Goal: Contribute content: Contribute content

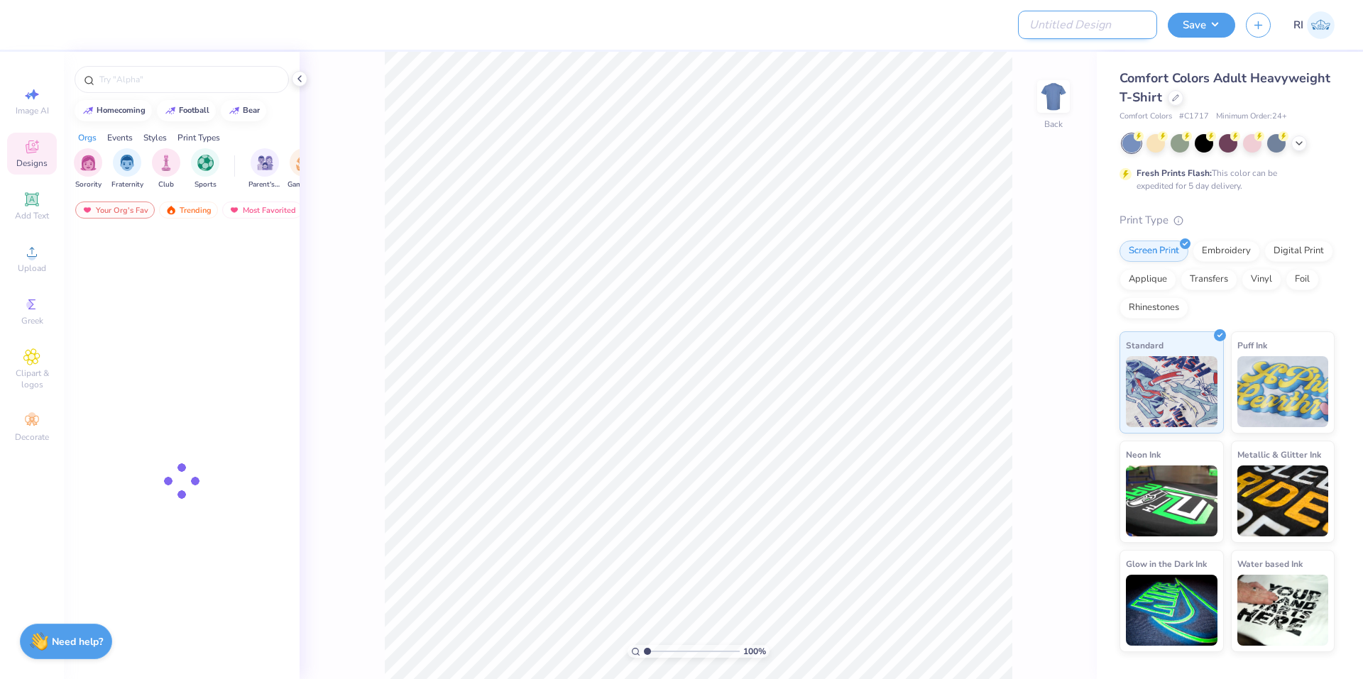
click at [1118, 32] on input "Design Title" at bounding box center [1087, 25] width 139 height 28
paste input "515125A"
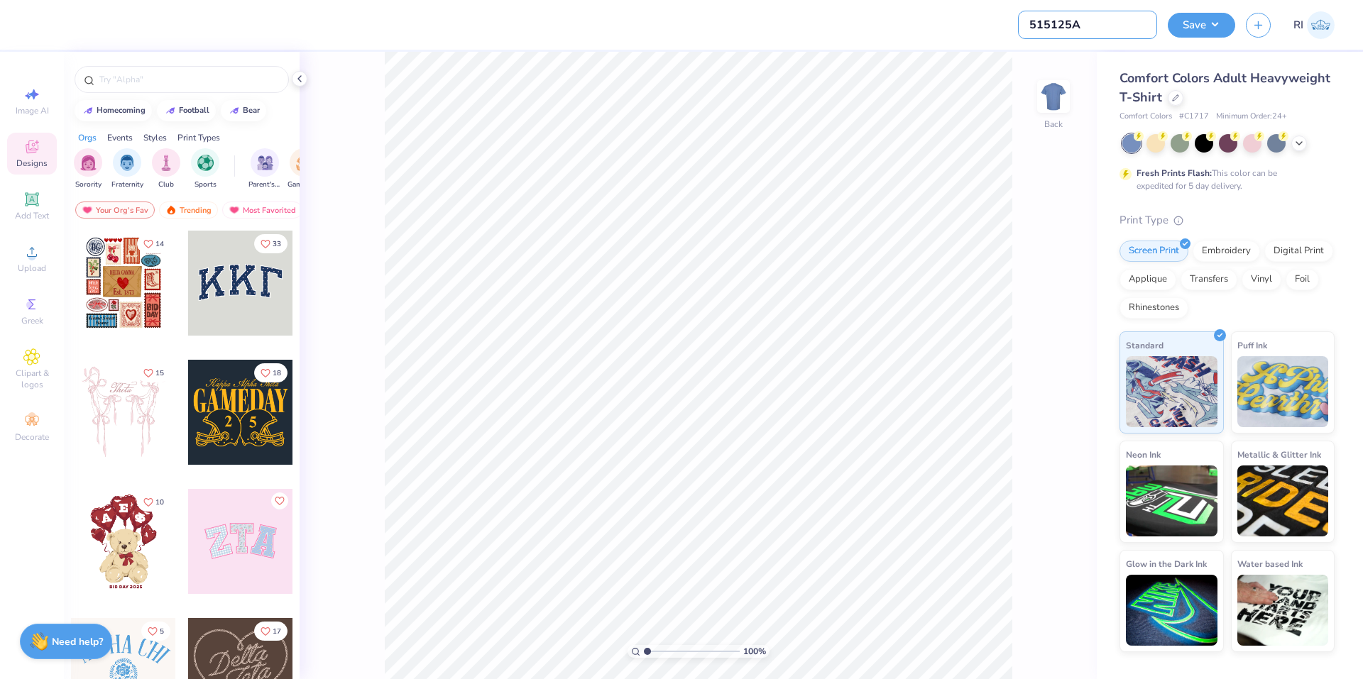
type input "515125A"
click at [1300, 145] on icon at bounding box center [1298, 141] width 11 height 11
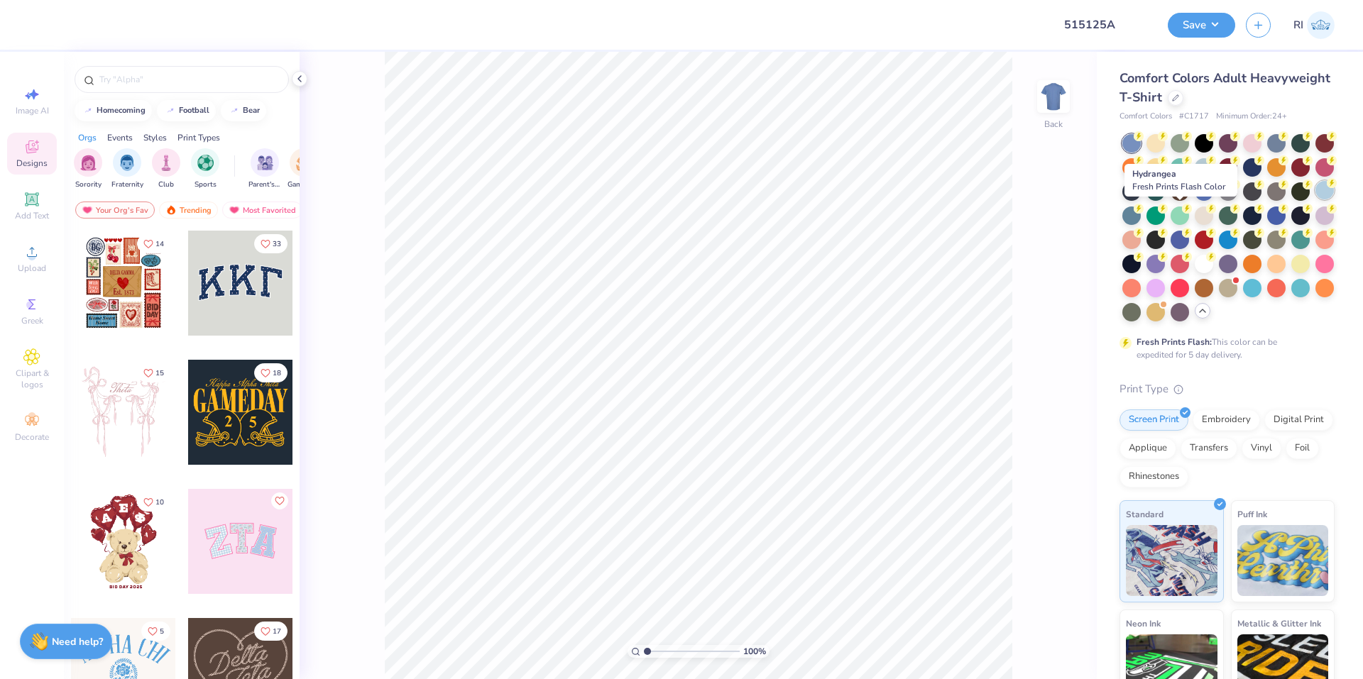
click at [1315, 199] on div at bounding box center [1324, 190] width 18 height 18
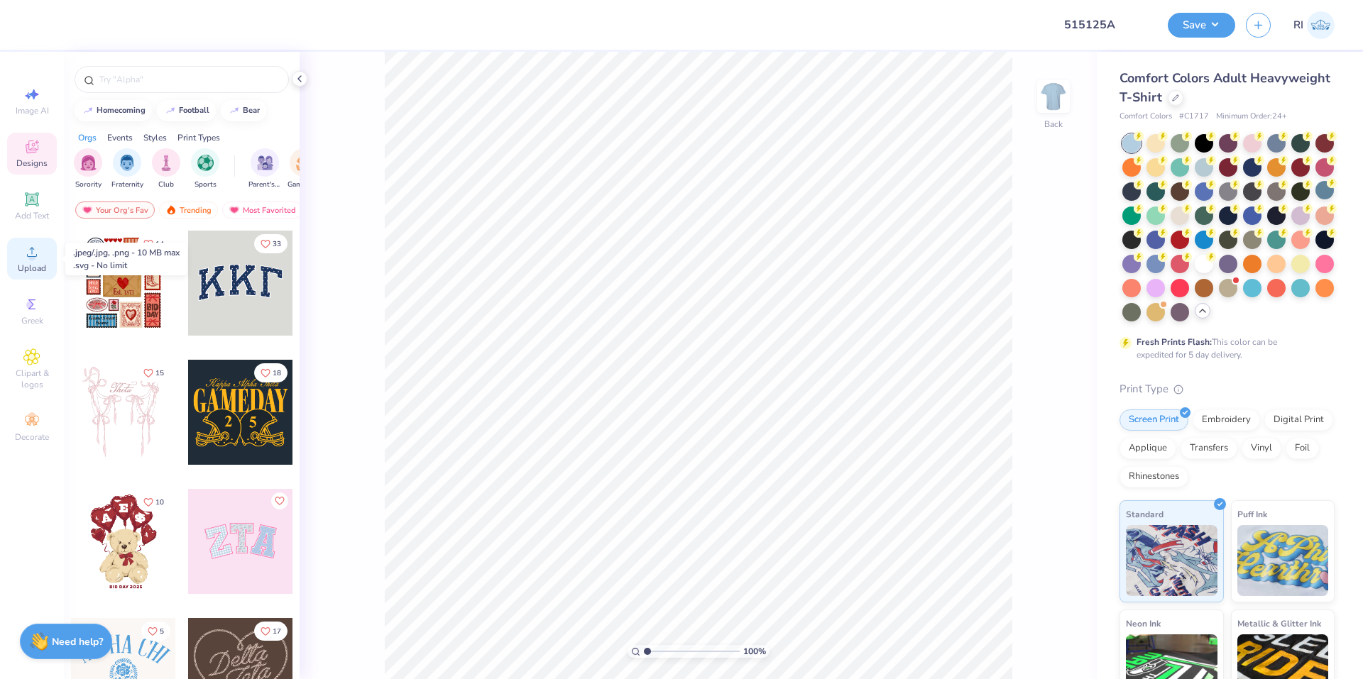
click at [35, 258] on circle at bounding box center [32, 257] width 8 height 8
click at [36, 260] on div "Upload" at bounding box center [32, 259] width 50 height 42
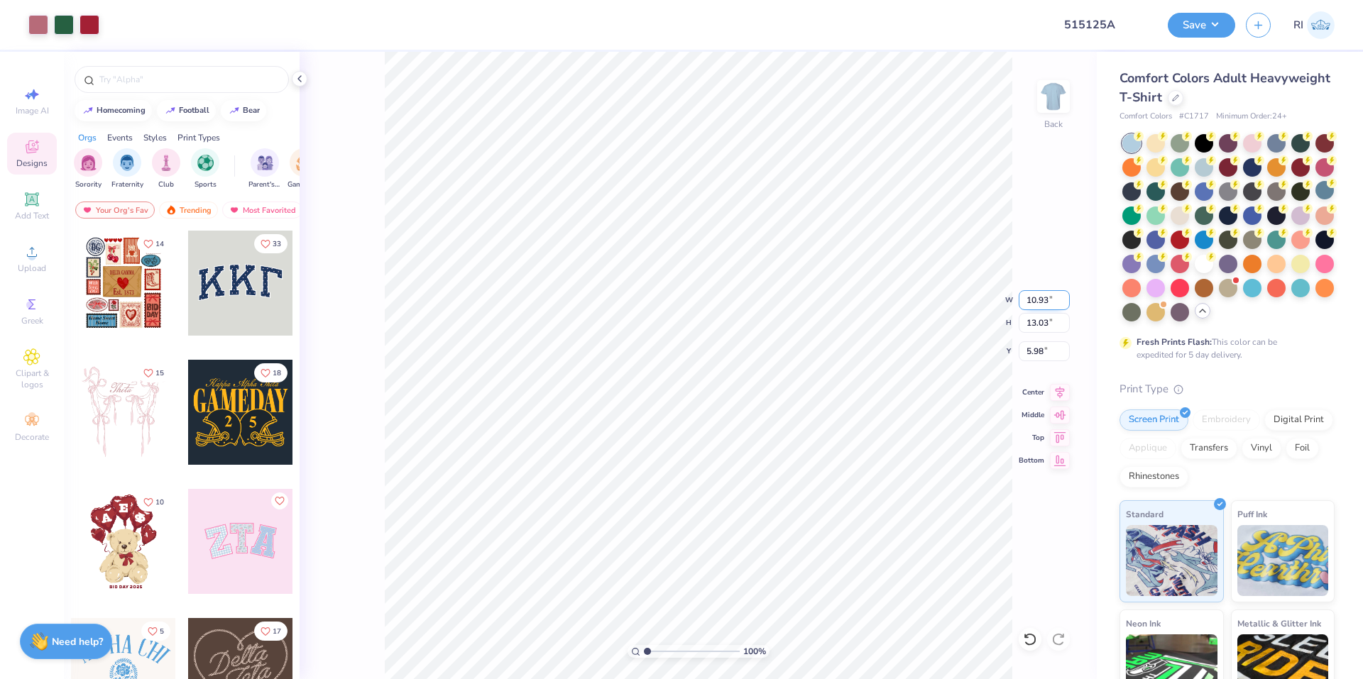
click at [1038, 303] on input "10.93" at bounding box center [1043, 300] width 51 height 20
type input "6.30"
type input "7.51"
click at [1043, 348] on input "8.74" at bounding box center [1043, 351] width 51 height 20
type input "3.00"
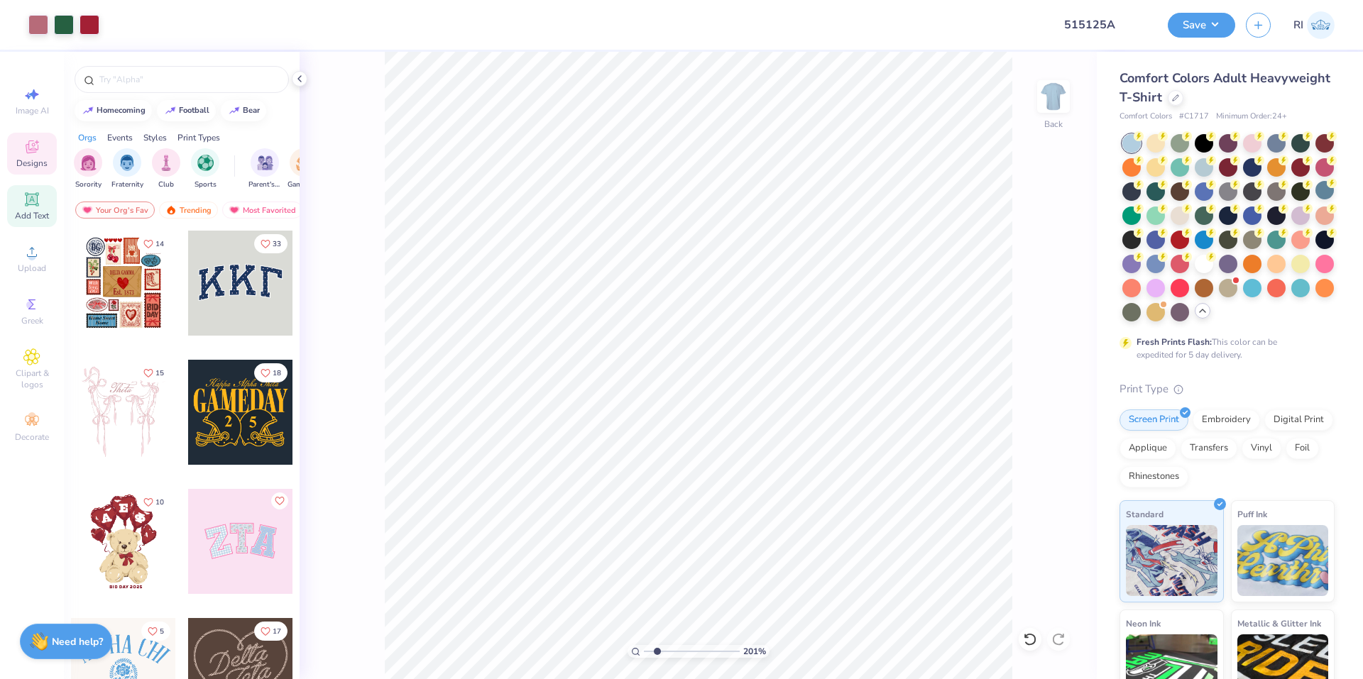
click at [25, 197] on icon at bounding box center [31, 199] width 17 height 17
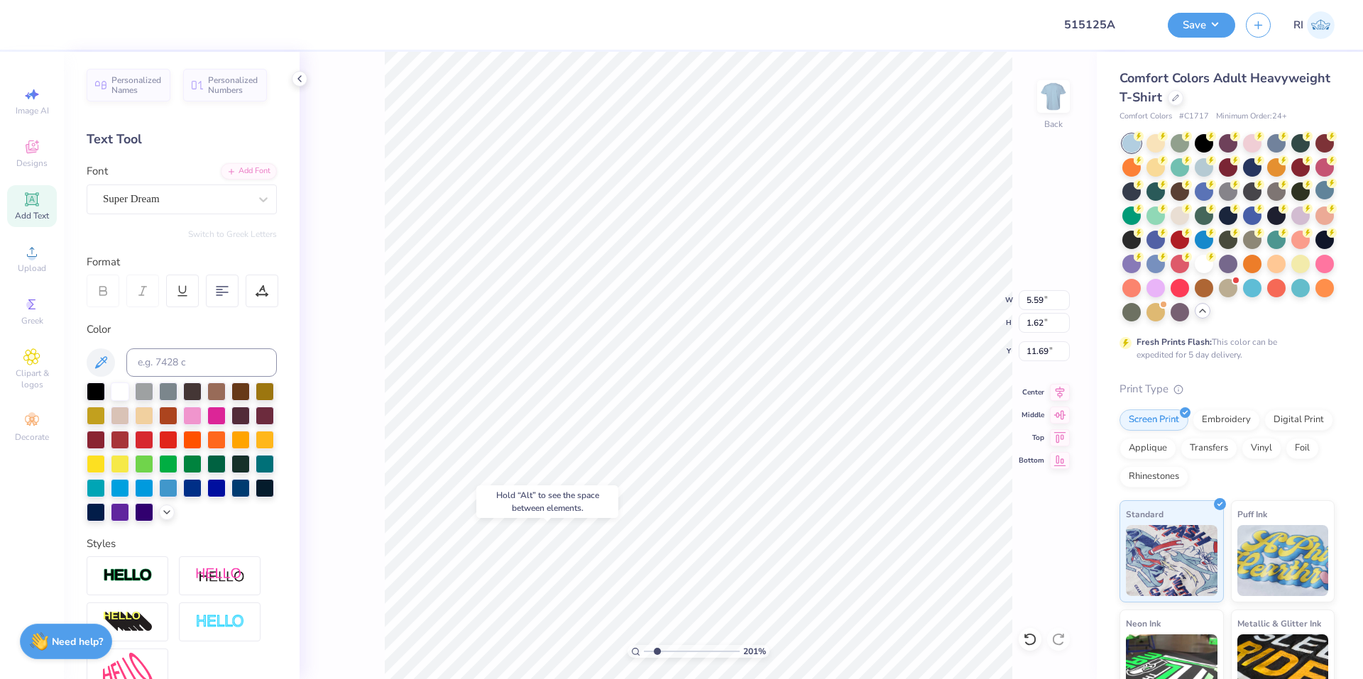
type input "2.01445811466782"
type input "11.40"
click at [178, 204] on div "Super Dream" at bounding box center [175, 199] width 149 height 22
type input "2.01445811466782"
click at [153, 300] on div at bounding box center [181, 310] width 179 height 23
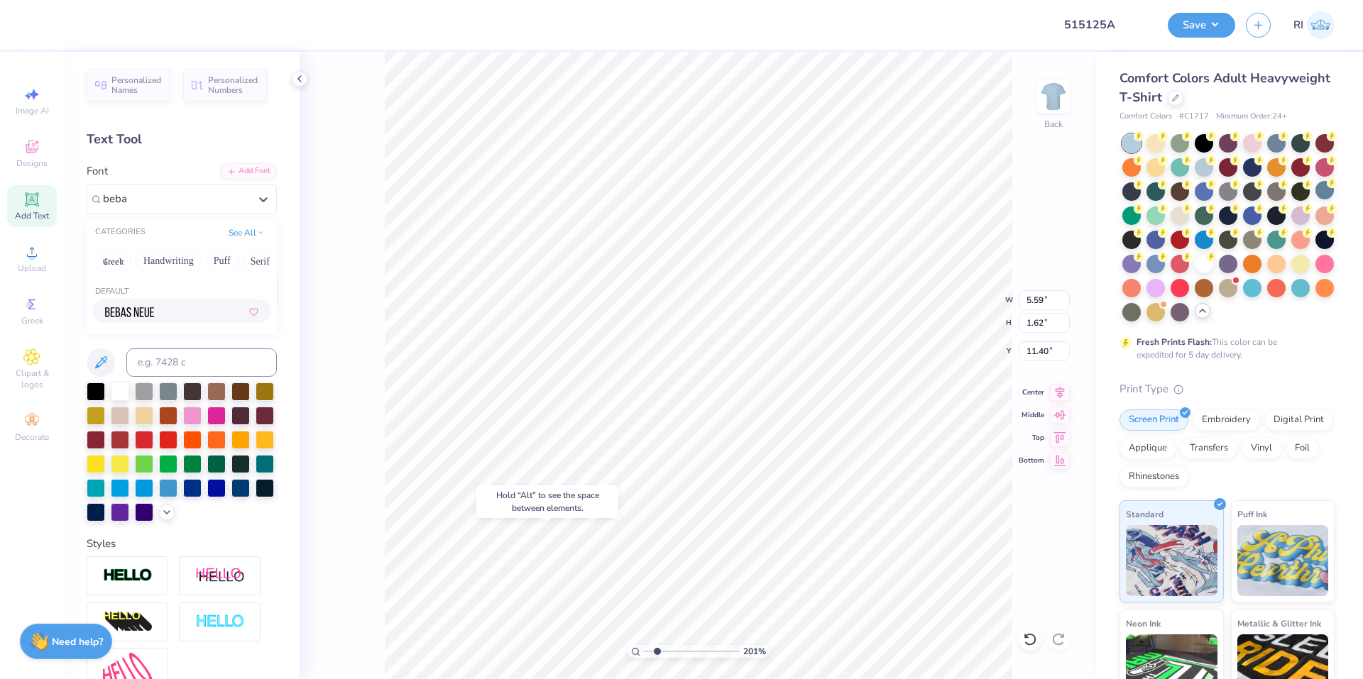
type input "beba"
type input "2.01445811466782"
type input "3.45"
click at [102, 291] on icon at bounding box center [103, 293] width 7 height 4
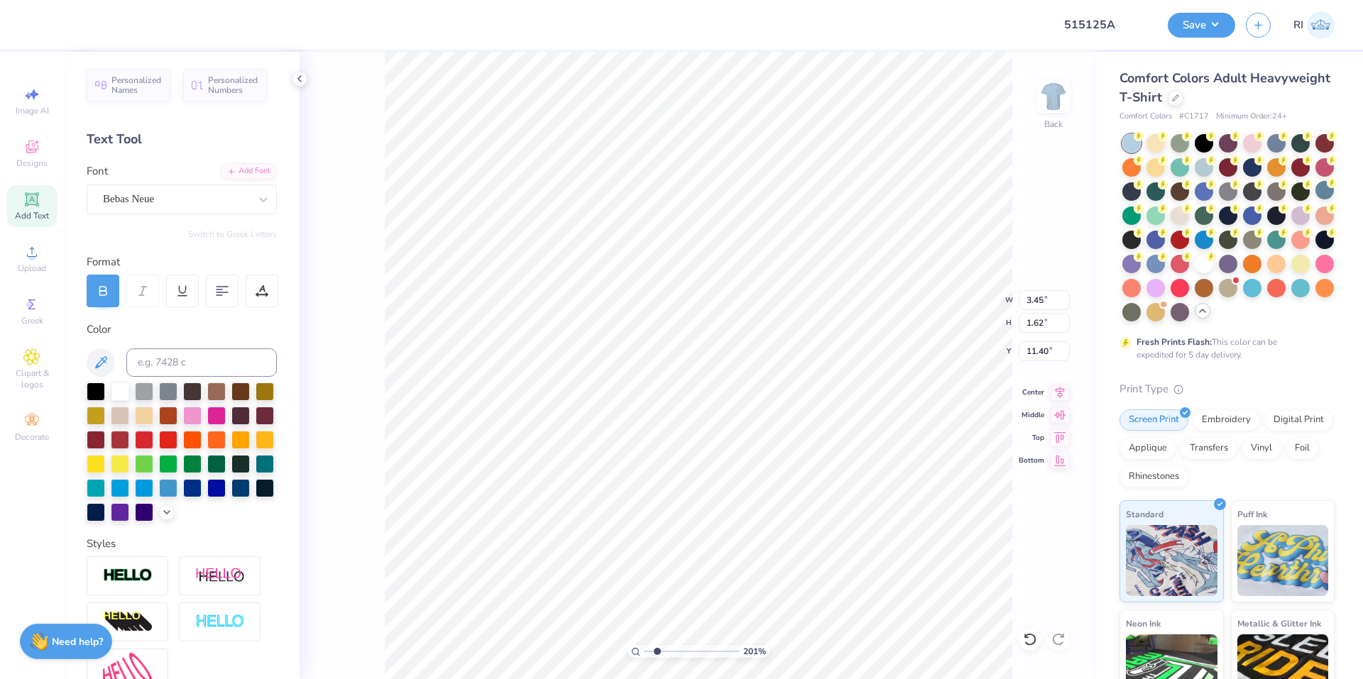
type input "2.01445811466782"
type textarea "W"
type input "2.01445811466782"
type textarea "WAT"
type input "2.01445811466782"
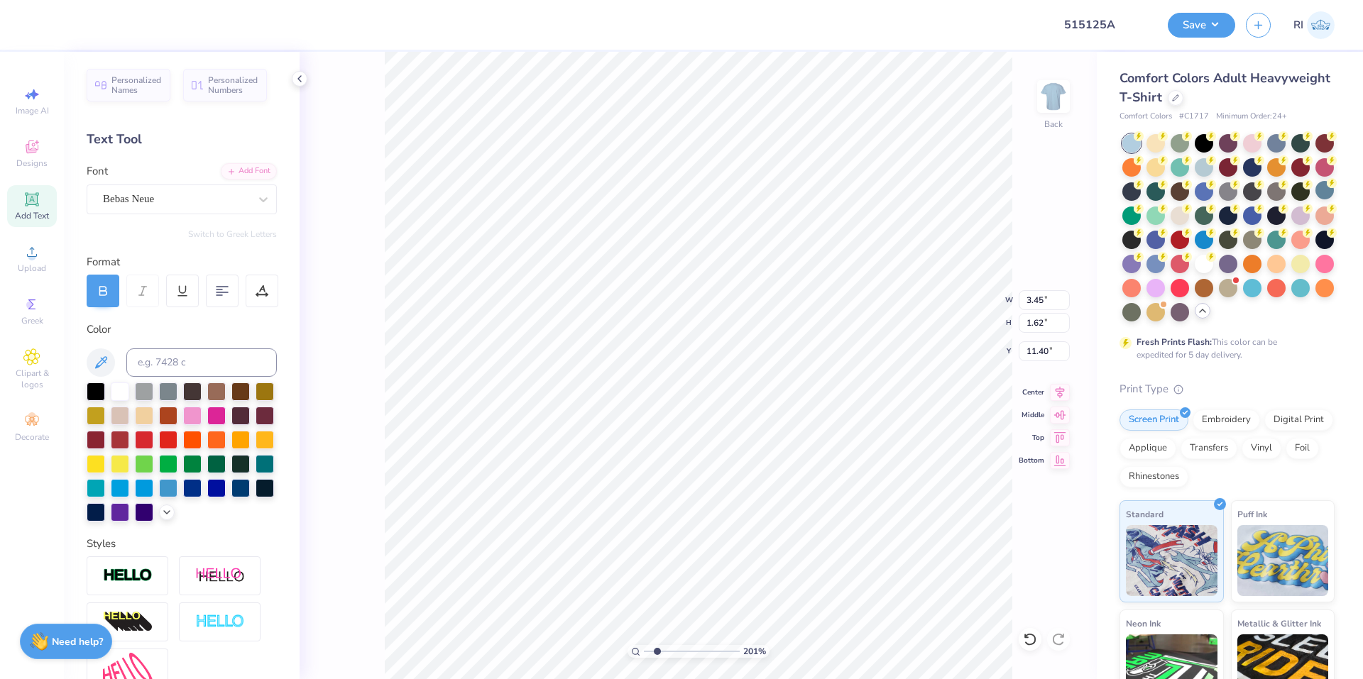
type textarea "WATE"
type input "2.01445811466782"
type textarea "WATER"
type input "2.01445811466782"
type textarea "WATERM"
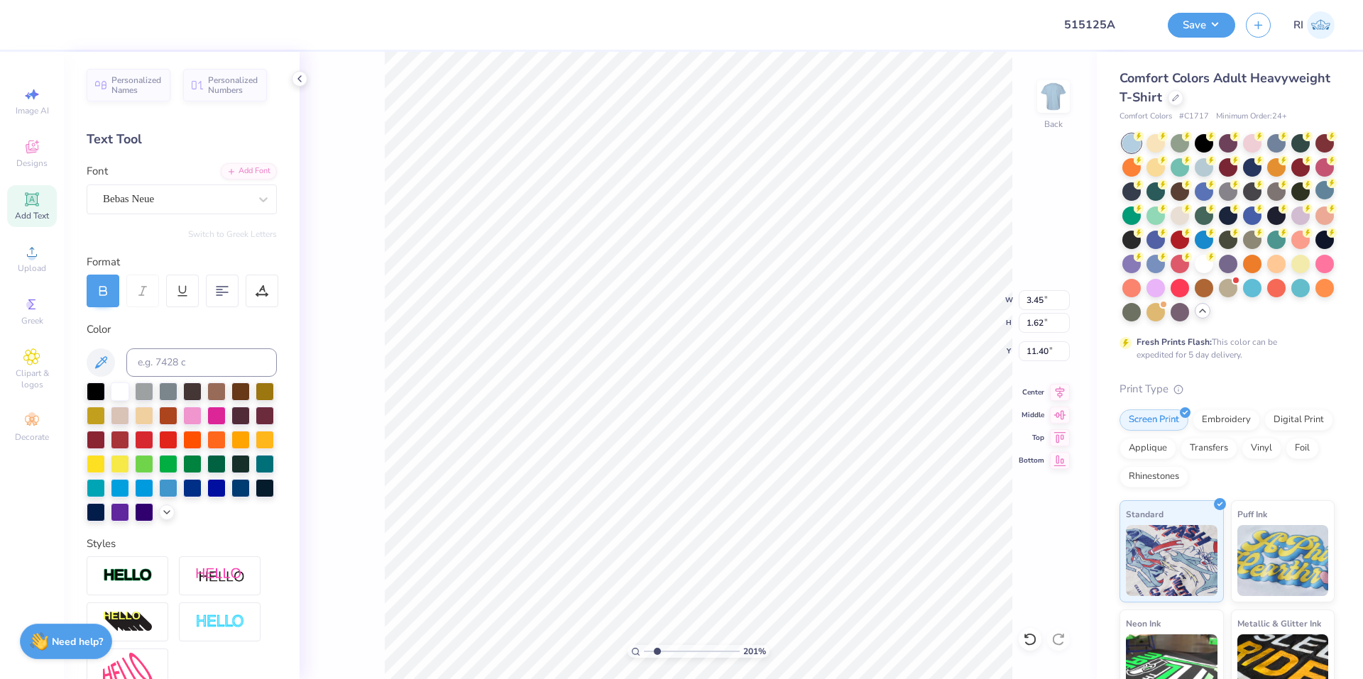
type input "2.01445811466782"
type textarea "WATERME"
type input "2.01445811466782"
type textarea "WATERMEL"
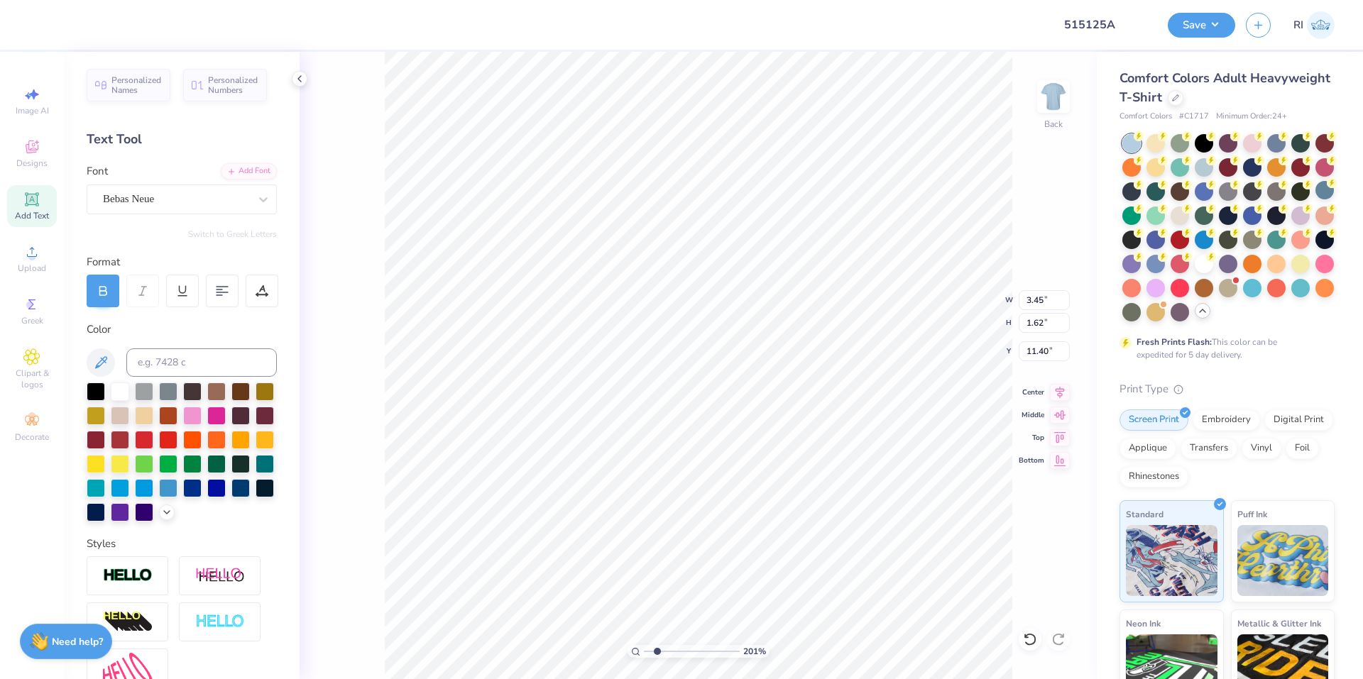
type input "2.01445811466782"
type textarea "WATERMELO"
type input "2.01445811466782"
type textarea "WATERMELON"
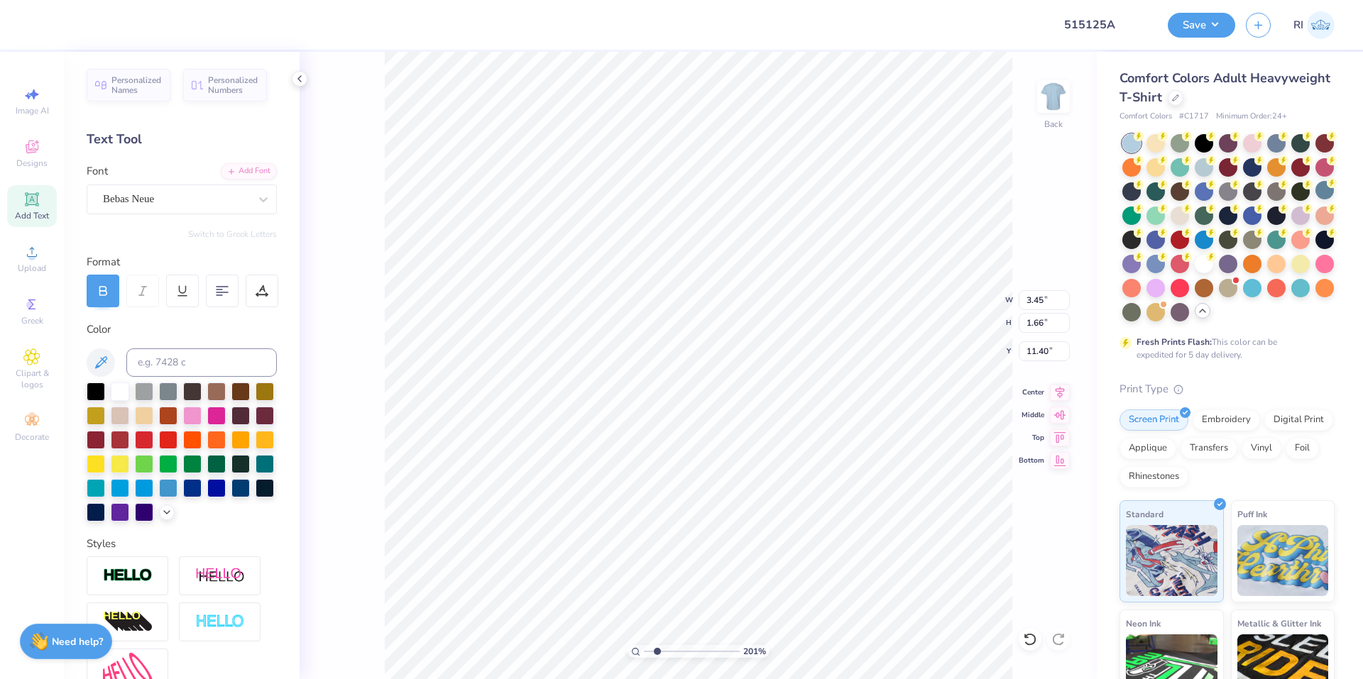
type input "2.01445811466782"
type input "9.51"
type input "1.66"
type input "11.38"
click at [251, 175] on div "Add Font" at bounding box center [249, 170] width 56 height 16
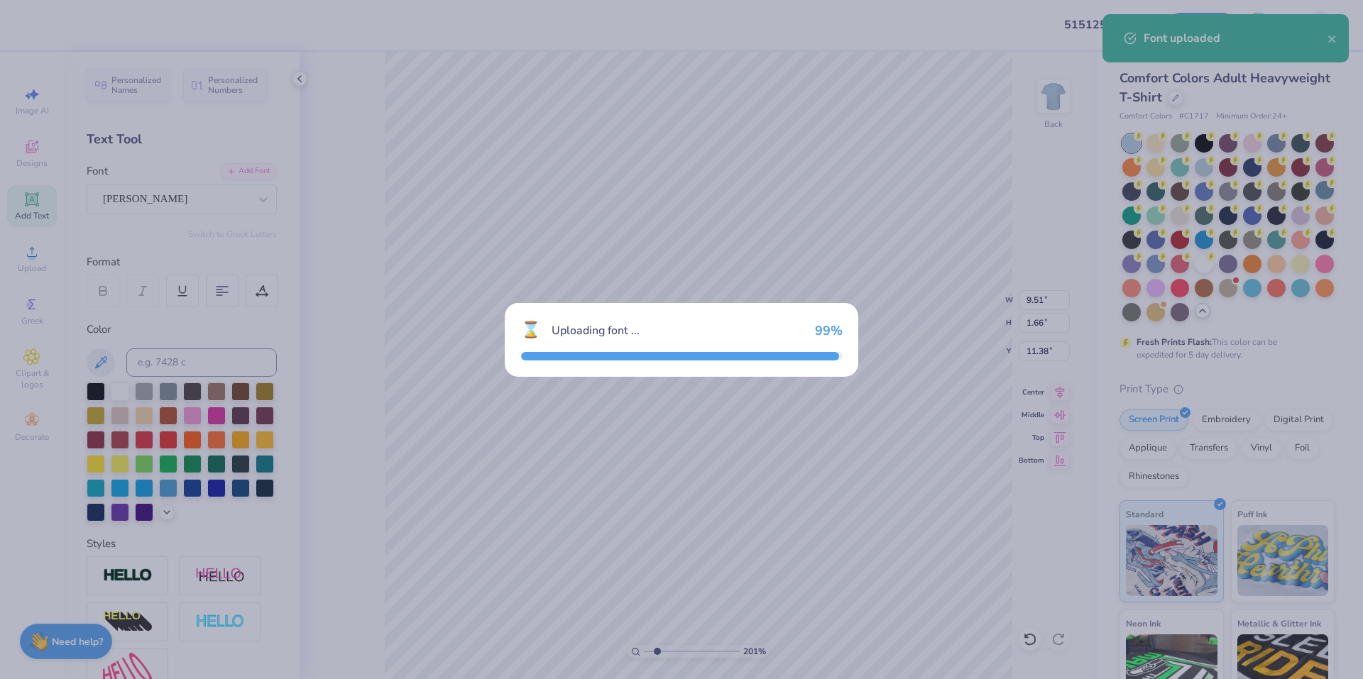
type input "2.01445811466782"
type input "9.79"
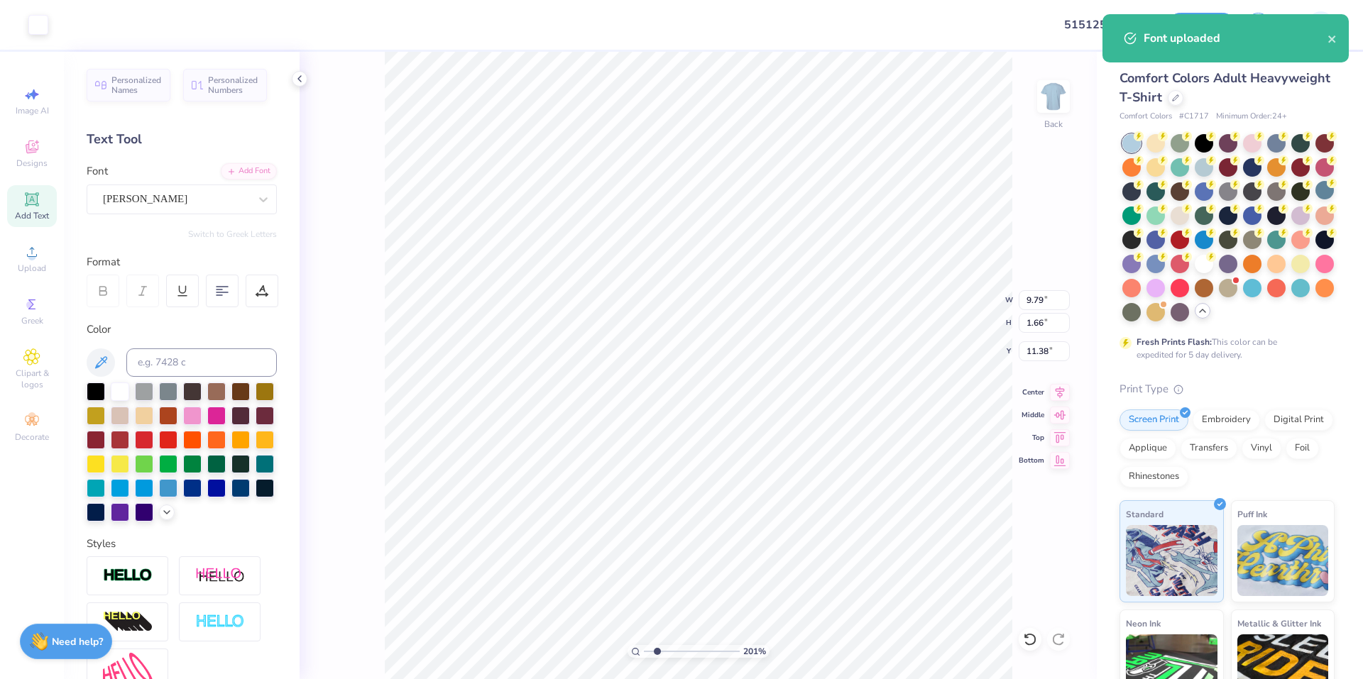
type input "2.01445811466782"
type input "5.76"
type input "3.00581987268405"
type input "4.54"
type input "0.77"
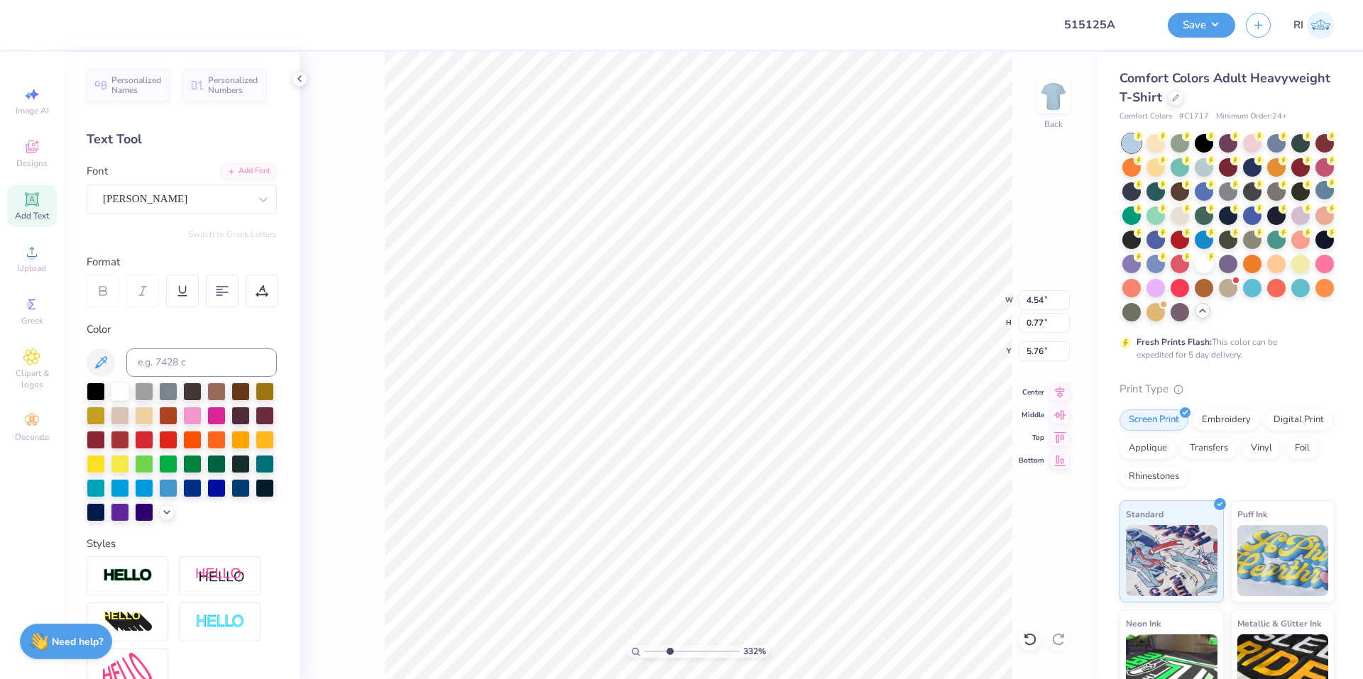
type input "3.32211092047231"
type input "4.46"
type input "4.05804149575103"
type input "4.57"
type input "0.96"
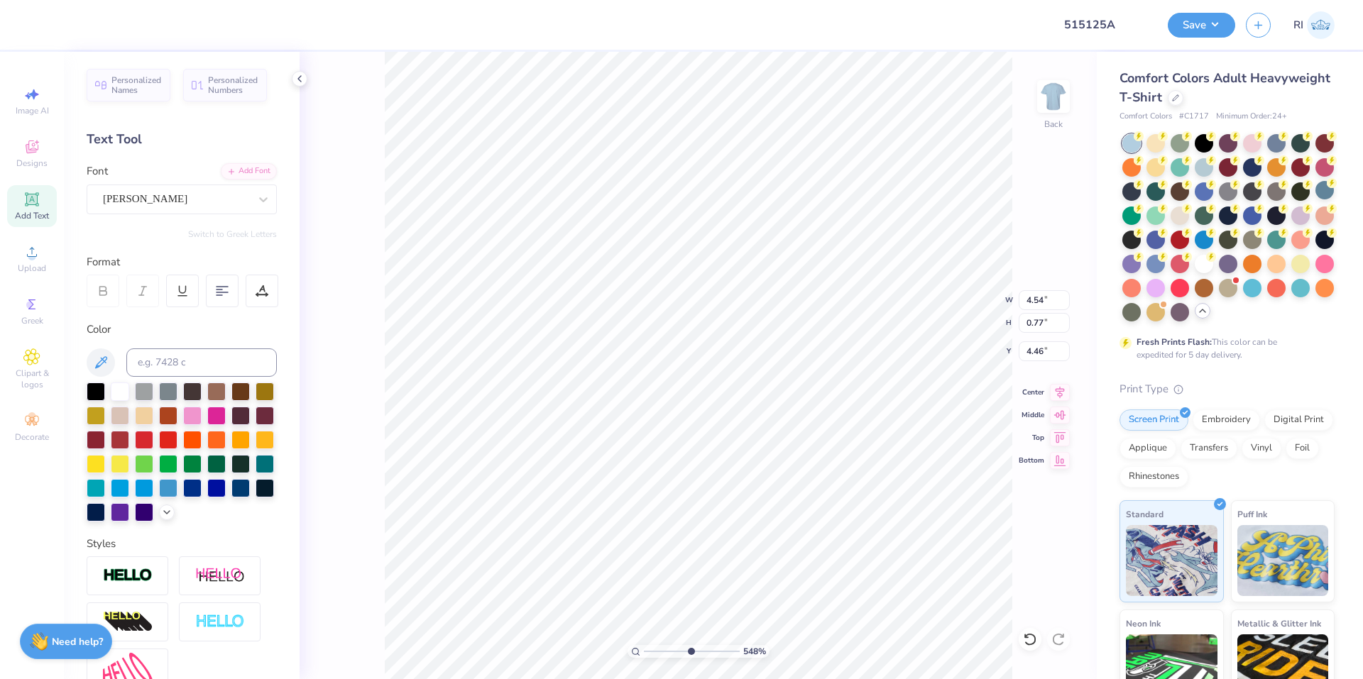
type input "4.37"
type input "6.05509823375817"
type input "4.29"
click at [1030, 639] on icon at bounding box center [1030, 639] width 14 height 14
type input "6.05509823375817"
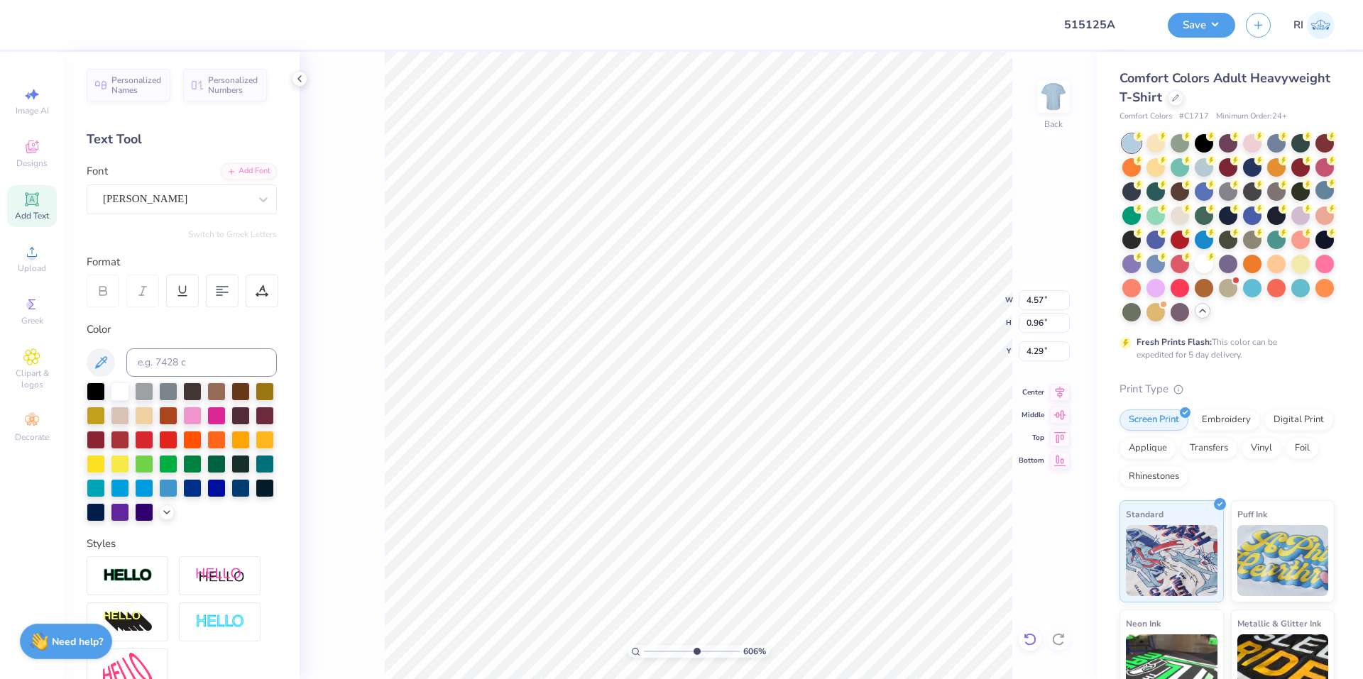
type input "4.37"
click at [1030, 639] on icon at bounding box center [1030, 639] width 14 height 14
type input "6.05509823375817"
type input "4.54"
type input "0.77"
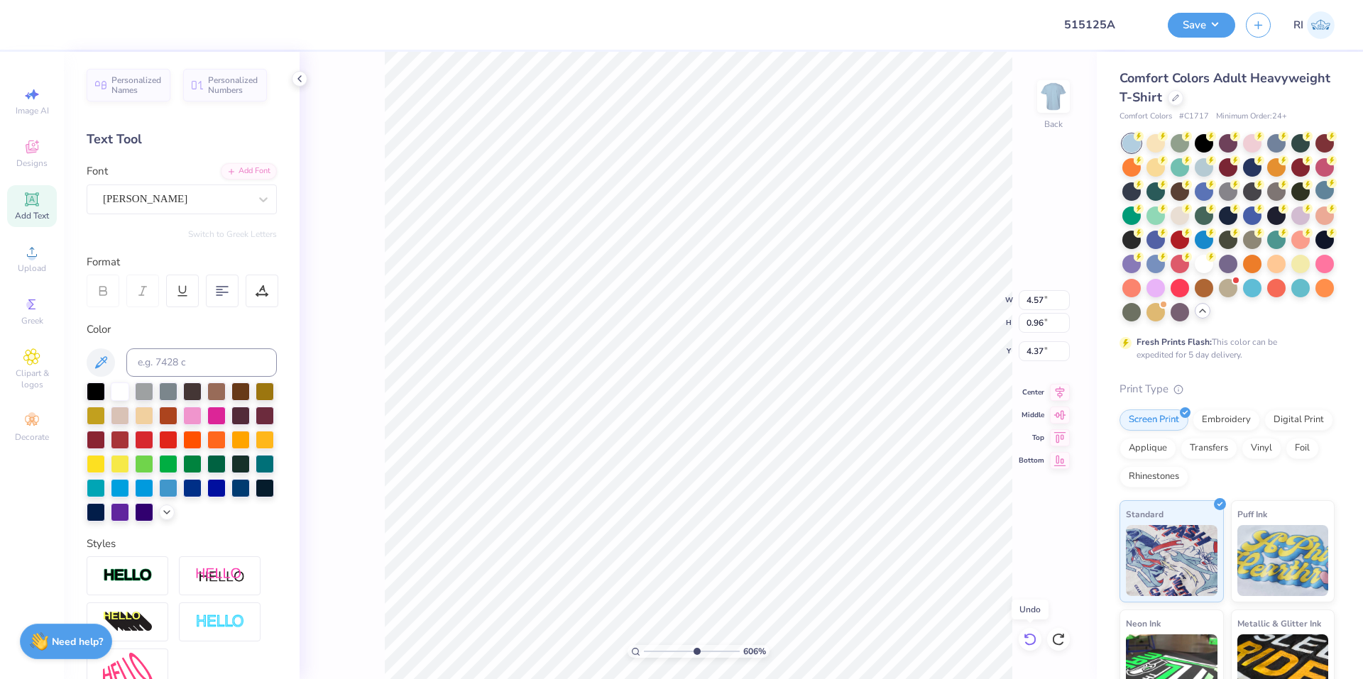
type input "4.46"
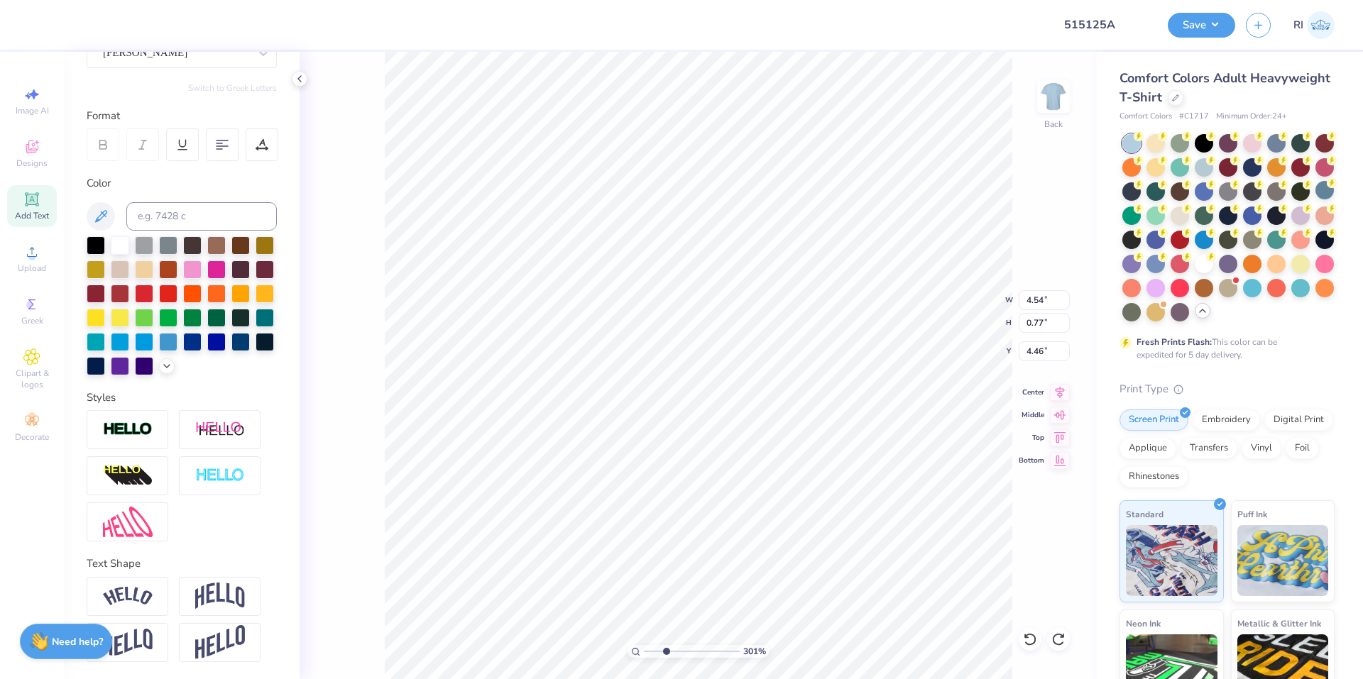
scroll to position [170, 0]
click at [224, 644] on img at bounding box center [220, 642] width 50 height 35
type input "3.00581987268404"
type input "1.52"
type input "4.09"
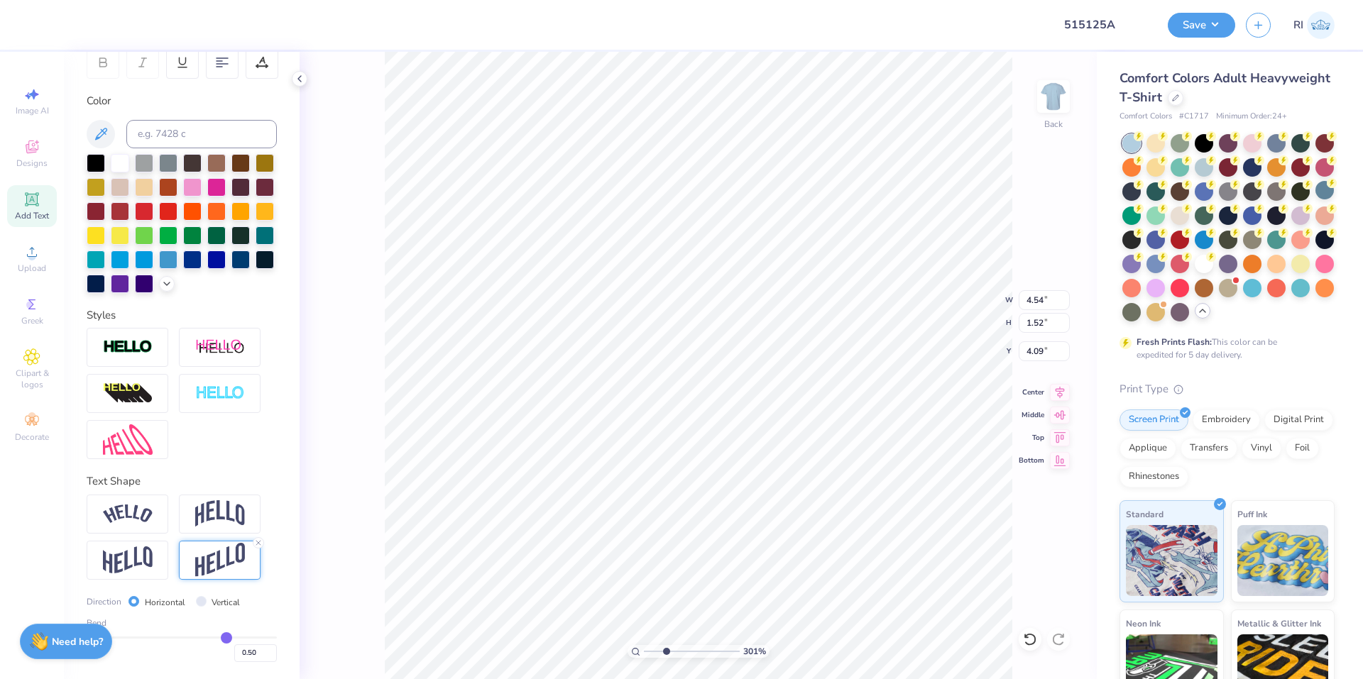
scroll to position [253, 0]
click at [241, 653] on input "0.50" at bounding box center [255, 653] width 43 height 18
type input "0.10"
type input "0.1"
type input "3.00581987268404"
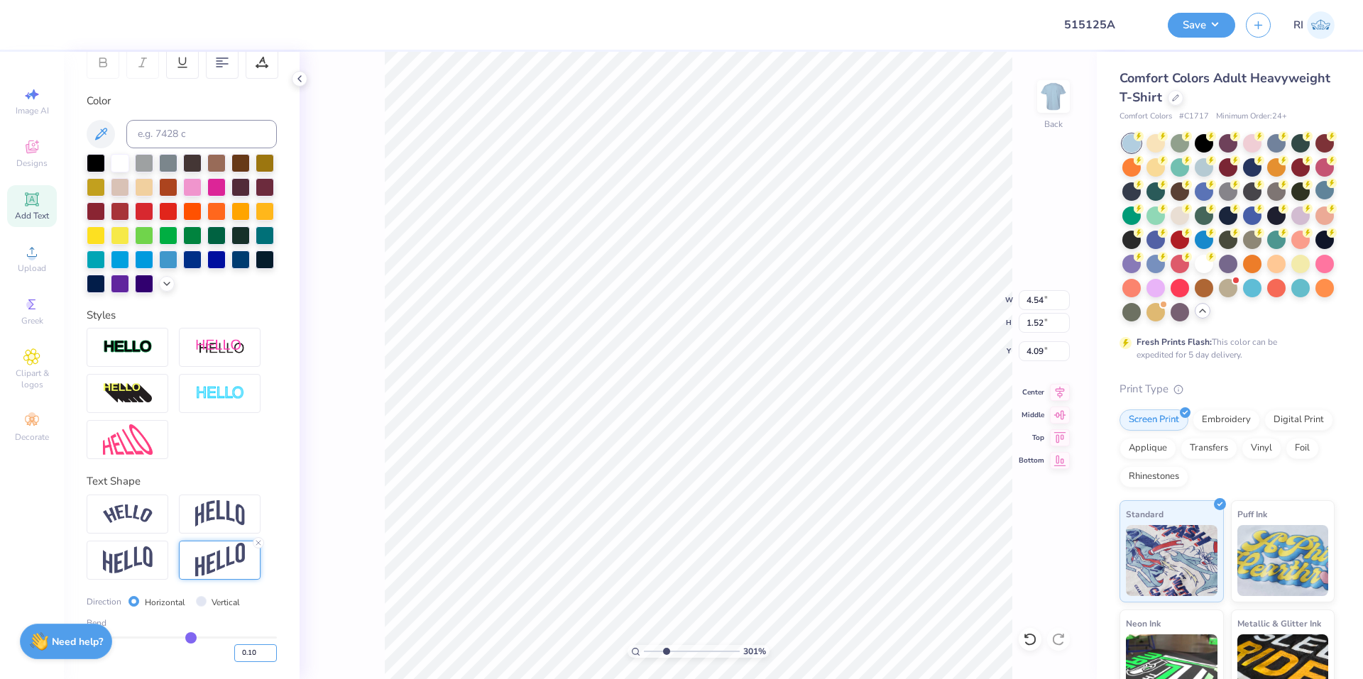
type input "0.91"
type input "4.40"
type input "3.00581987268404"
type input "4.36"
type input "2.71964221644285"
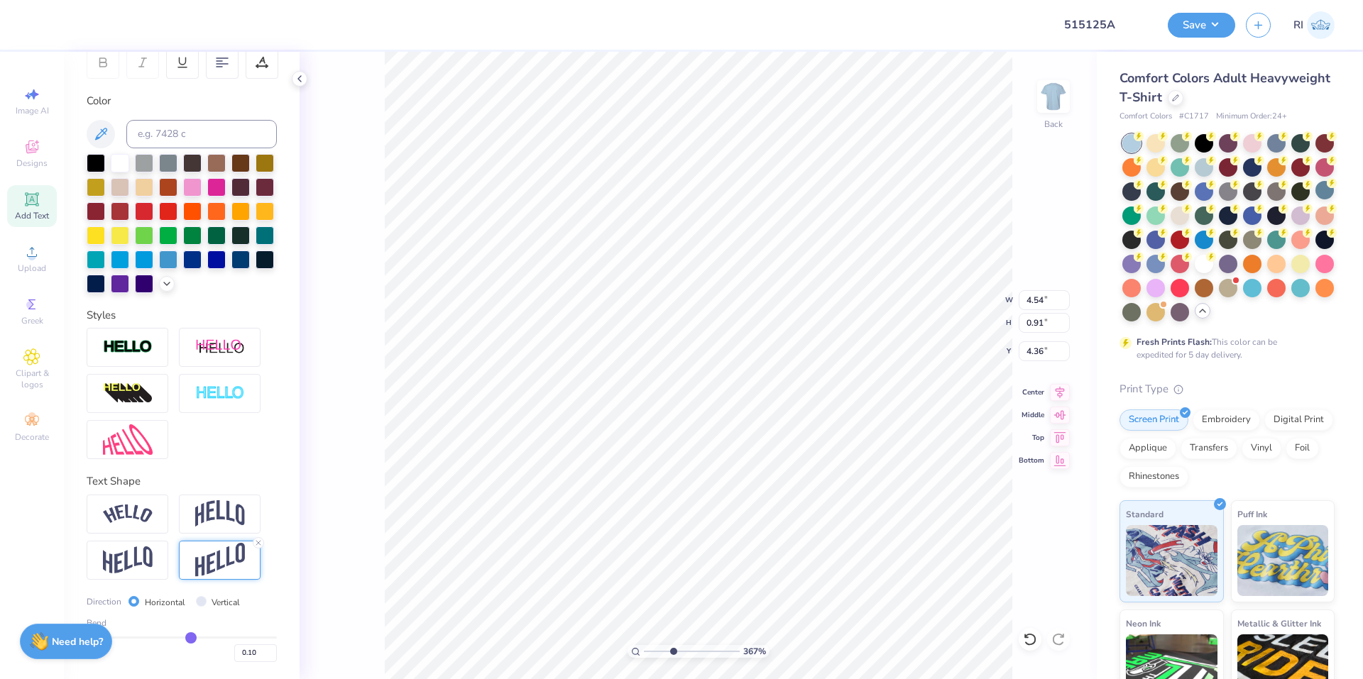
type input "5.92"
type input "1.18"
type input "4.08"
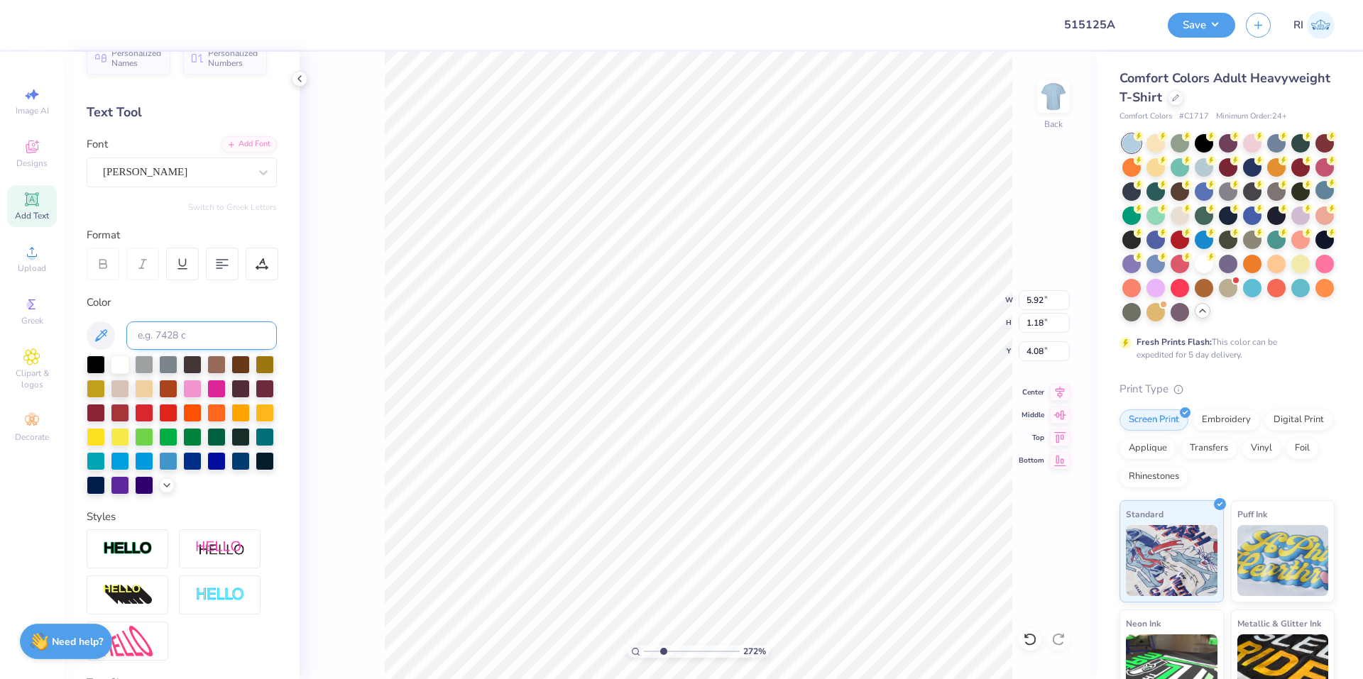
scroll to position [0, 0]
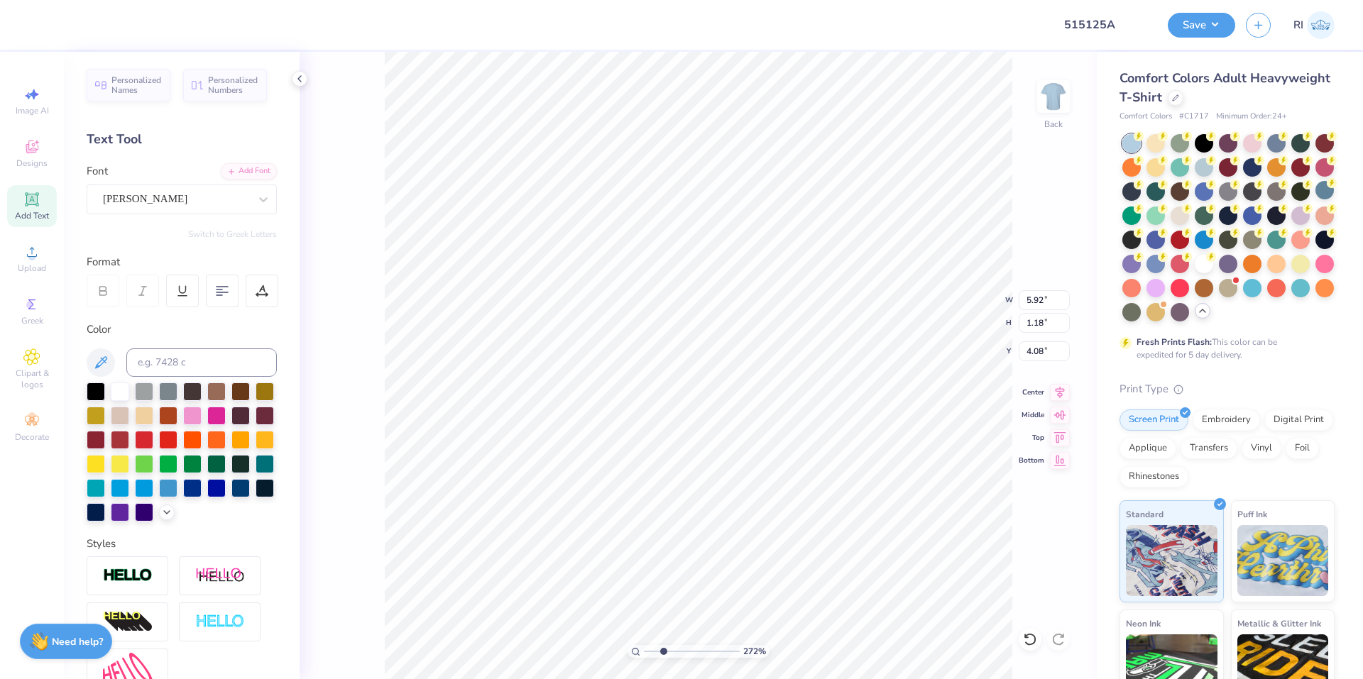
type input "2.71964221644285"
type input "5.20"
type input "1.04"
type input "4.23"
click at [263, 298] on div at bounding box center [262, 291] width 33 height 33
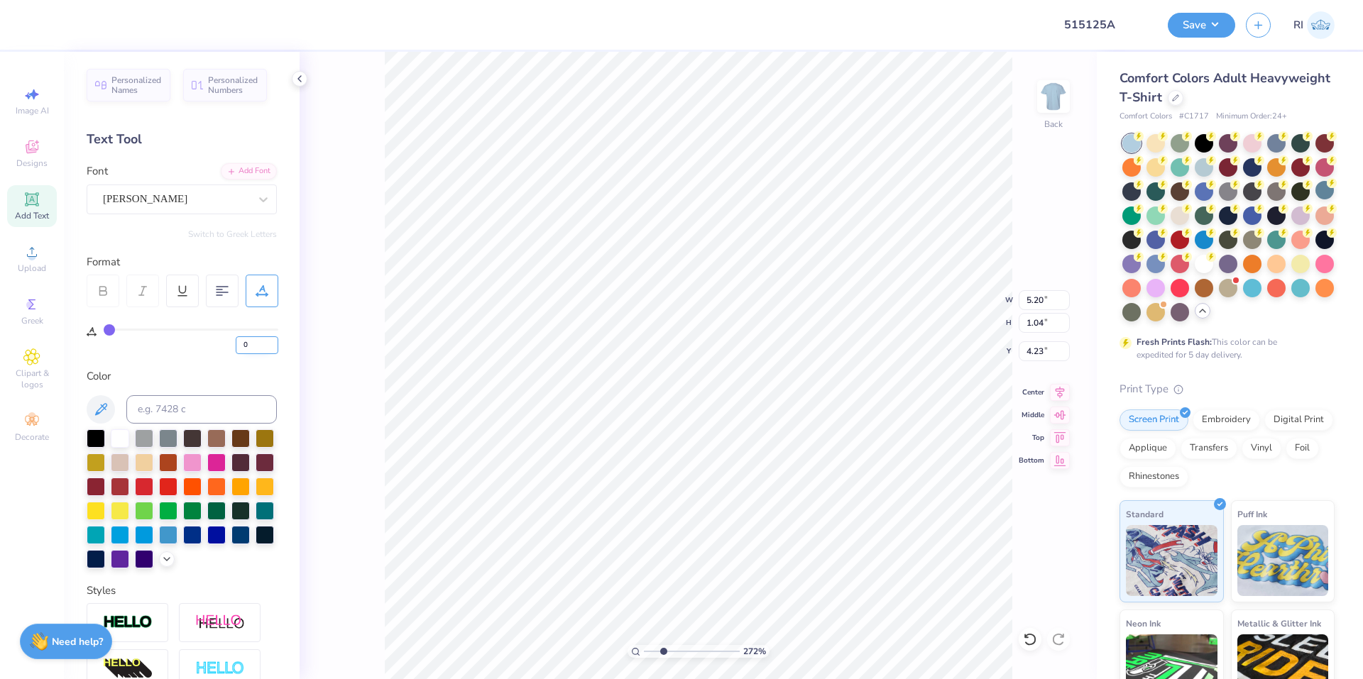
drag, startPoint x: 255, startPoint y: 348, endPoint x: 240, endPoint y: 342, distance: 16.6
click at [240, 342] on input "0" at bounding box center [257, 345] width 43 height 18
type input "10"
type input "2.71964221644285"
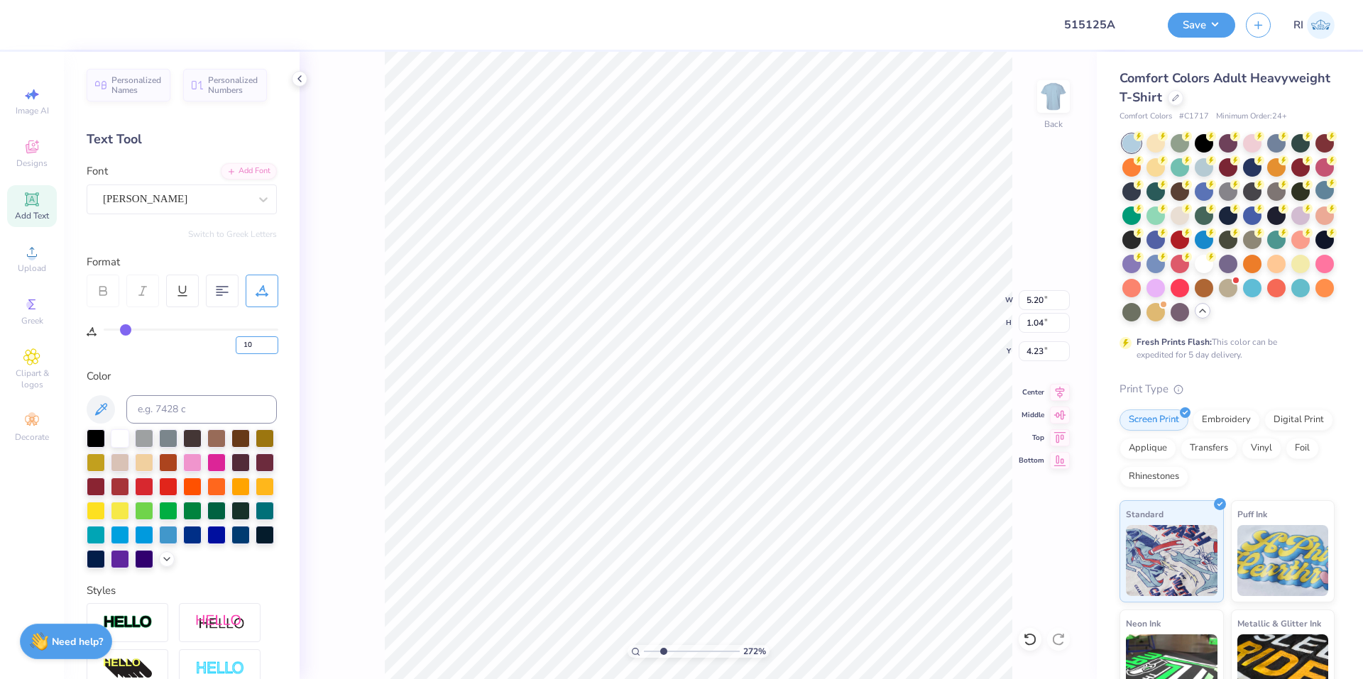
type input "6.30"
type input "4.22"
type input "3.6716840780171"
type input "4.24"
click at [265, 343] on input "10" at bounding box center [257, 345] width 43 height 18
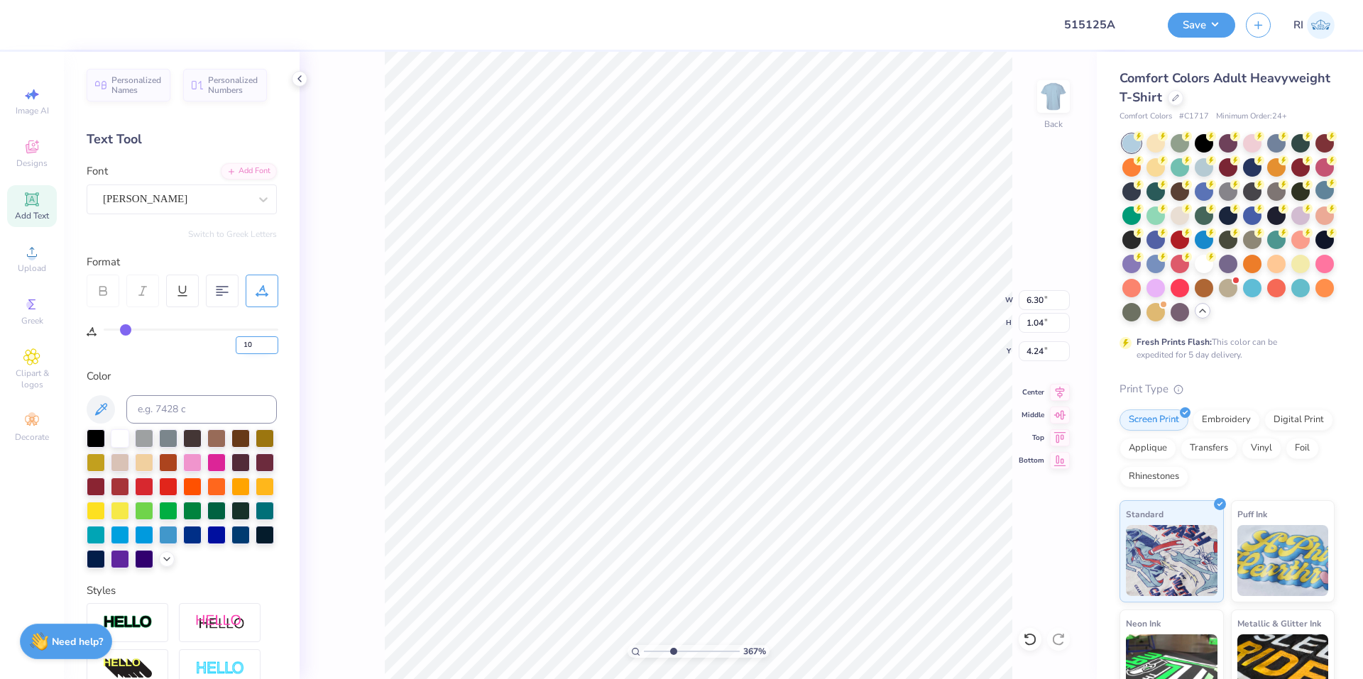
type input "1"
type input "5"
type input "3.6716840780171"
type input "5.75"
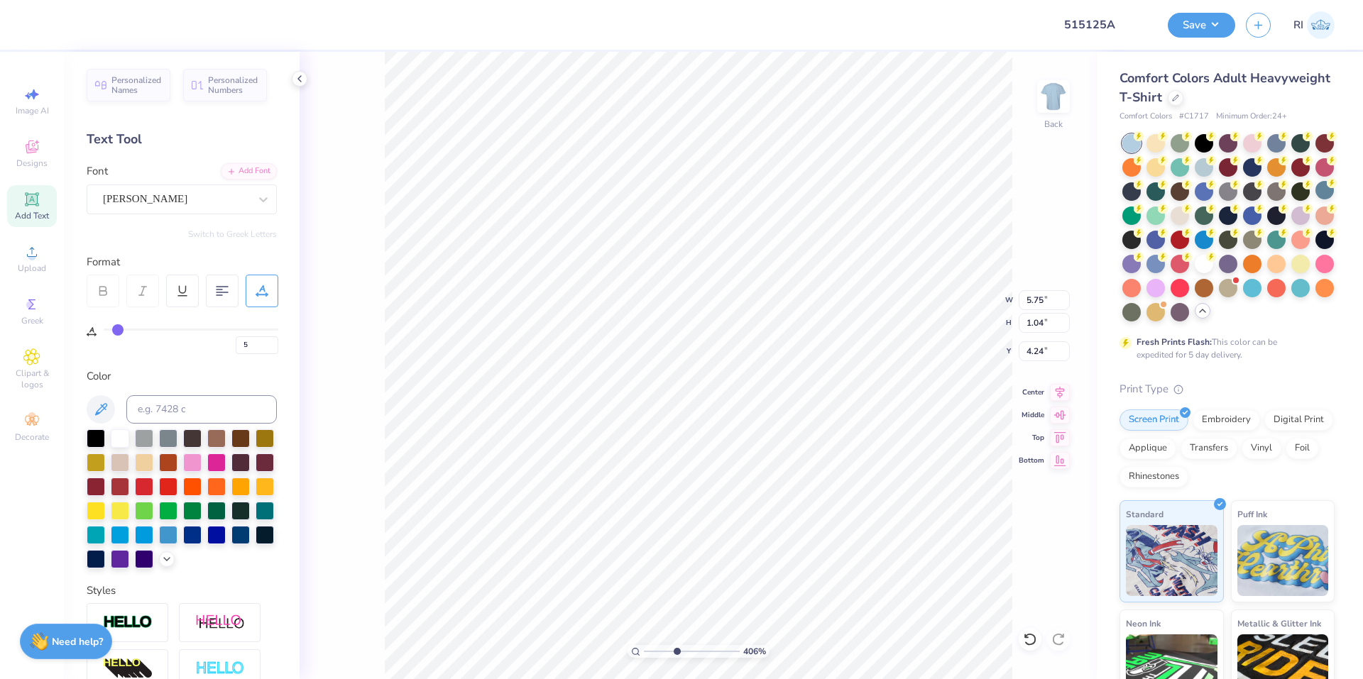
type input "4.05804149575102"
type input "5.76"
type input "1.09"
type input "4.21"
click at [1028, 643] on icon at bounding box center [1030, 639] width 14 height 14
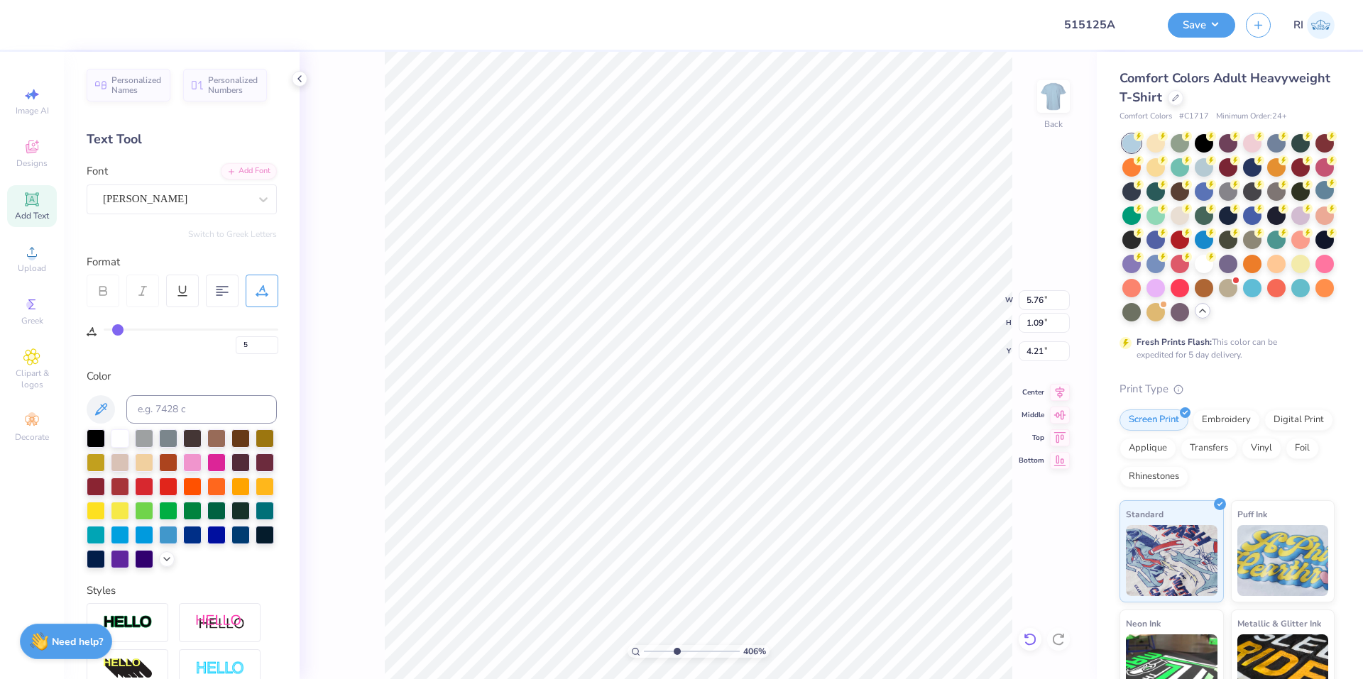
type input "4.05804149575102"
type input "5.75"
type input "1.04"
type input "4.24"
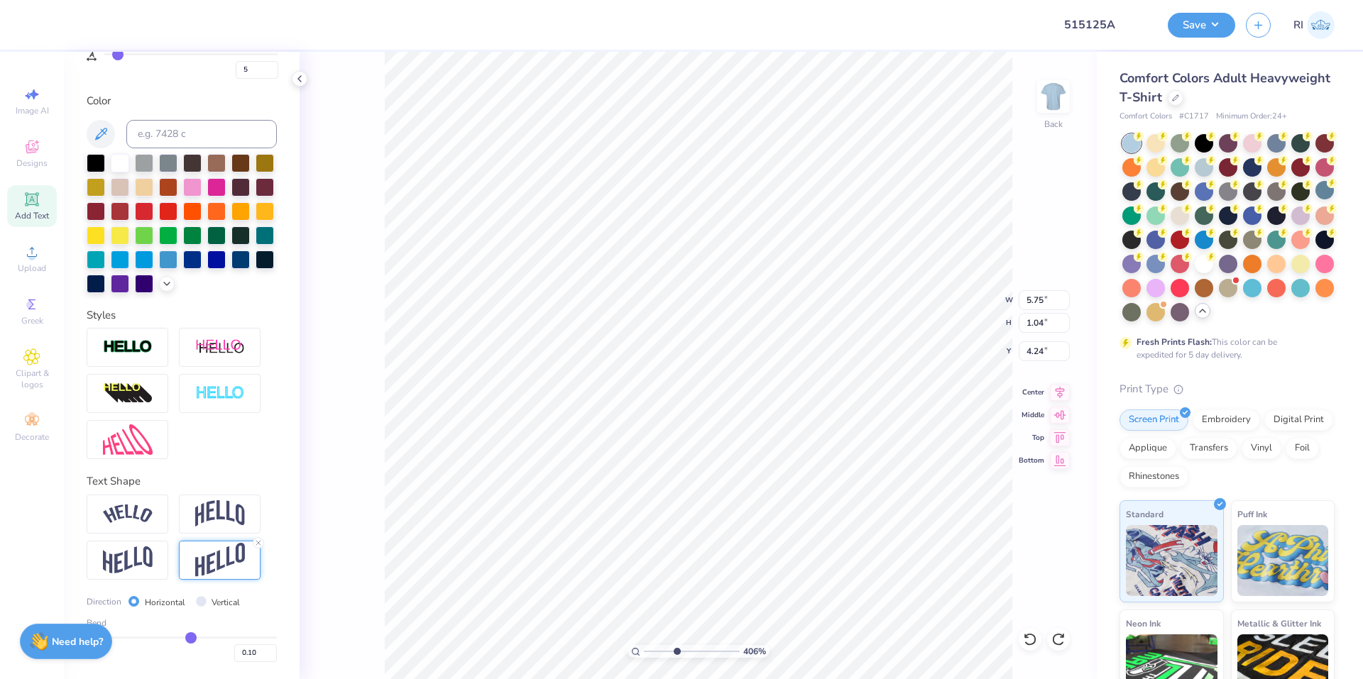
scroll to position [299, 0]
click at [248, 653] on input "0.10" at bounding box center [255, 653] width 43 height 18
type input "0.2"
type input "0.20"
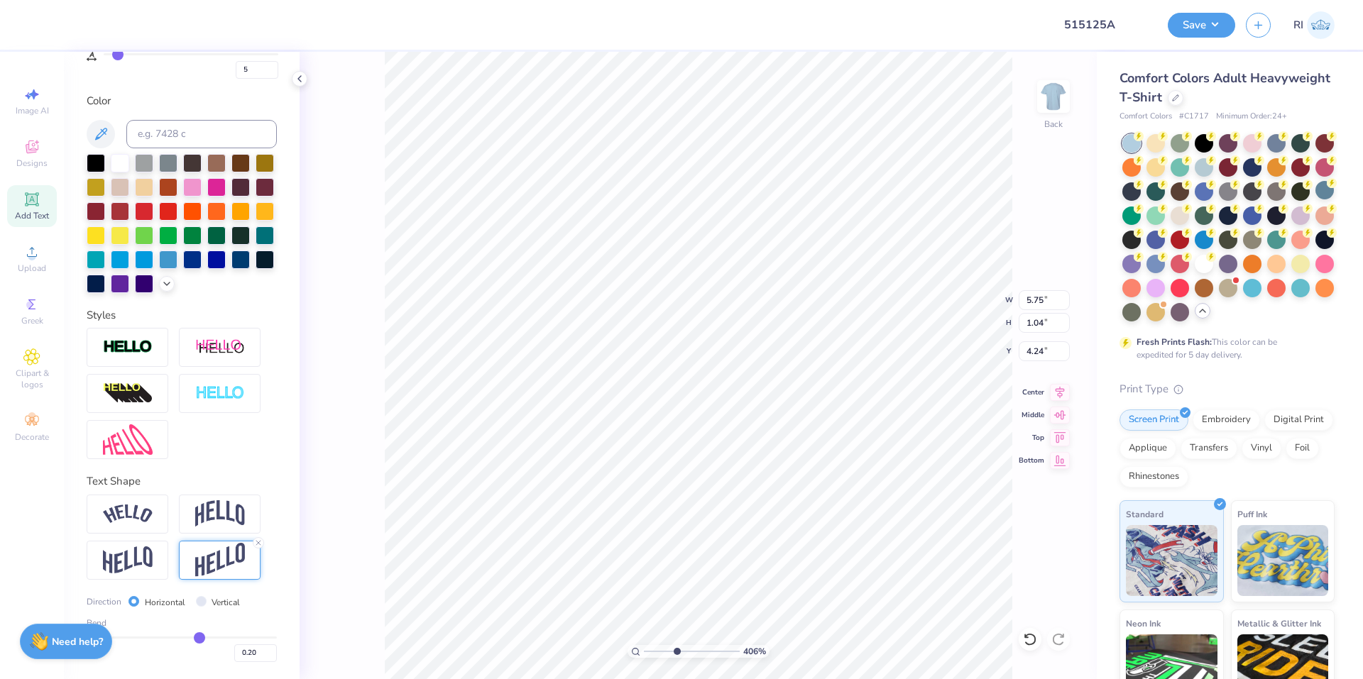
type input "4.05804149575102"
type input "1.21"
type input "4.15"
type input "4.05804149575102"
type input "4.08"
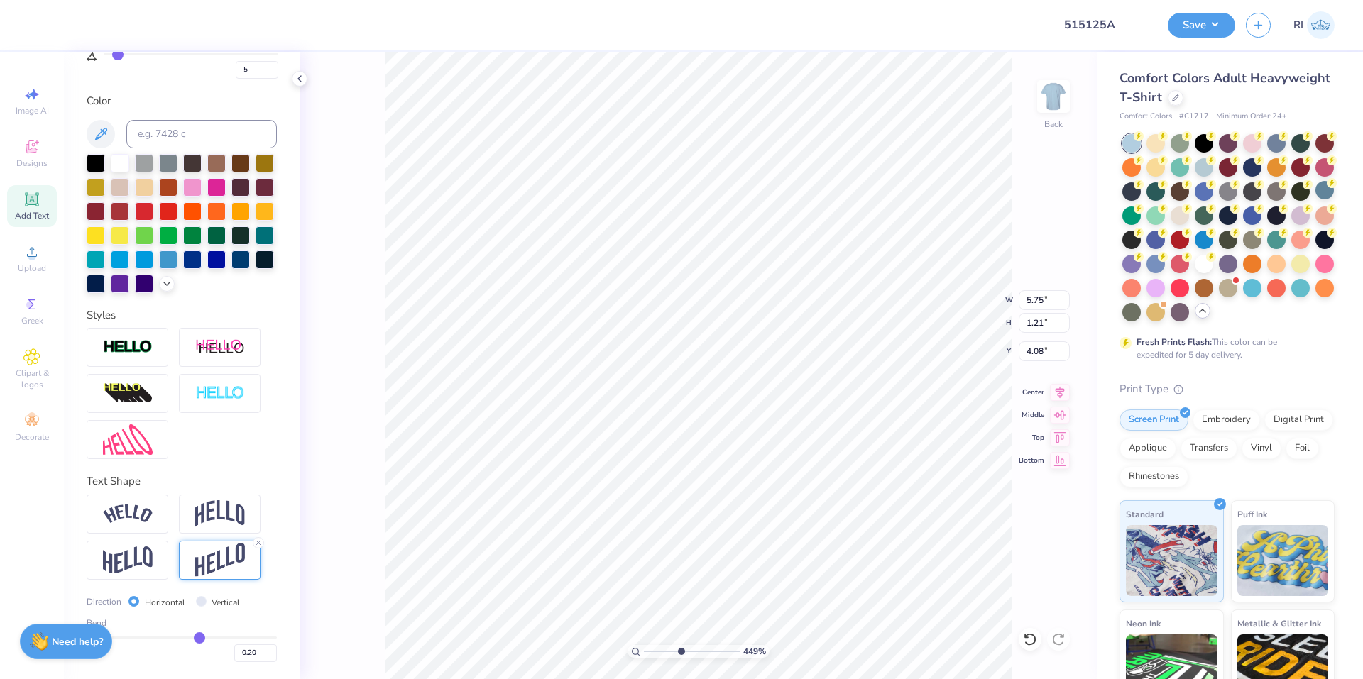
type input "4.48505384214064"
type input "5.92"
type input "1.25"
click at [259, 543] on line at bounding box center [258, 543] width 4 height 4
type input "4.48505384214064"
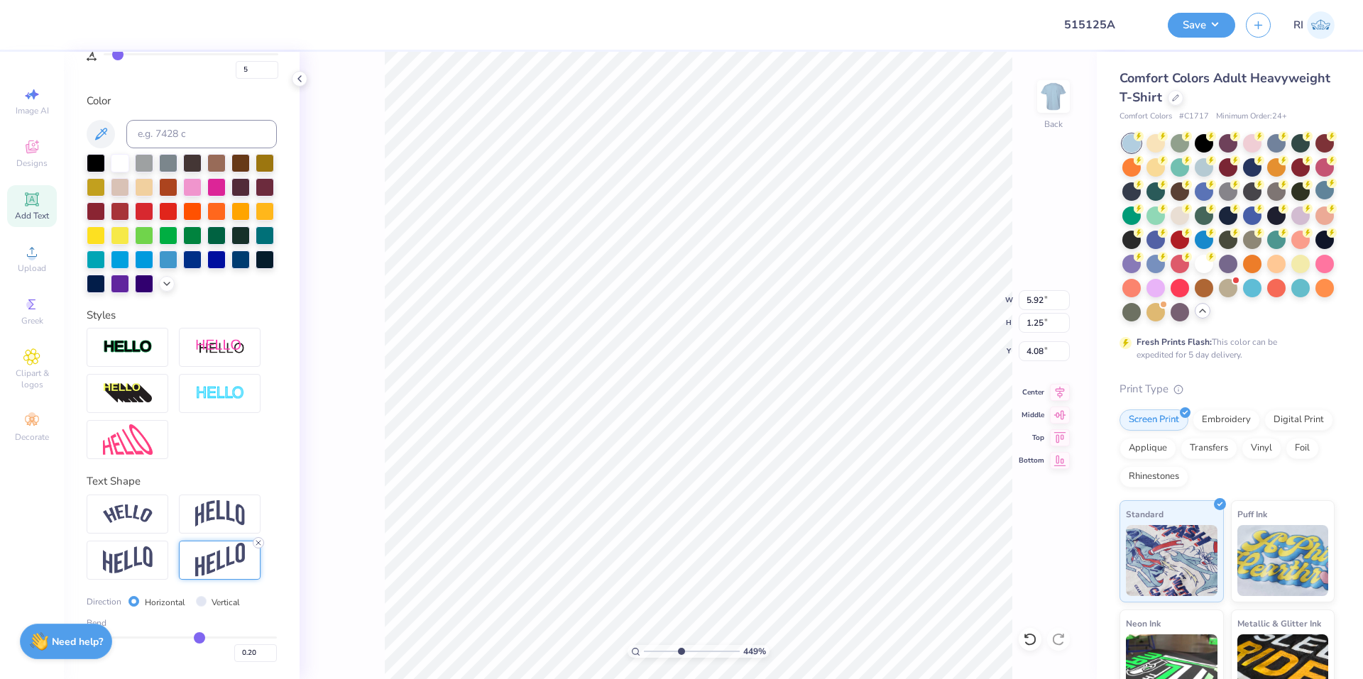
type input "0.91"
type input "4.25"
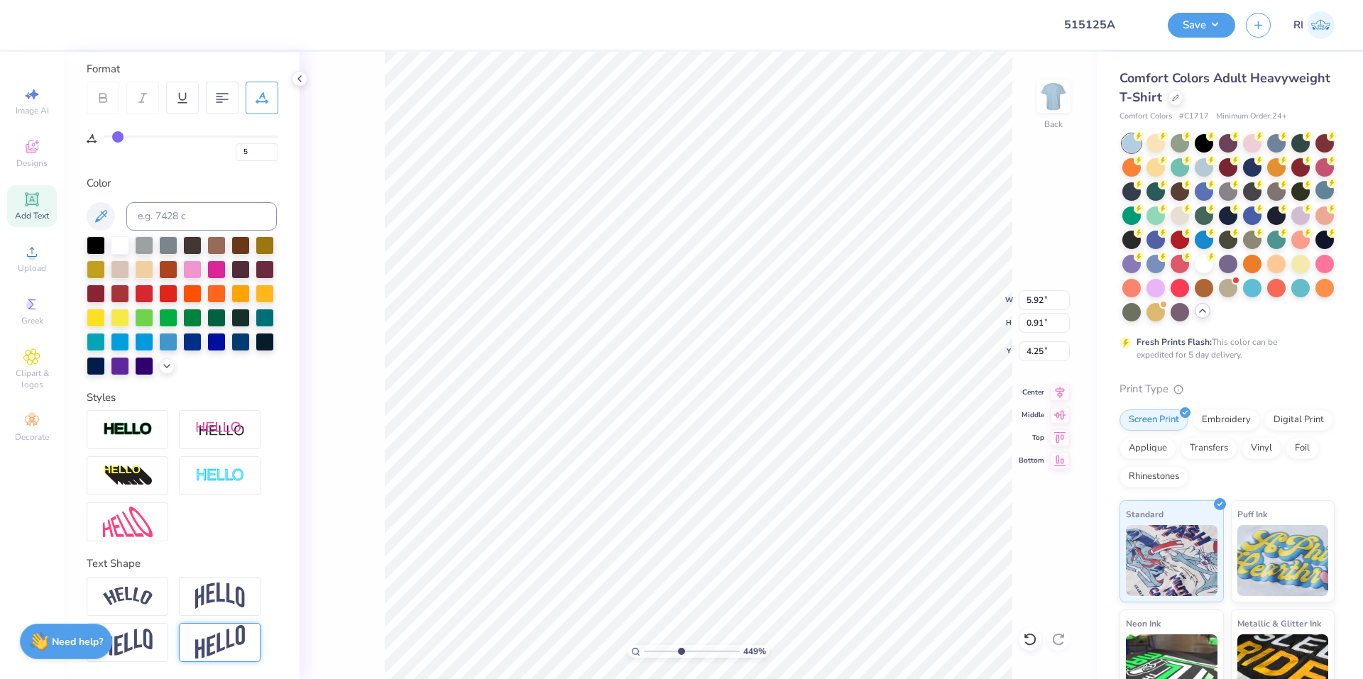
scroll to position [217, 0]
type input "4.48505384214064"
type input "4.36"
type input "4.48505384214064"
type input "5.23"
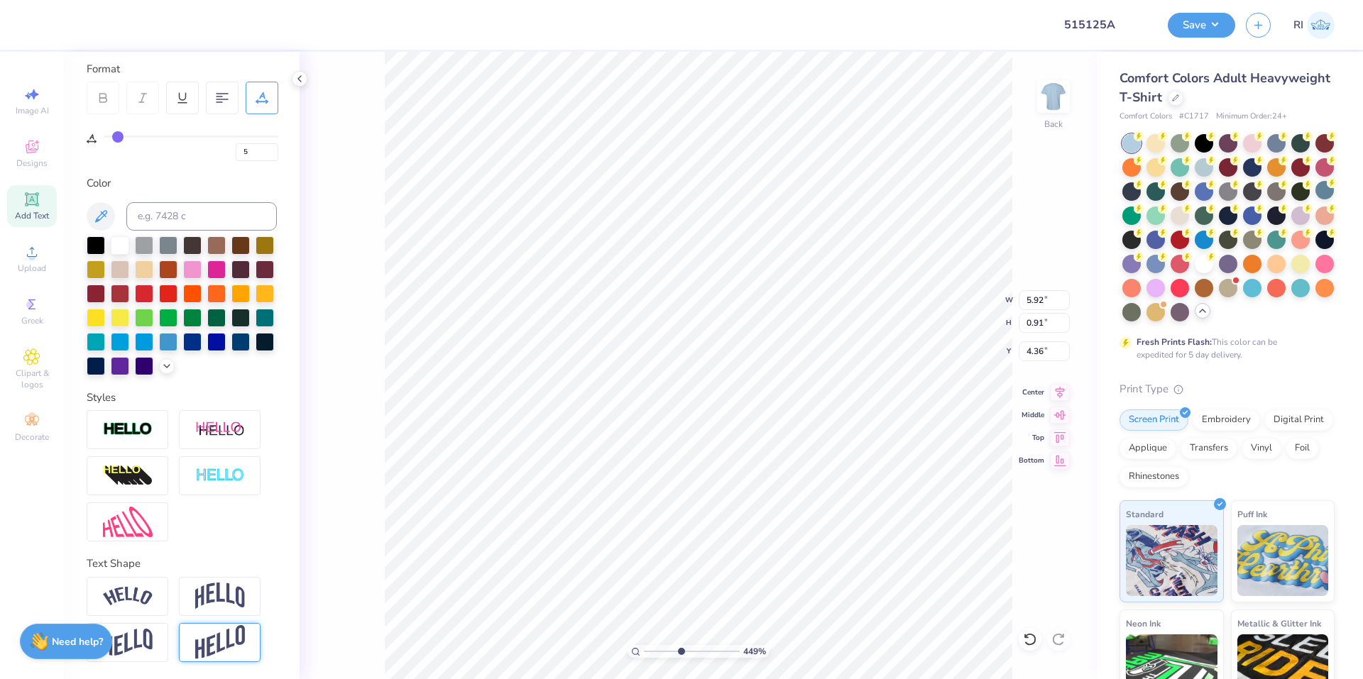
type input "0.80"
type input "4.46"
type input "4.48505384214064"
type input "5.26"
type input "1.05"
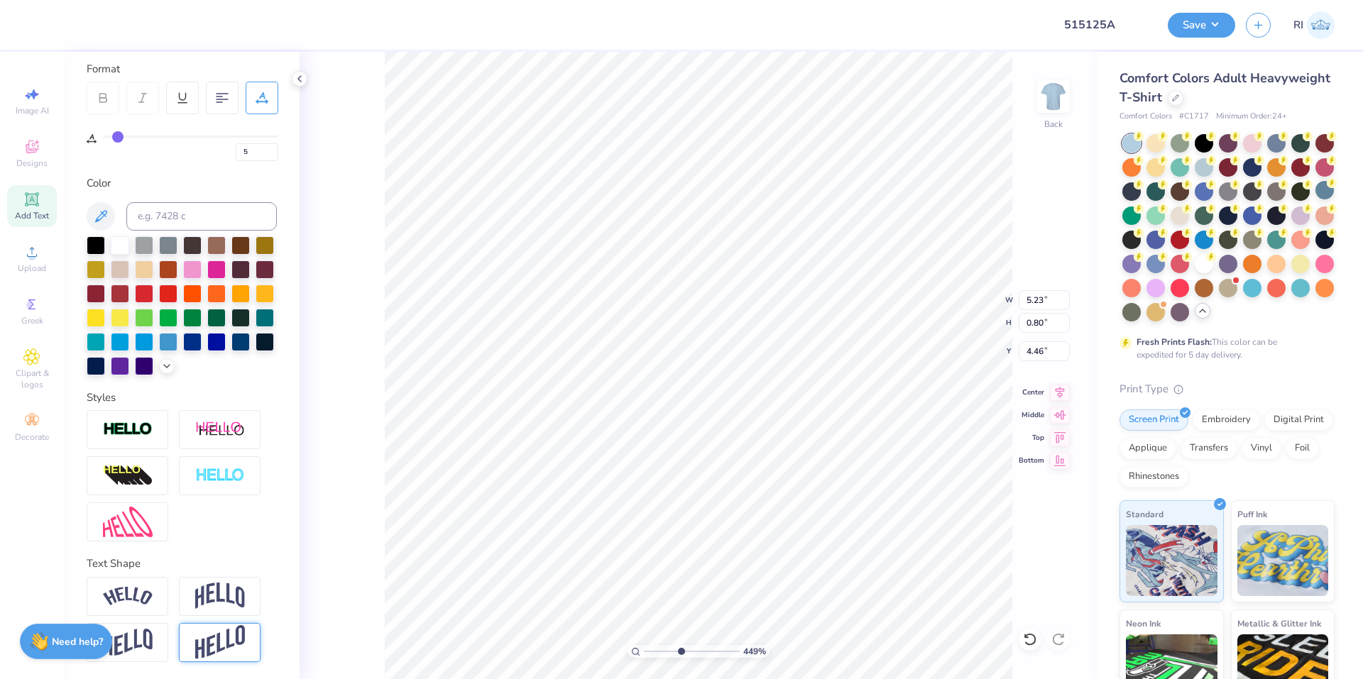
type input "4.34"
type input "4.48505384214064"
type input "4.20"
type input "4.48505384214064"
type input "6.05"
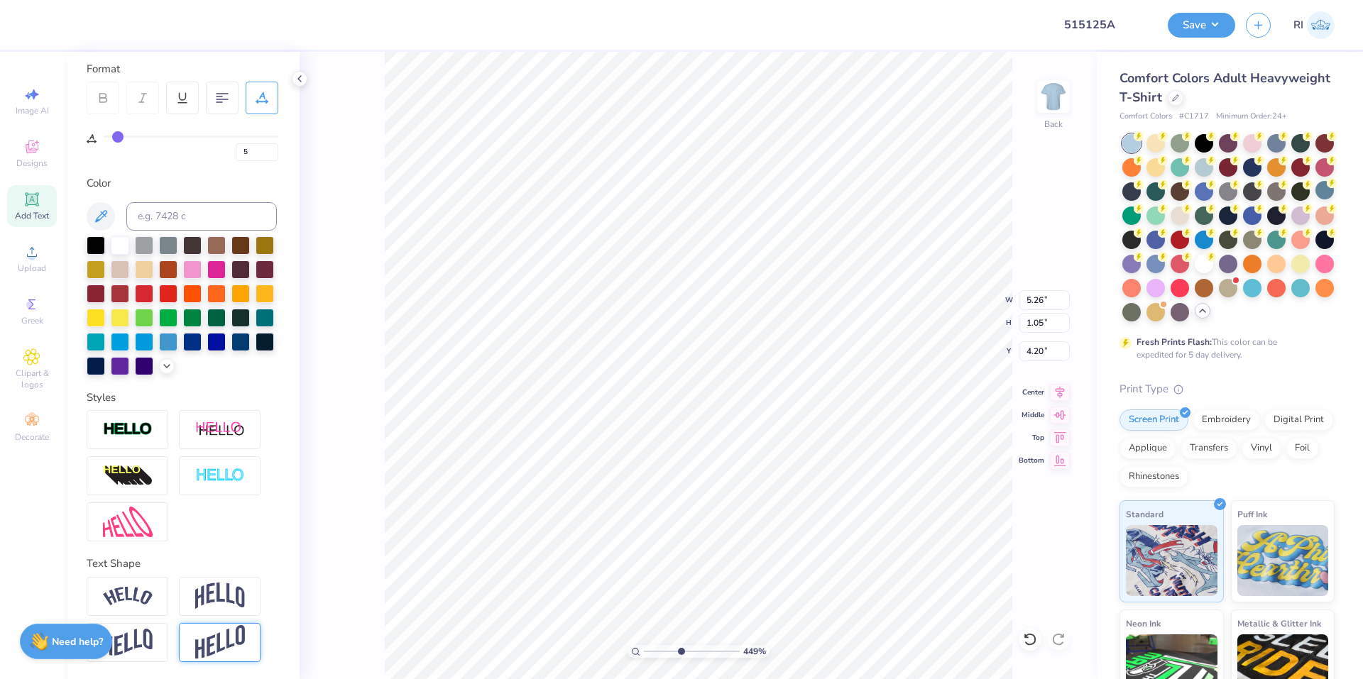
type input "1.20"
type input "4.04"
type input "6.69225330157202"
type input "4.05"
click at [139, 520] on img at bounding box center [128, 522] width 50 height 31
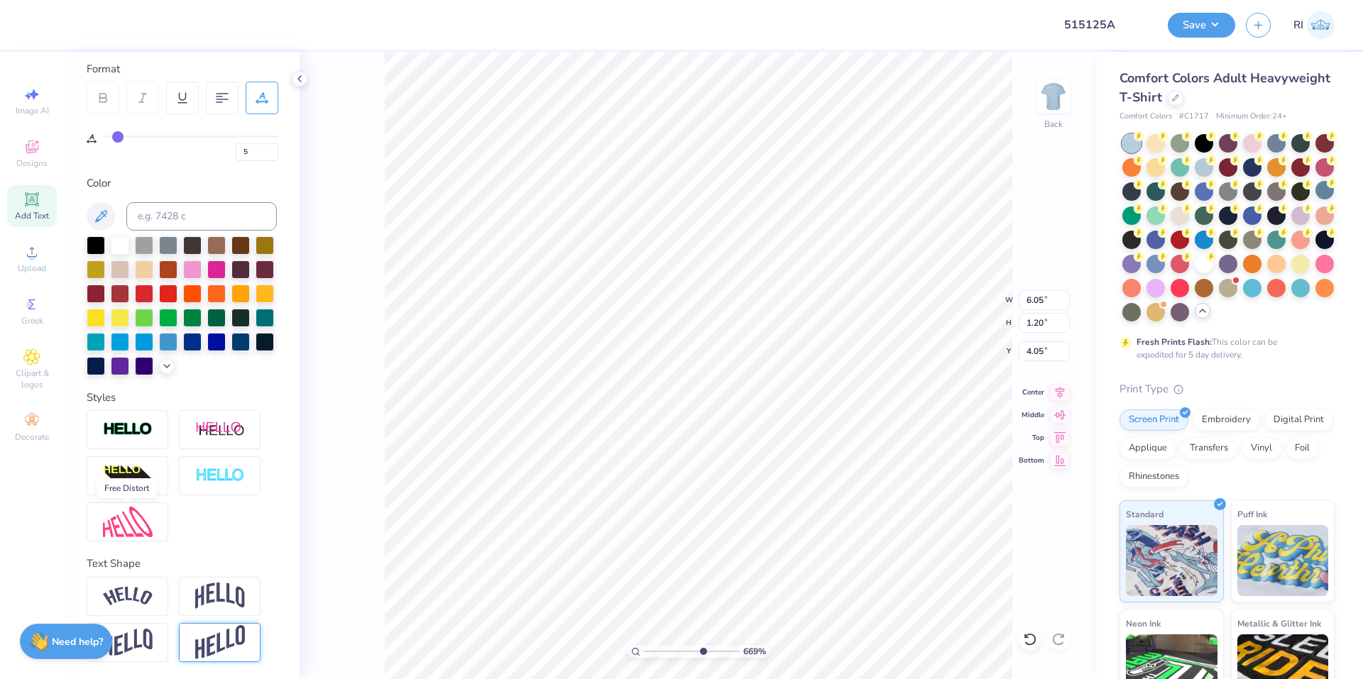
type input "6.69225330157202"
type input "5.47"
type input "1.17"
type input "4.06"
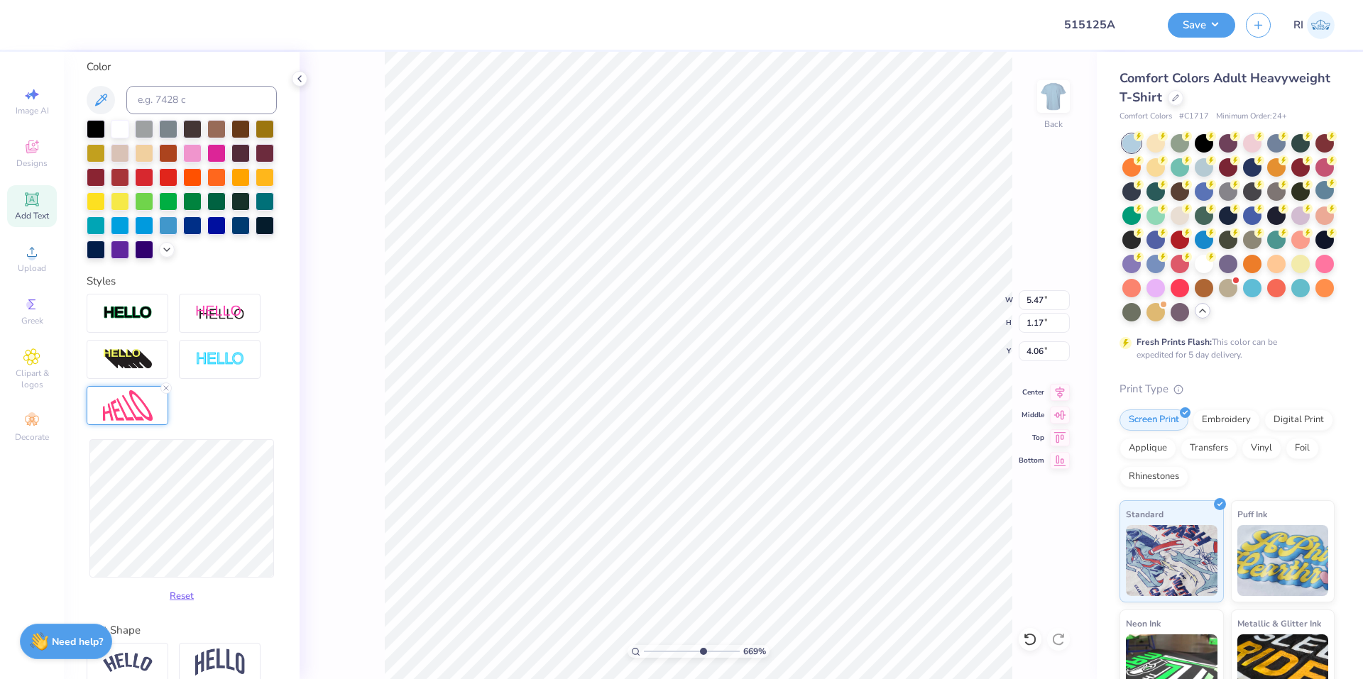
scroll to position [288, 0]
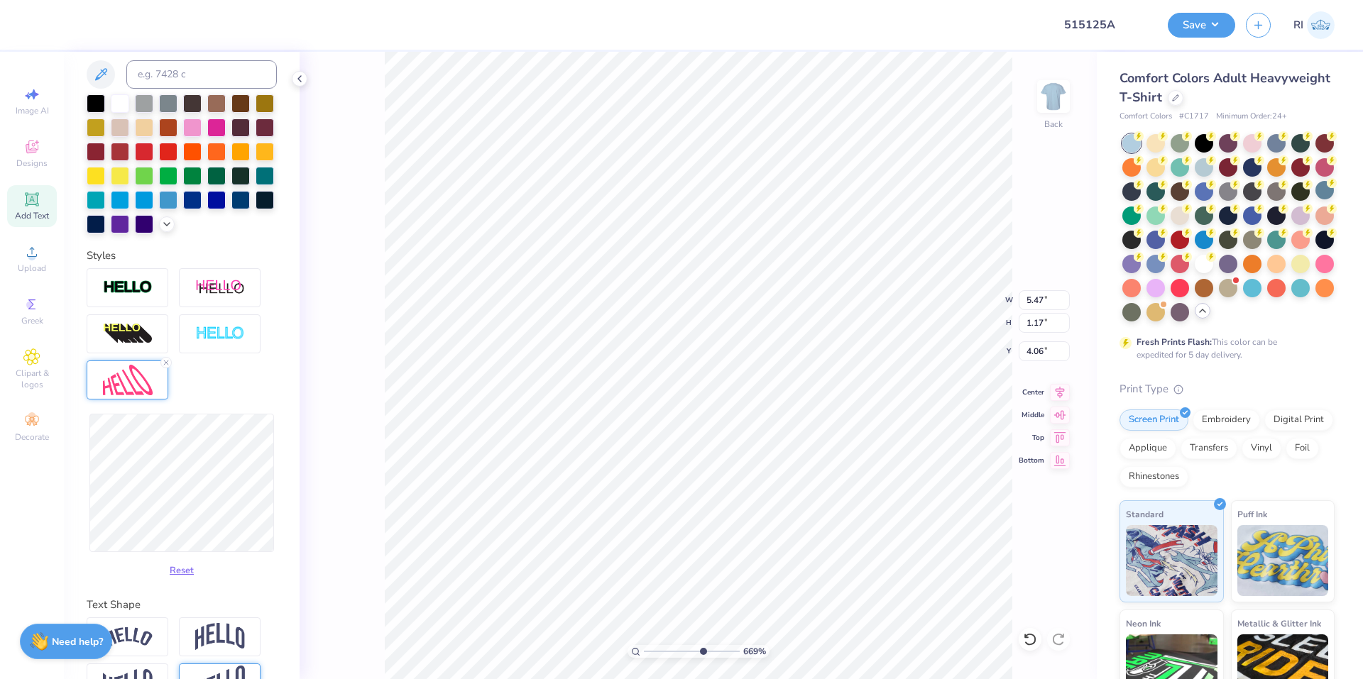
type input "6.69225330157202"
type input "5.28"
type input "4.09"
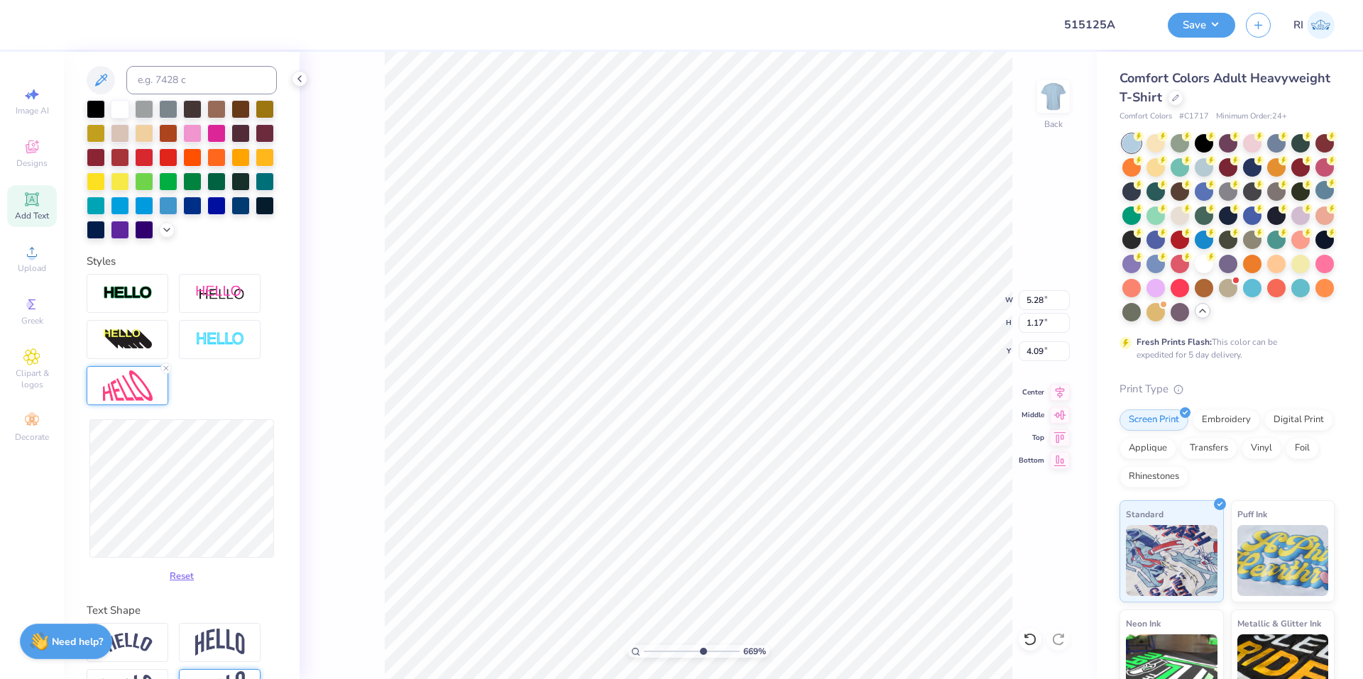
scroll to position [284, 0]
click at [164, 371] on icon at bounding box center [166, 367] width 9 height 9
type input "6.69225330157202"
type input "5.47"
type input "4.07"
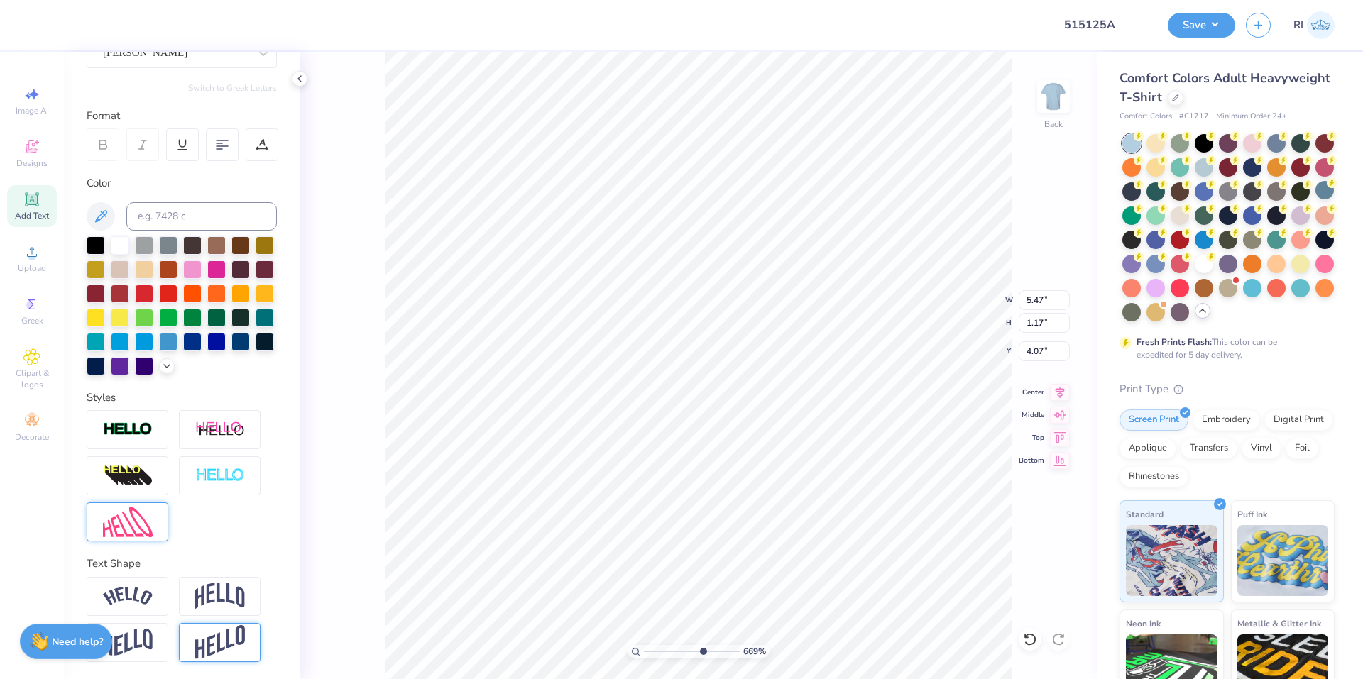
scroll to position [170, 0]
type input "4.95699908144427"
type input "5.90"
type input "1.27"
type input "3.98"
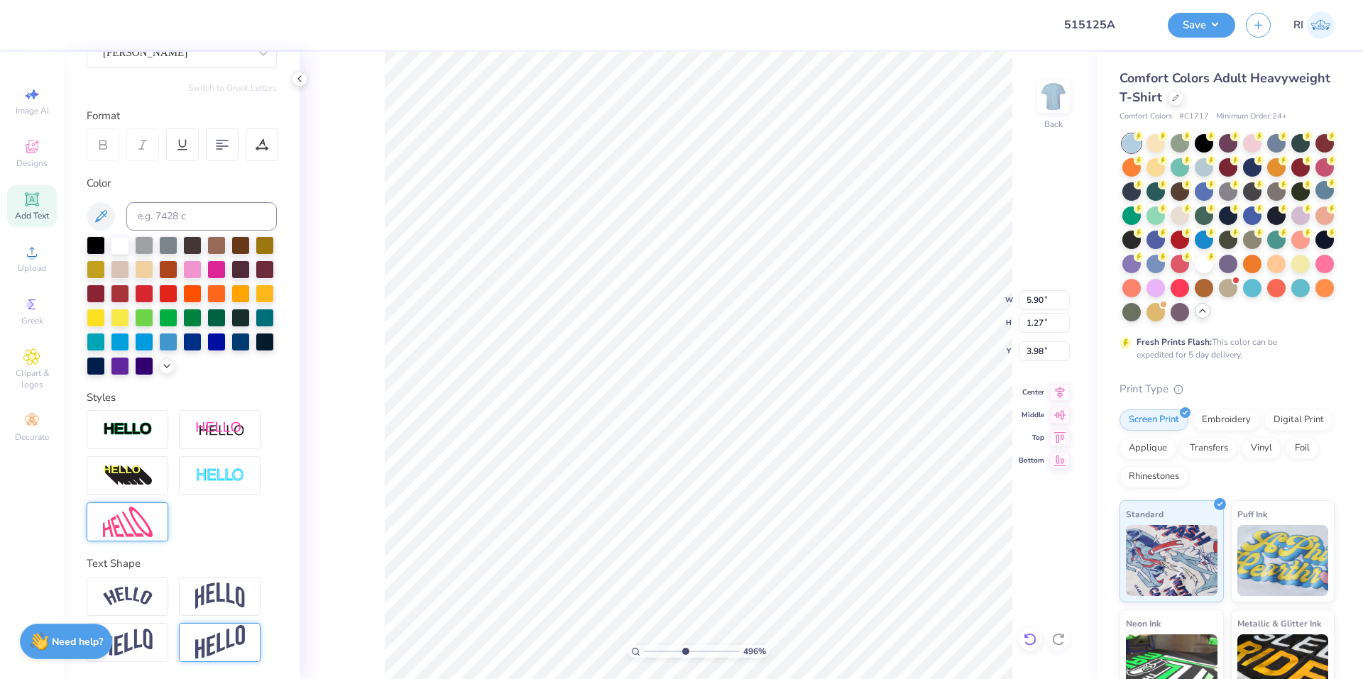
click at [1031, 634] on icon at bounding box center [1029, 639] width 12 height 13
type input "4.95699908144427"
type input "5.47"
type input "1.17"
type input "4.07"
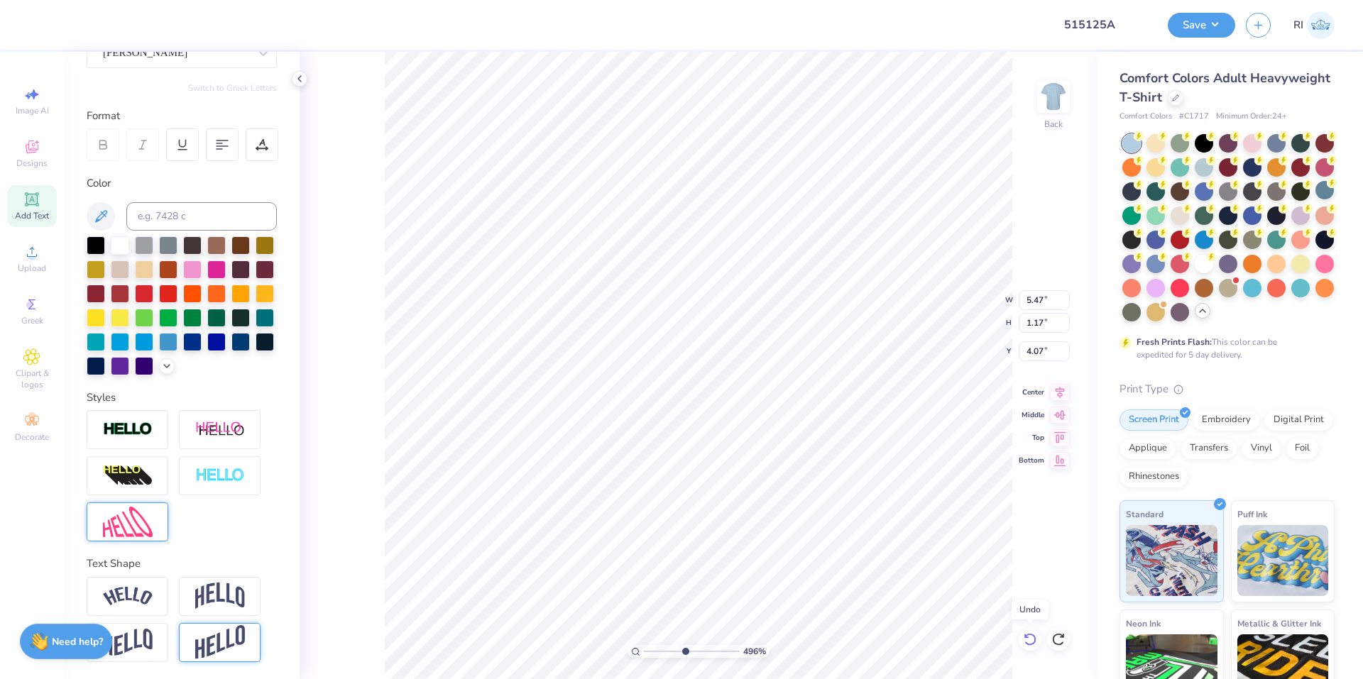
click at [1031, 634] on icon at bounding box center [1029, 639] width 12 height 13
click at [1031, 635] on icon at bounding box center [1029, 639] width 12 height 13
type input "4.95699908144427"
type input "5.28"
type input "4.09"
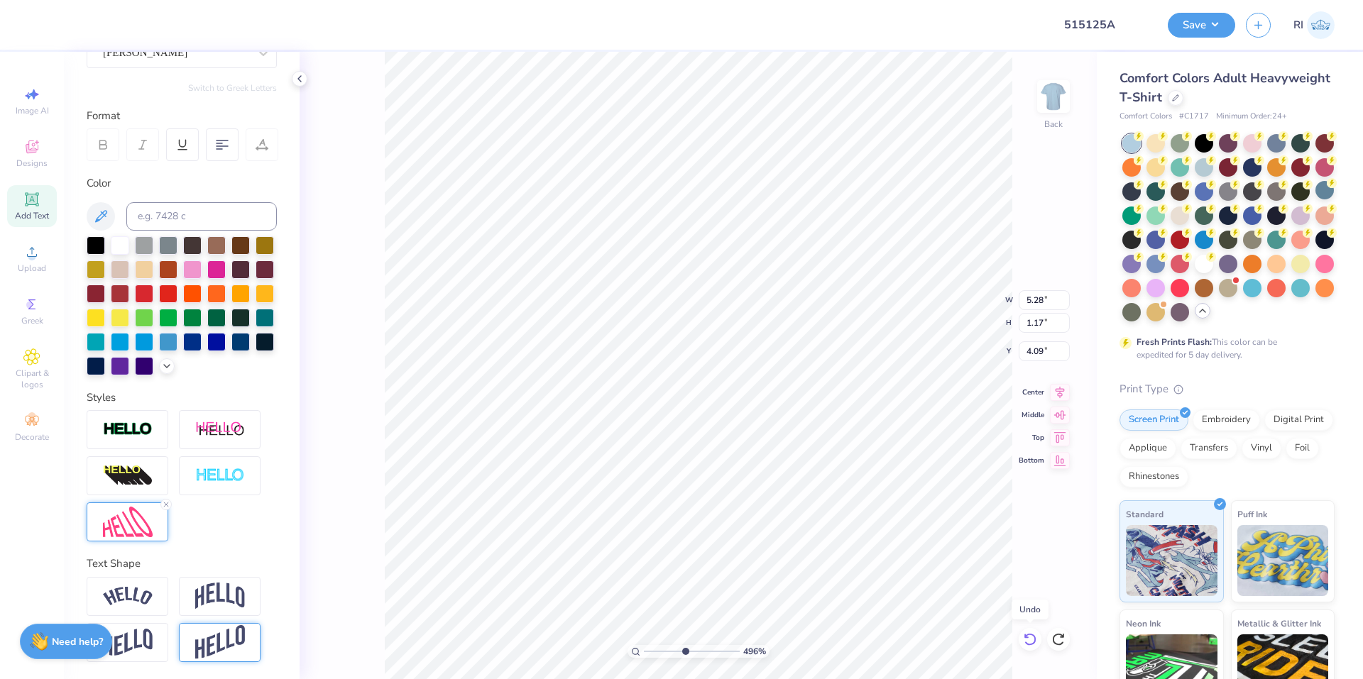
click at [1031, 635] on icon at bounding box center [1029, 639] width 12 height 13
type input "4.95699908144427"
type input "5.47"
type input "4.06"
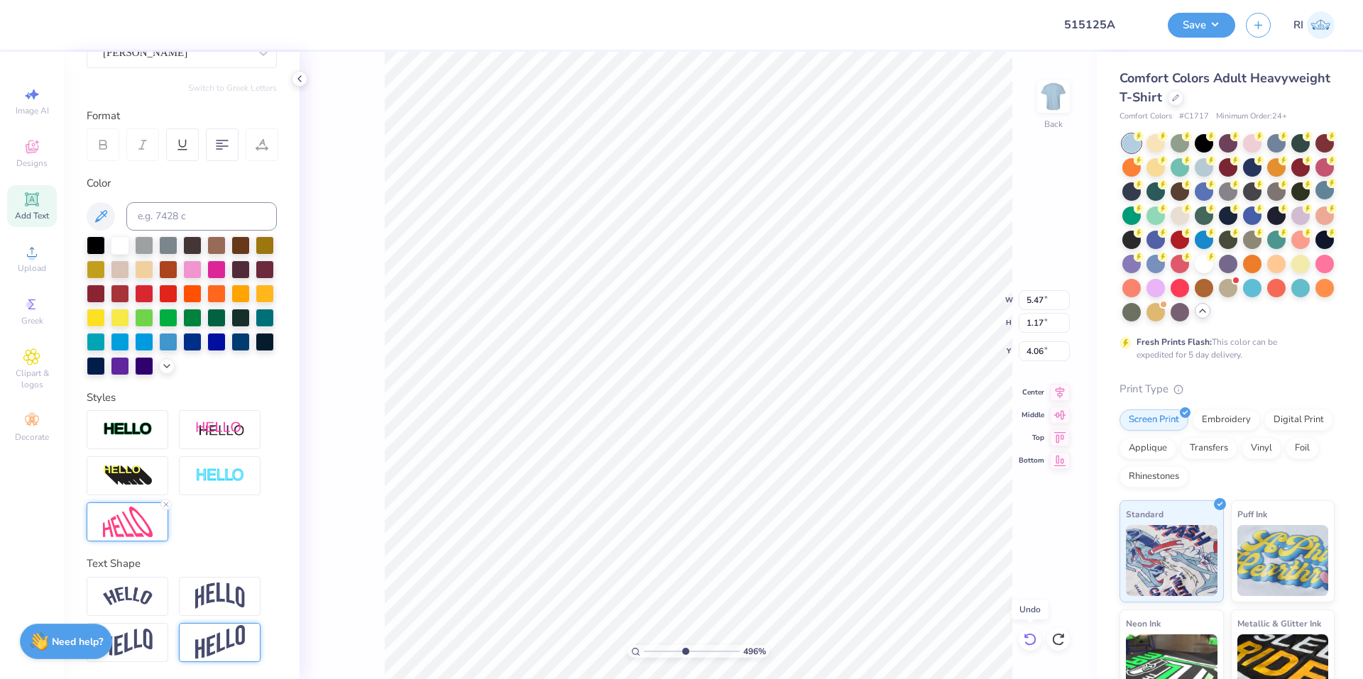
click at [1031, 635] on icon at bounding box center [1029, 639] width 12 height 13
type input "4.95699908144427"
type input "6.05"
type input "1.20"
type input "4.05"
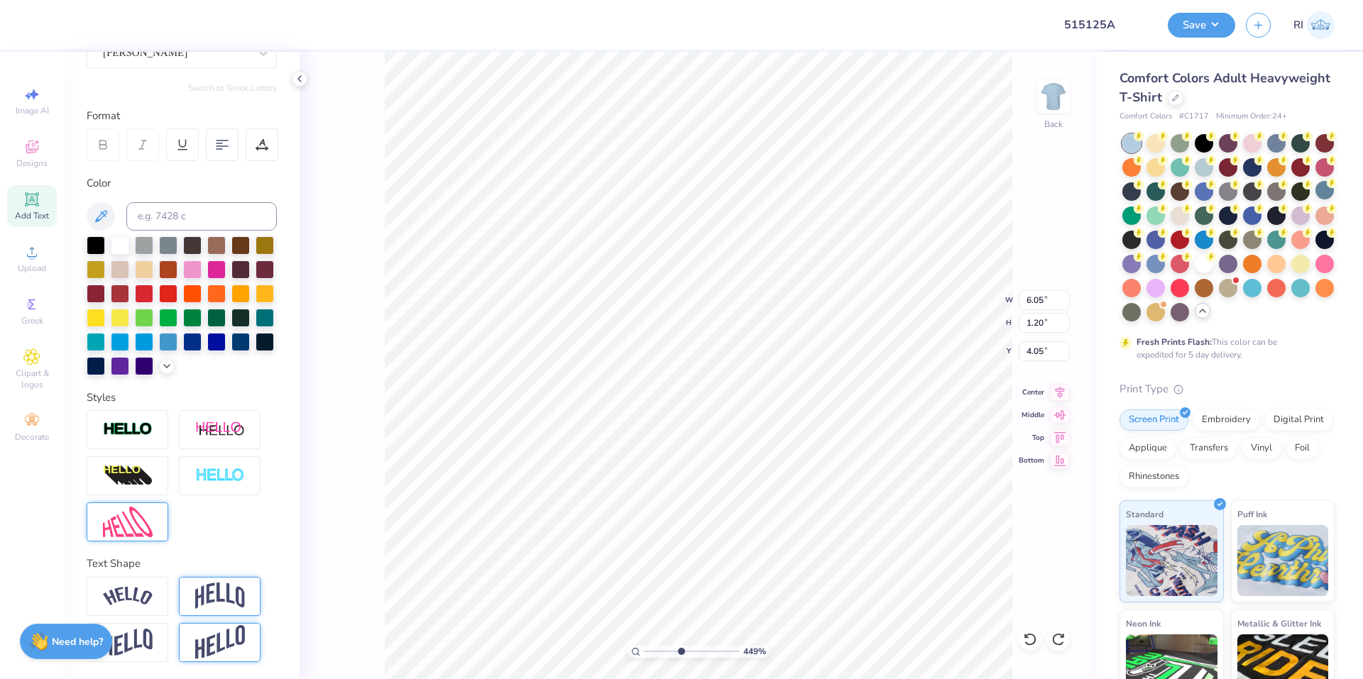
click at [231, 586] on img at bounding box center [220, 596] width 50 height 27
type input "4.48505384214064"
type input "2.16"
type input "3.58"
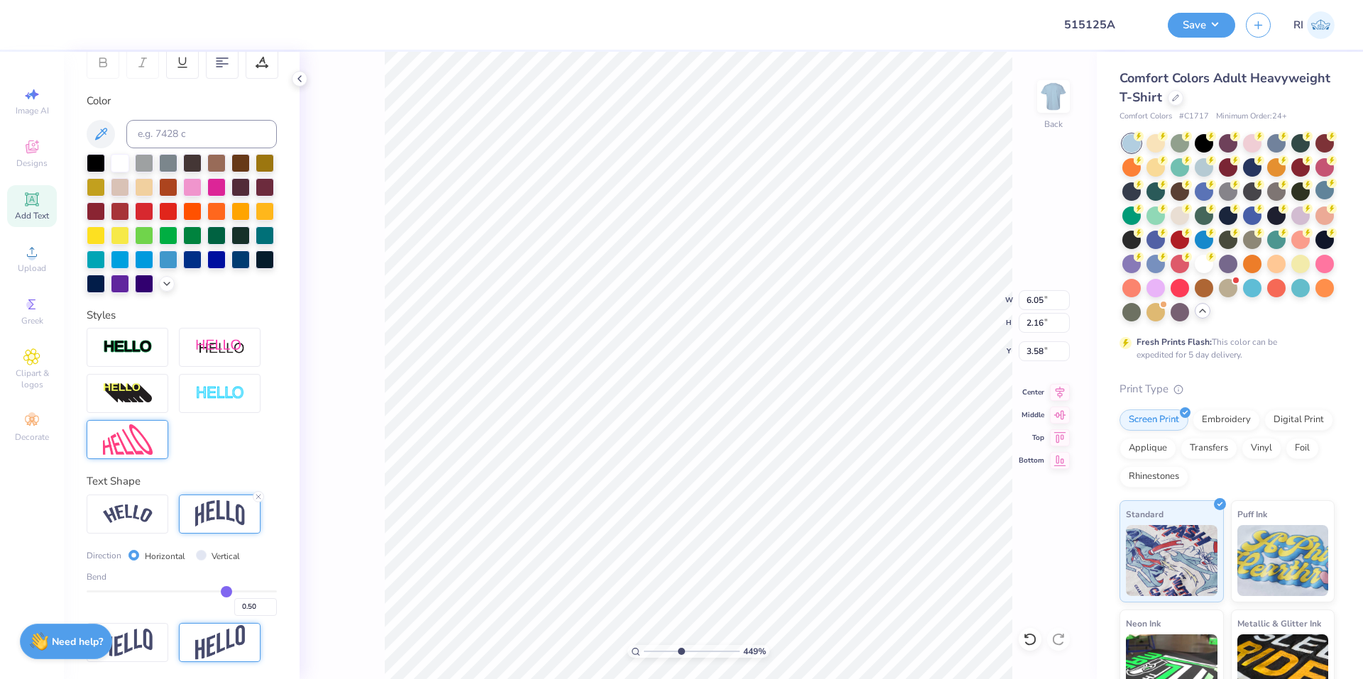
scroll to position [253, 0]
click at [258, 500] on icon at bounding box center [258, 497] width 9 height 9
type input "4.48505384214064"
type input "1.20"
type input "4.05"
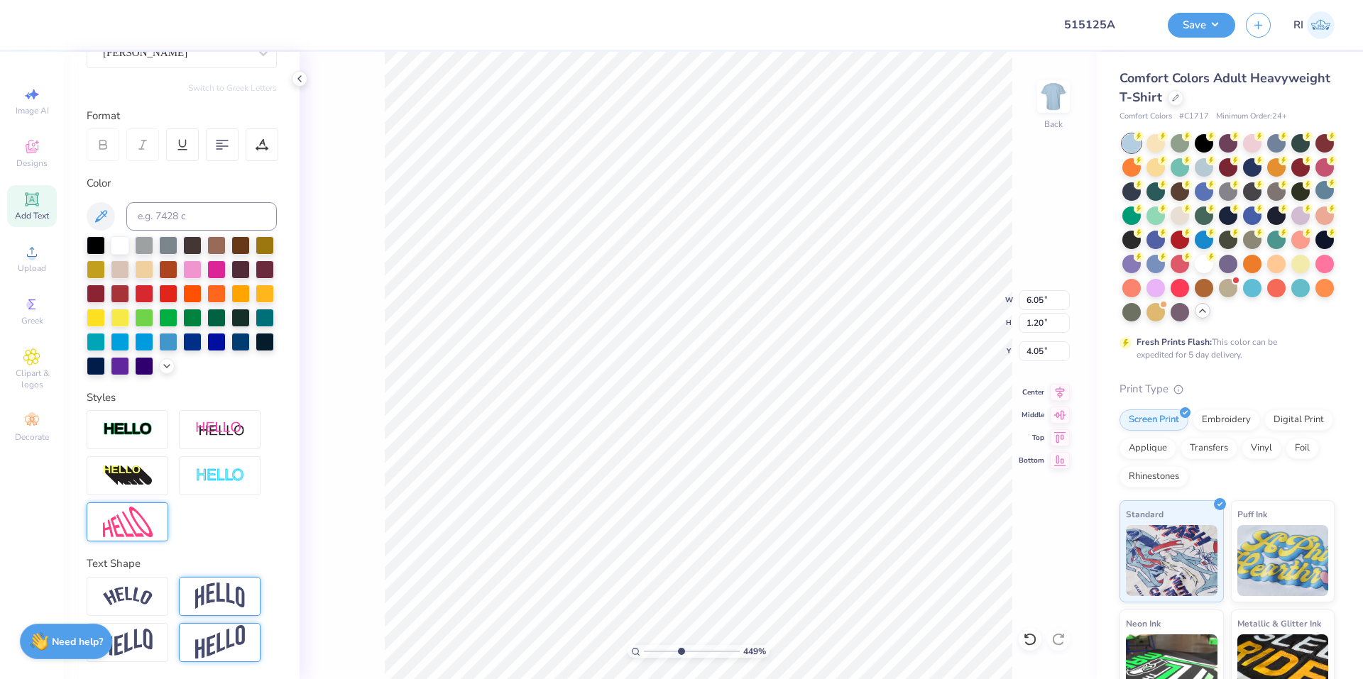
scroll to position [170, 0]
click at [231, 637] on img at bounding box center [220, 642] width 50 height 35
type input "4.48505384214064"
type input "6.00"
type input "2.13"
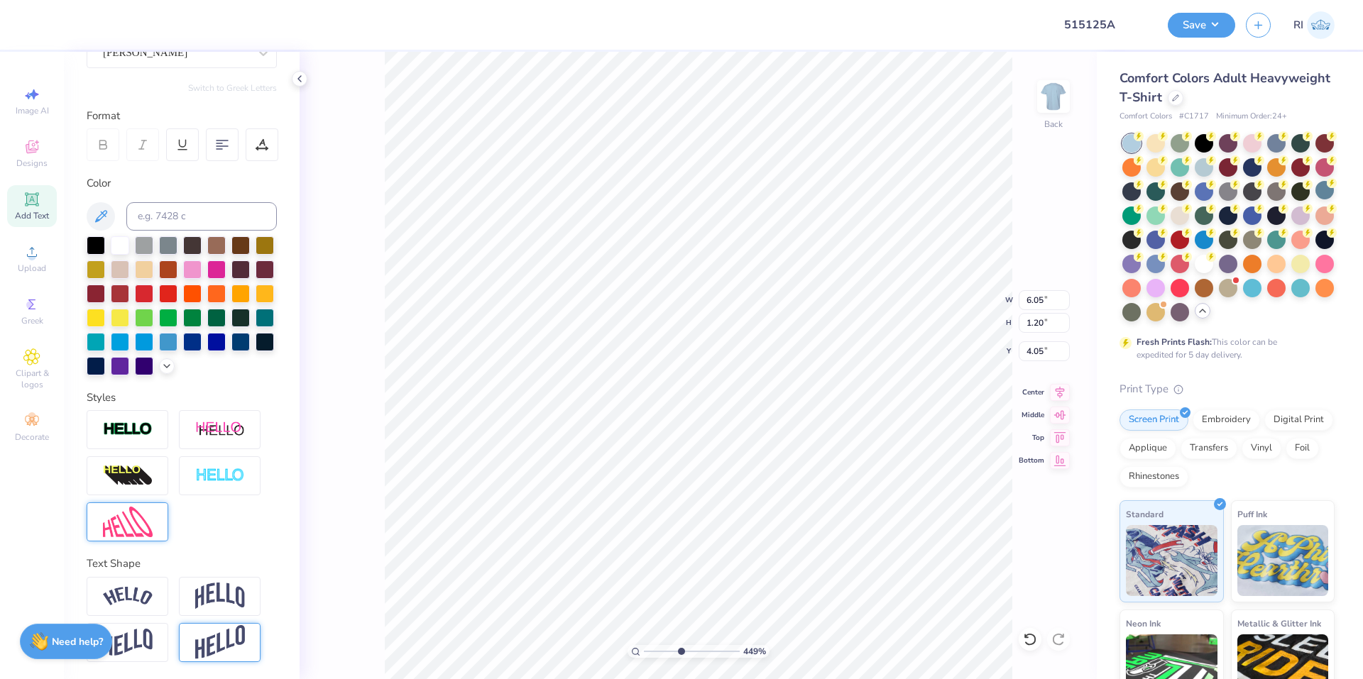
type input "3.59"
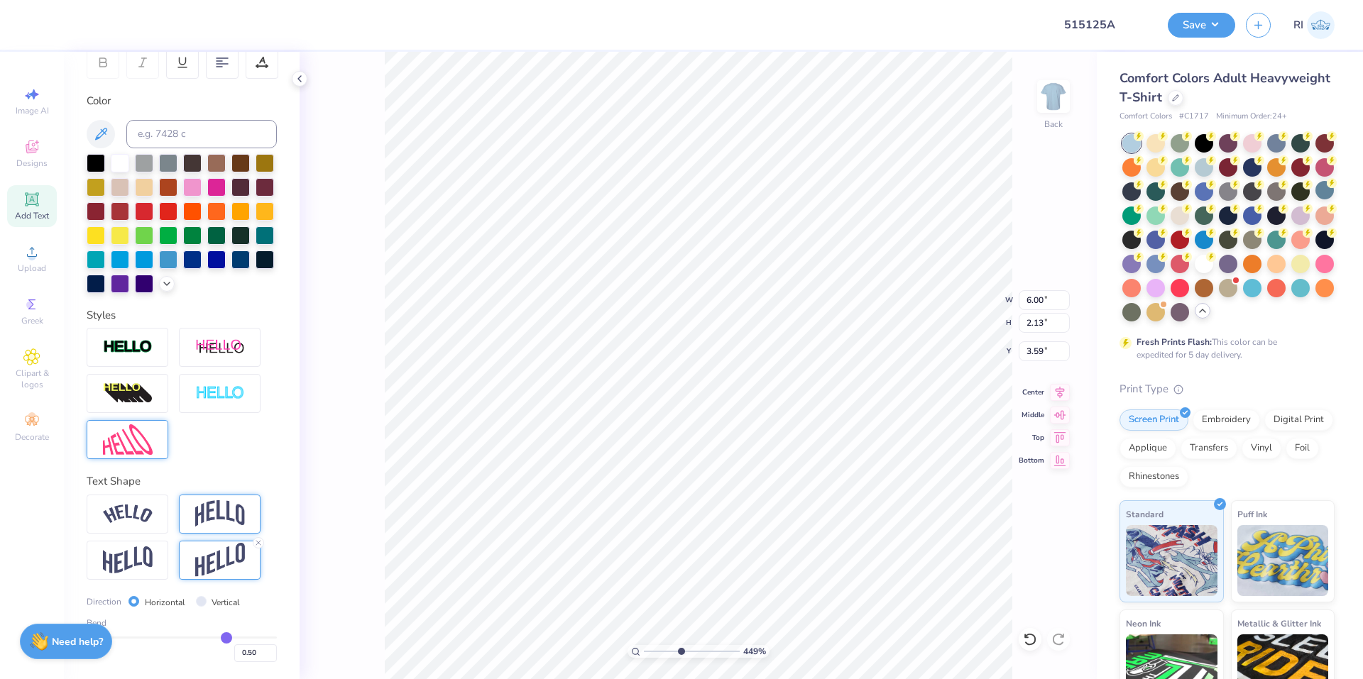
scroll to position [253, 0]
click at [249, 648] on input "0.50" at bounding box center [255, 653] width 43 height 18
type input "0.1"
type input "0.10"
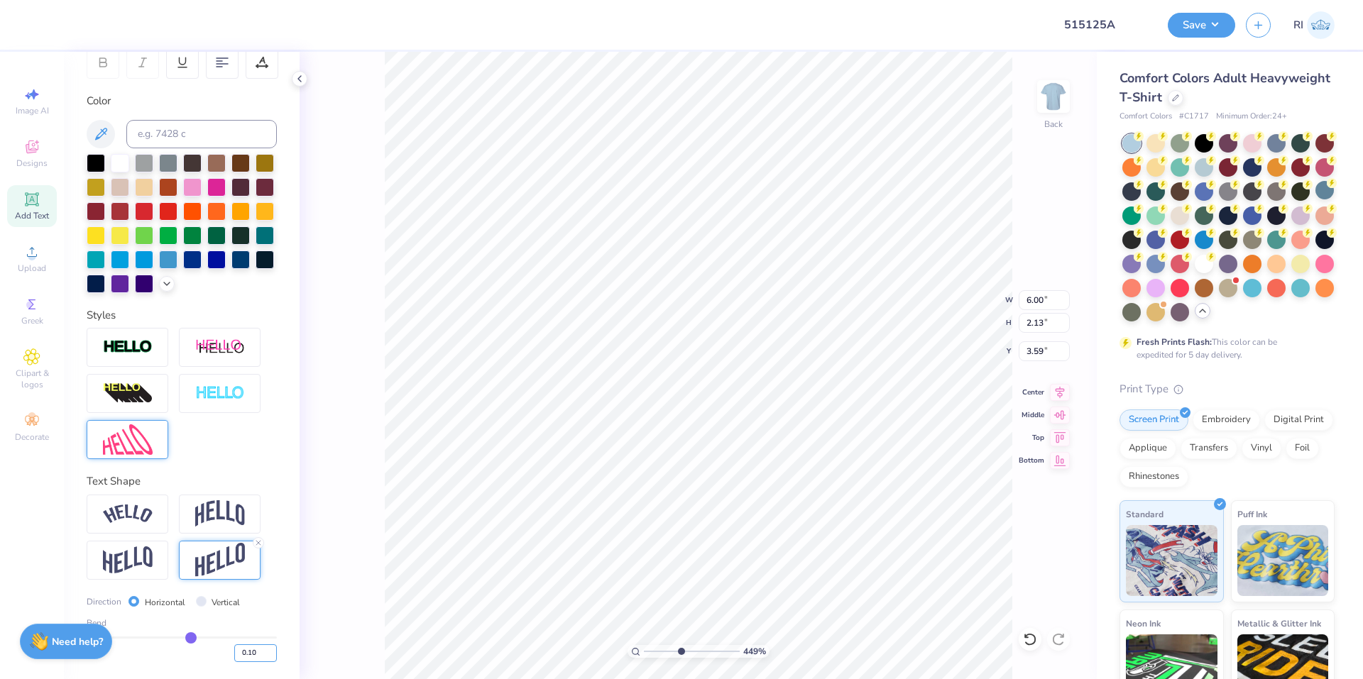
type input "4.48505384214064"
type input "6.04"
type input "1.39"
type input "3.96"
type input "4.48505384214064"
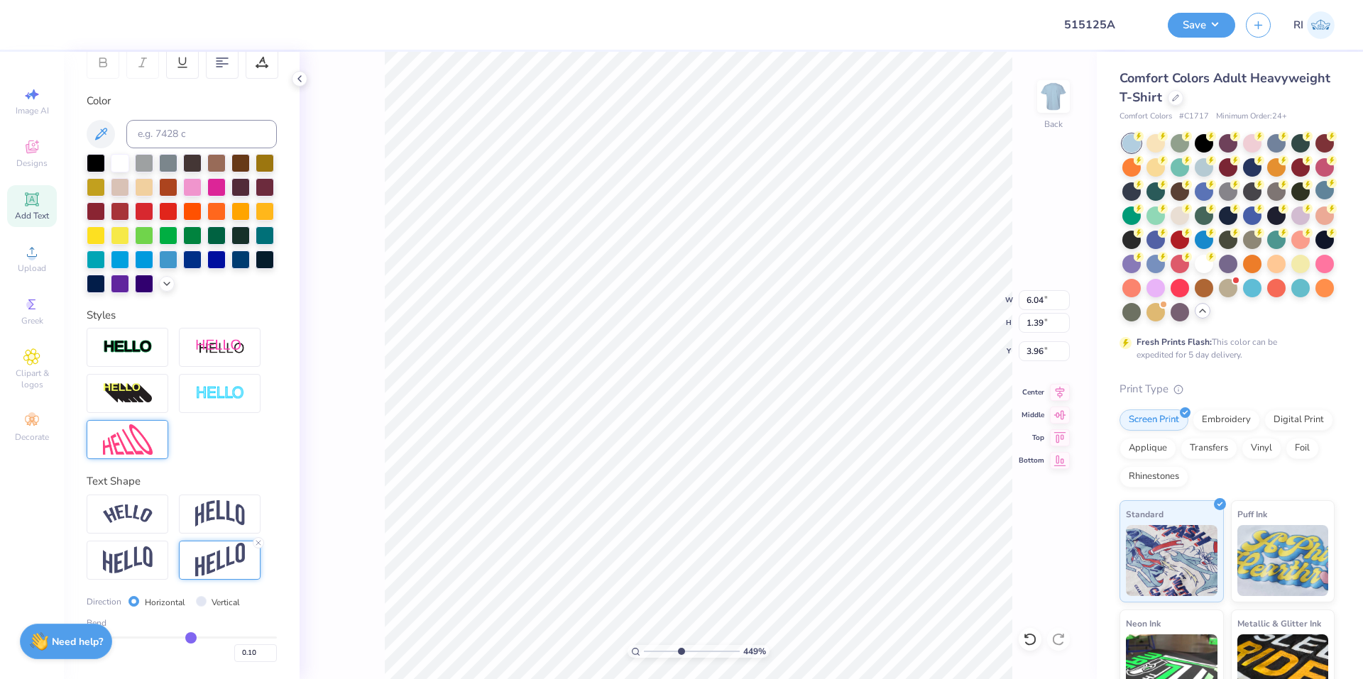
type input "3.97"
type input "4.48505384214064"
type input "3.98"
click at [818, 417] on li "Duplicate" at bounding box center [828, 413] width 111 height 28
type input "4.48505384214064"
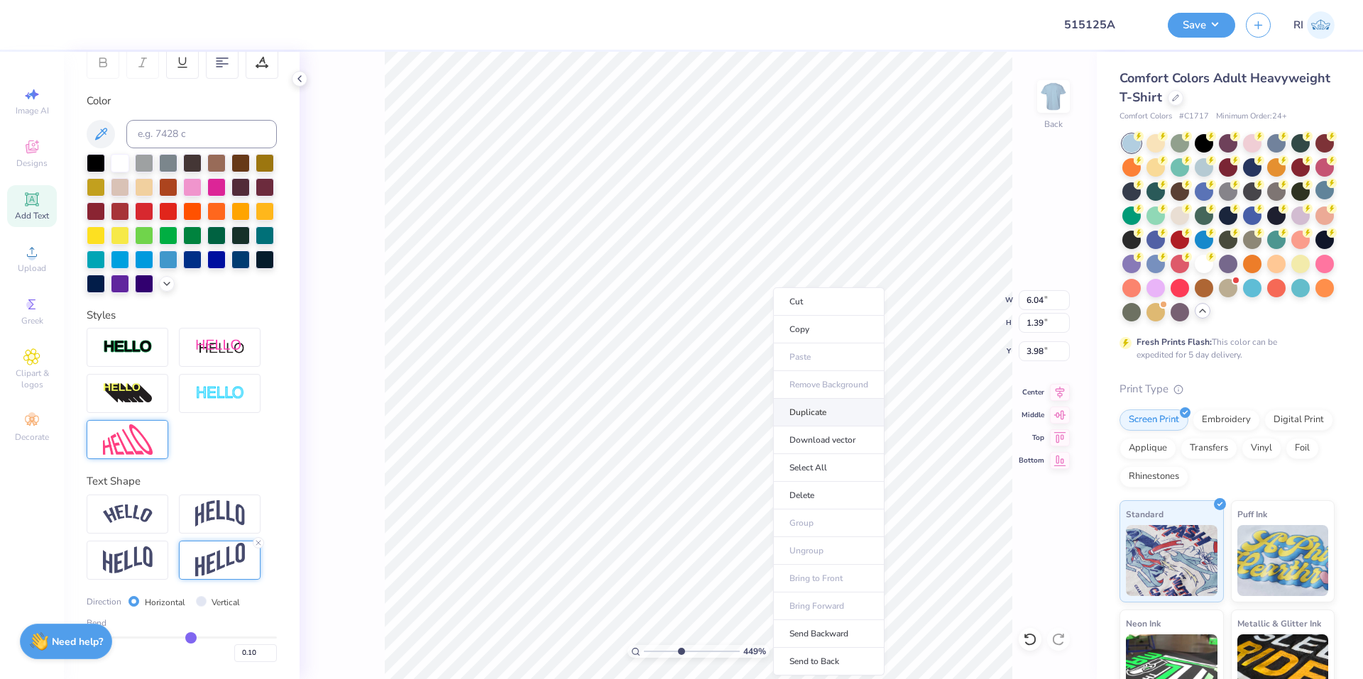
type input "4.98"
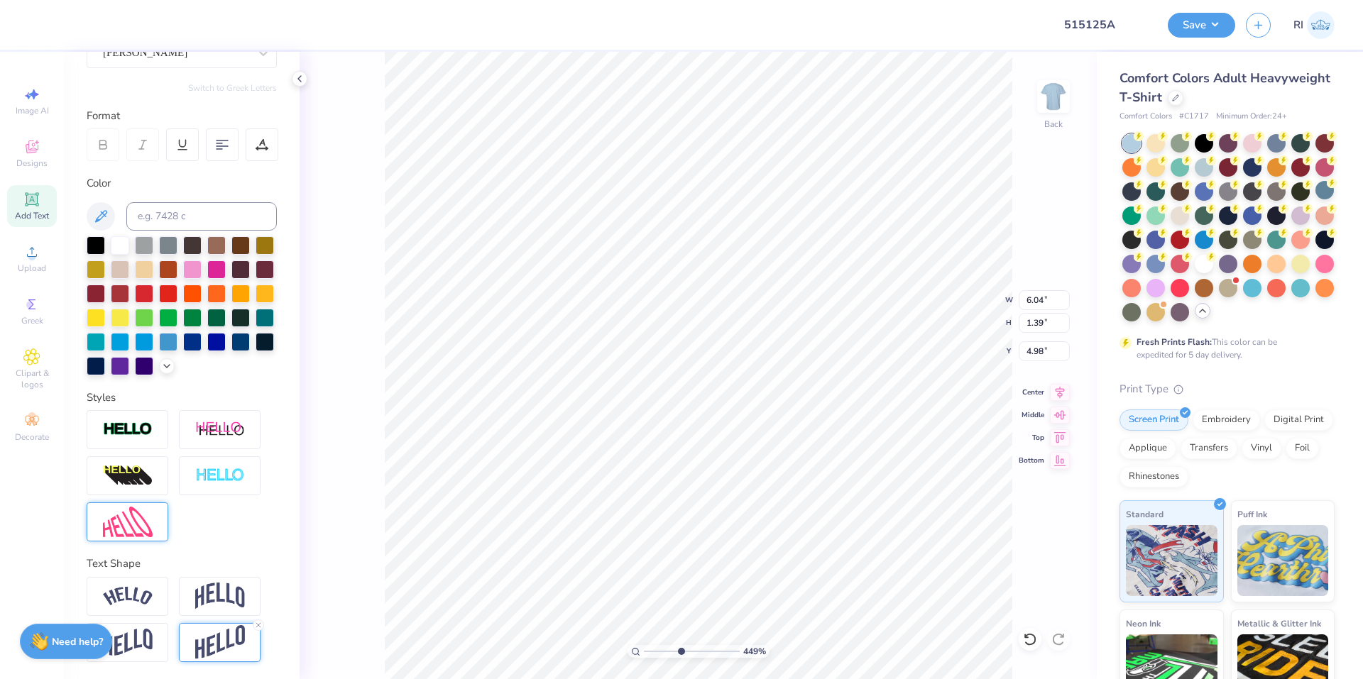
scroll to position [12, 4]
type input "4.48505384214064"
type textarea "bu"
type input "4.48505384214064"
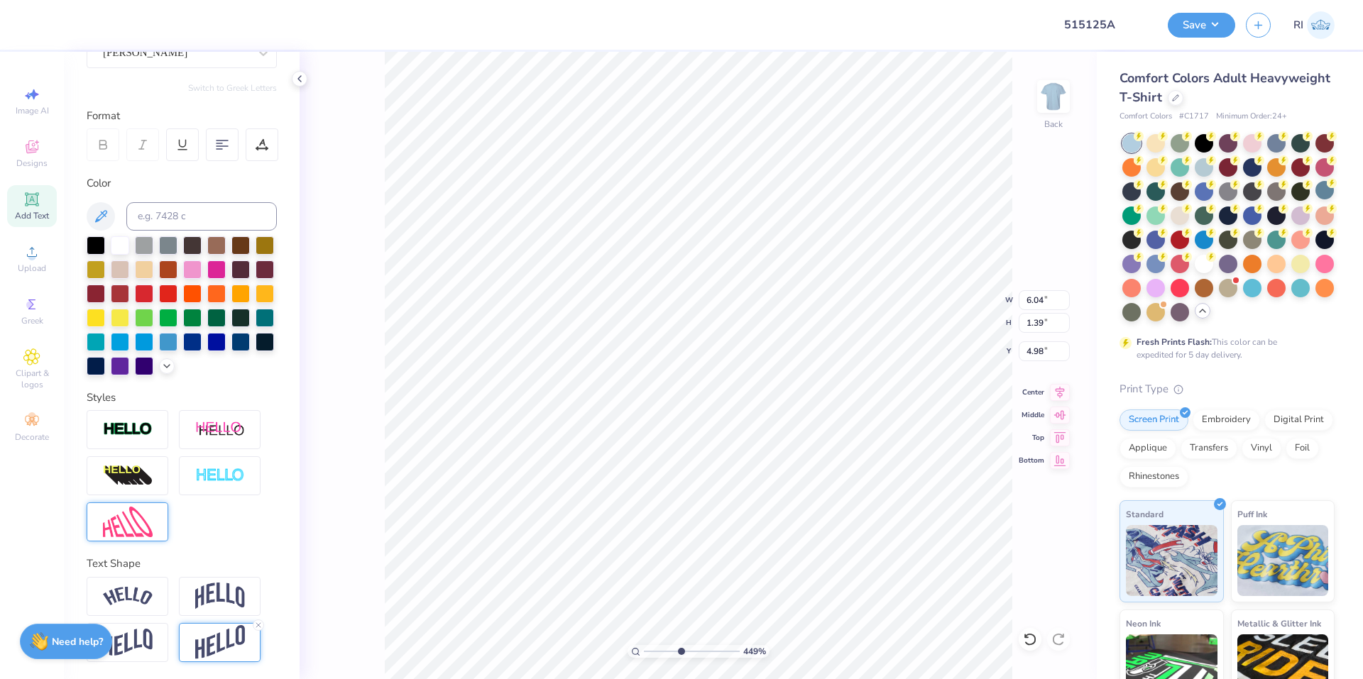
type textarea "bus"
type input "4.48505384214064"
type textarea "bust"
type input "4.48505384214064"
type input "5.14"
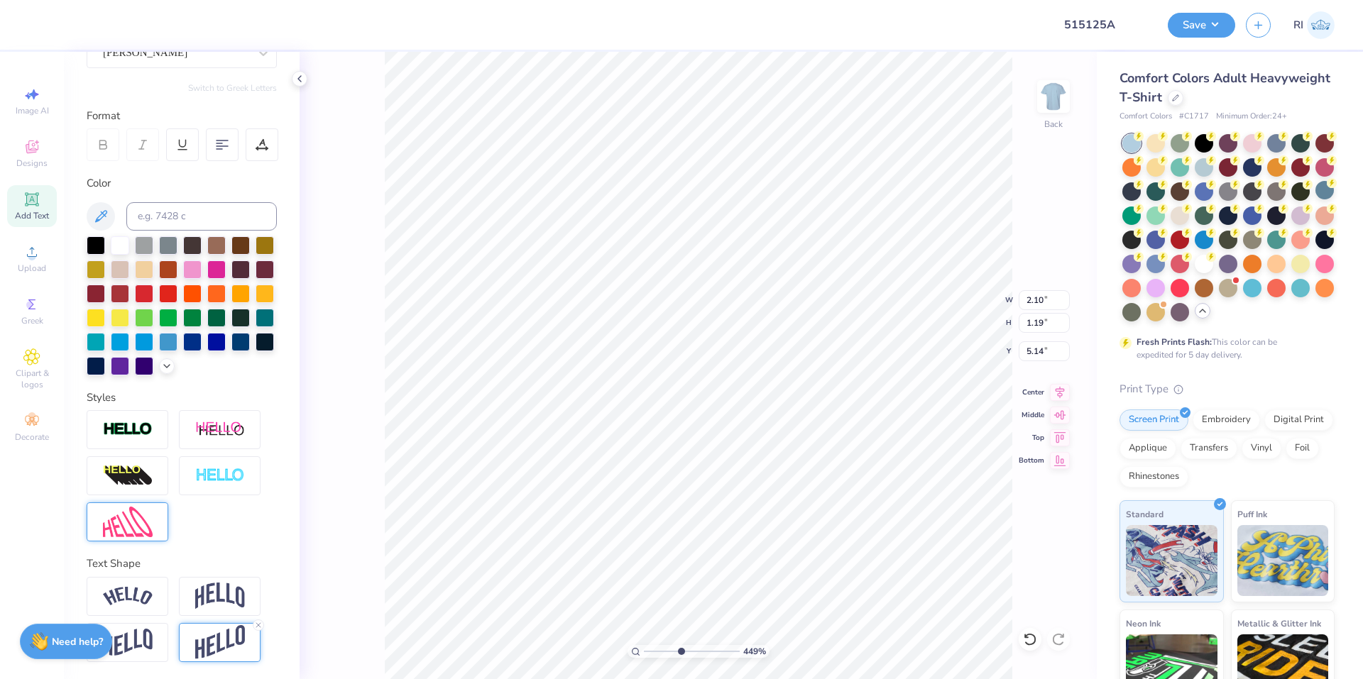
type input "4.48505384214064"
type input "2.79"
type input "1.59"
type input "4.75"
click at [223, 637] on img at bounding box center [220, 642] width 50 height 35
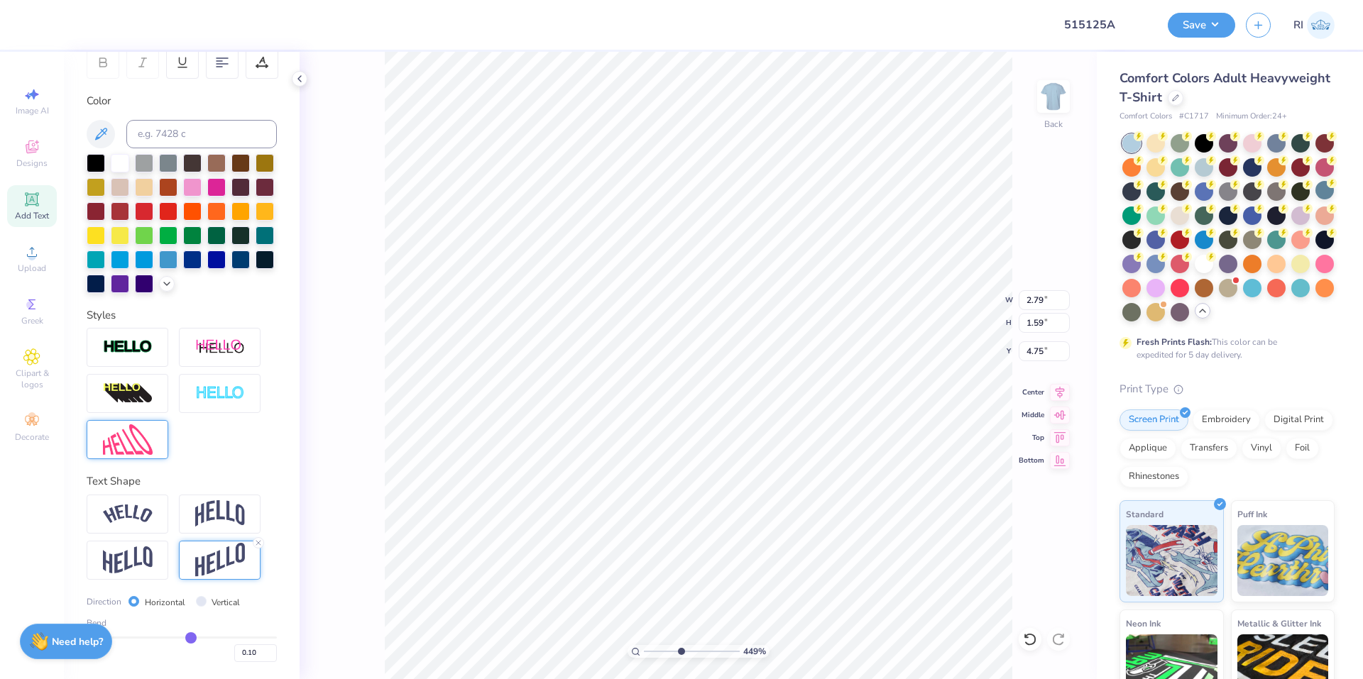
scroll to position [253, 0]
click at [250, 655] on input "0.10" at bounding box center [255, 653] width 43 height 18
type input "0.05"
type input "4.48505384214064"
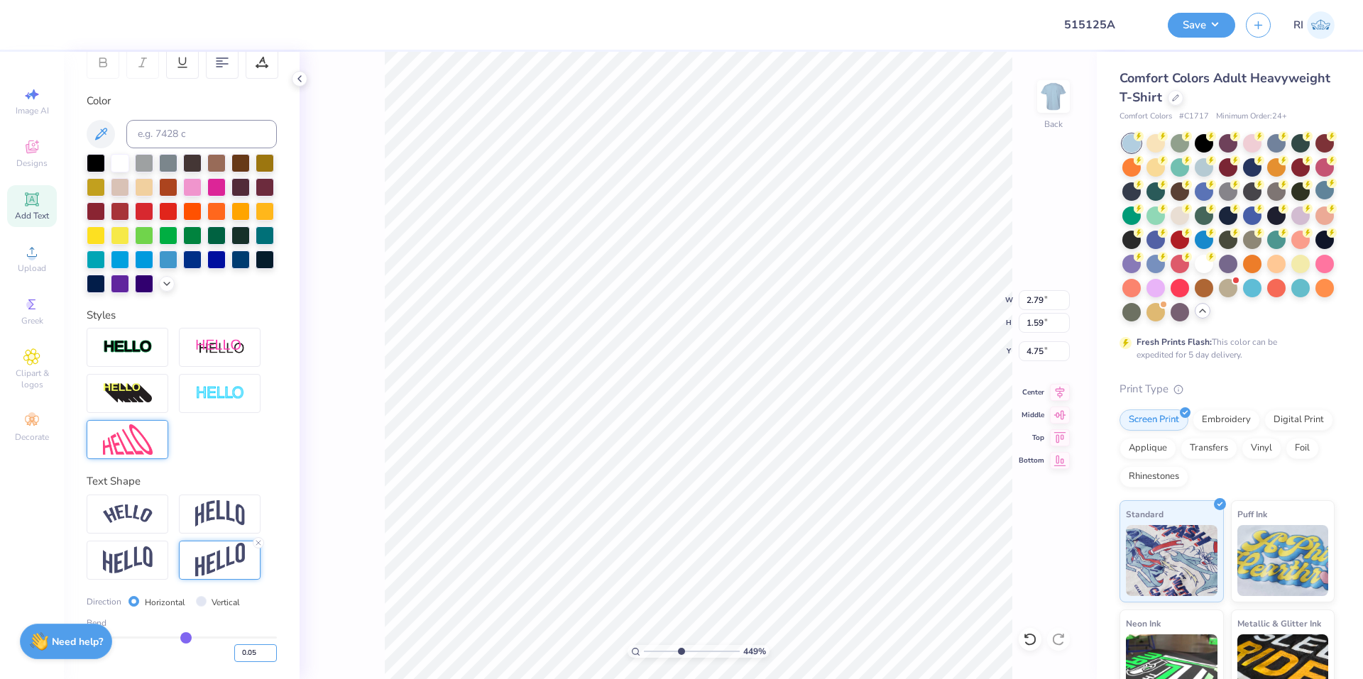
type input "2.80"
type input "1.46"
type input "4.81"
type input "4.48505384214064"
type input "4.96"
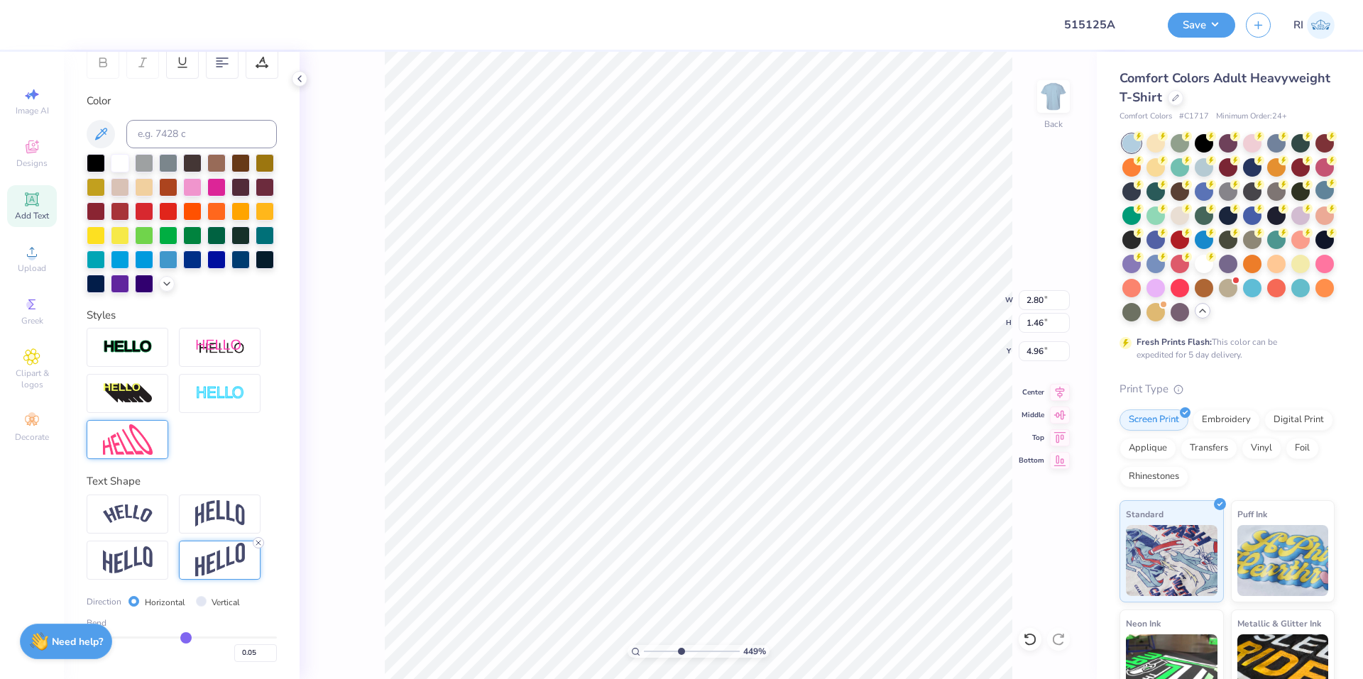
click at [258, 544] on icon at bounding box center [258, 543] width 9 height 9
type input "4.48505384214064"
type input "2.81"
type input "1.34"
type input "5.02"
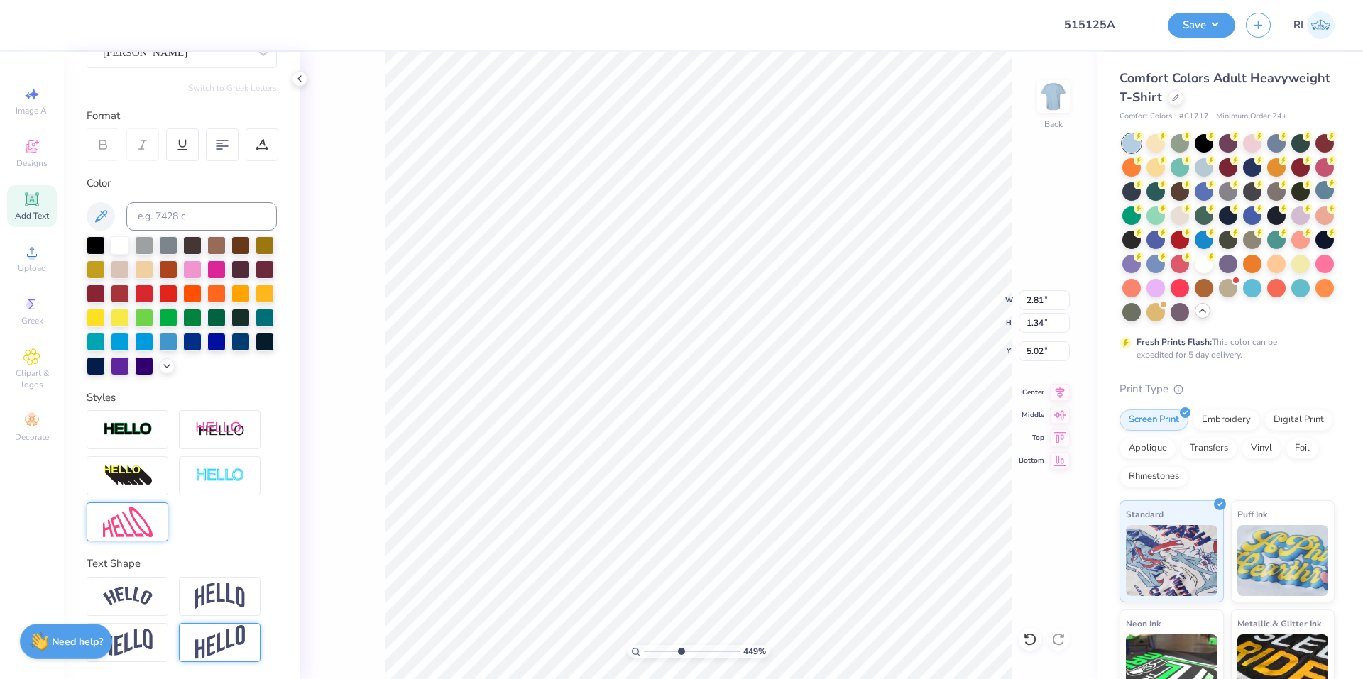
scroll to position [170, 0]
click at [152, 522] on img at bounding box center [128, 522] width 50 height 31
click at [1035, 635] on icon at bounding box center [1030, 639] width 14 height 14
click at [1033, 637] on icon at bounding box center [1030, 639] width 14 height 14
click at [258, 622] on icon at bounding box center [258, 625] width 9 height 9
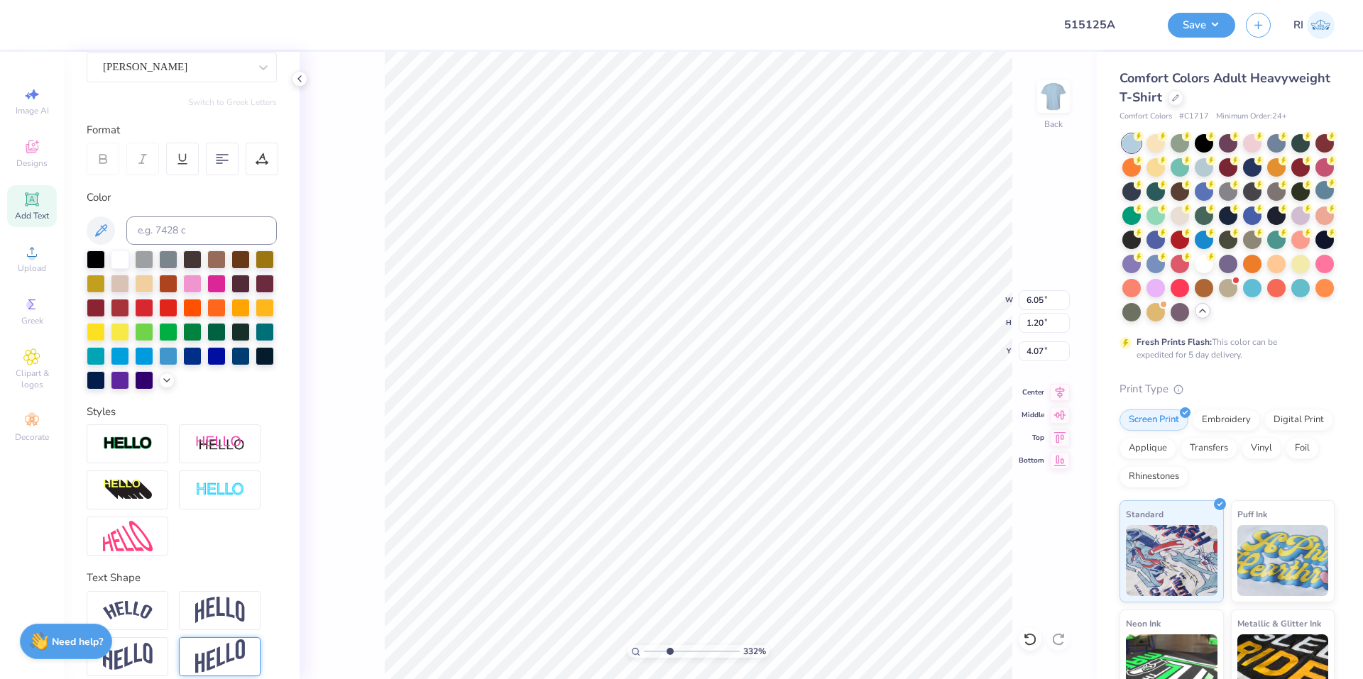
scroll to position [142, 0]
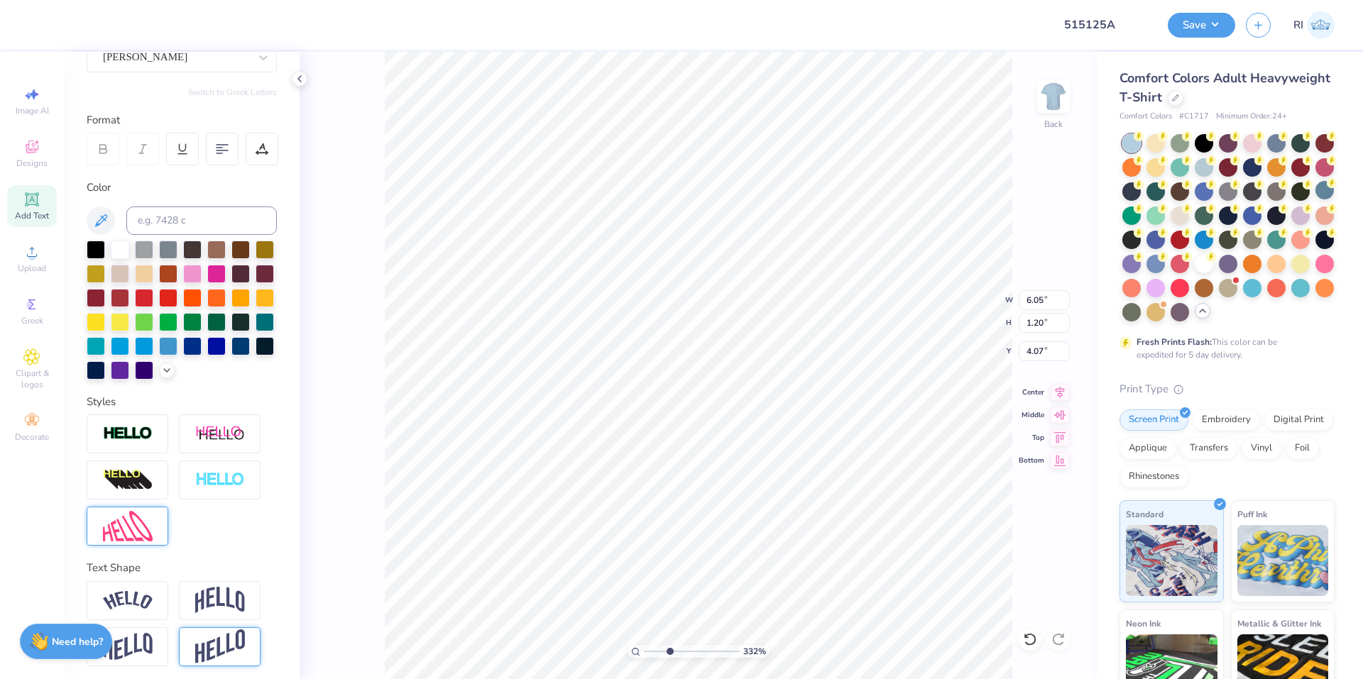
click at [125, 542] on img at bounding box center [128, 526] width 50 height 31
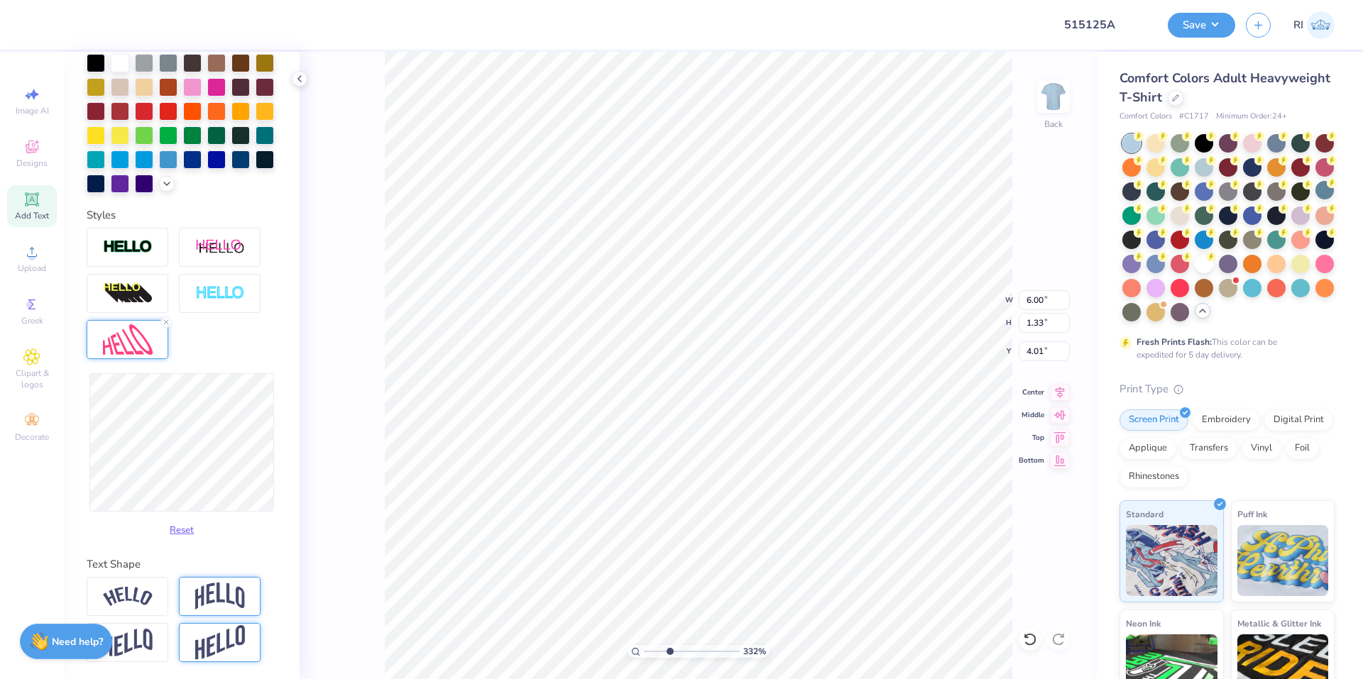
scroll to position [353, 0]
click at [60, 204] on div "Image AI Designs Add Text Upload Greek Clipart & logos Decorate" at bounding box center [32, 365] width 64 height 627
click at [42, 199] on div "Add Text" at bounding box center [32, 206] width 50 height 42
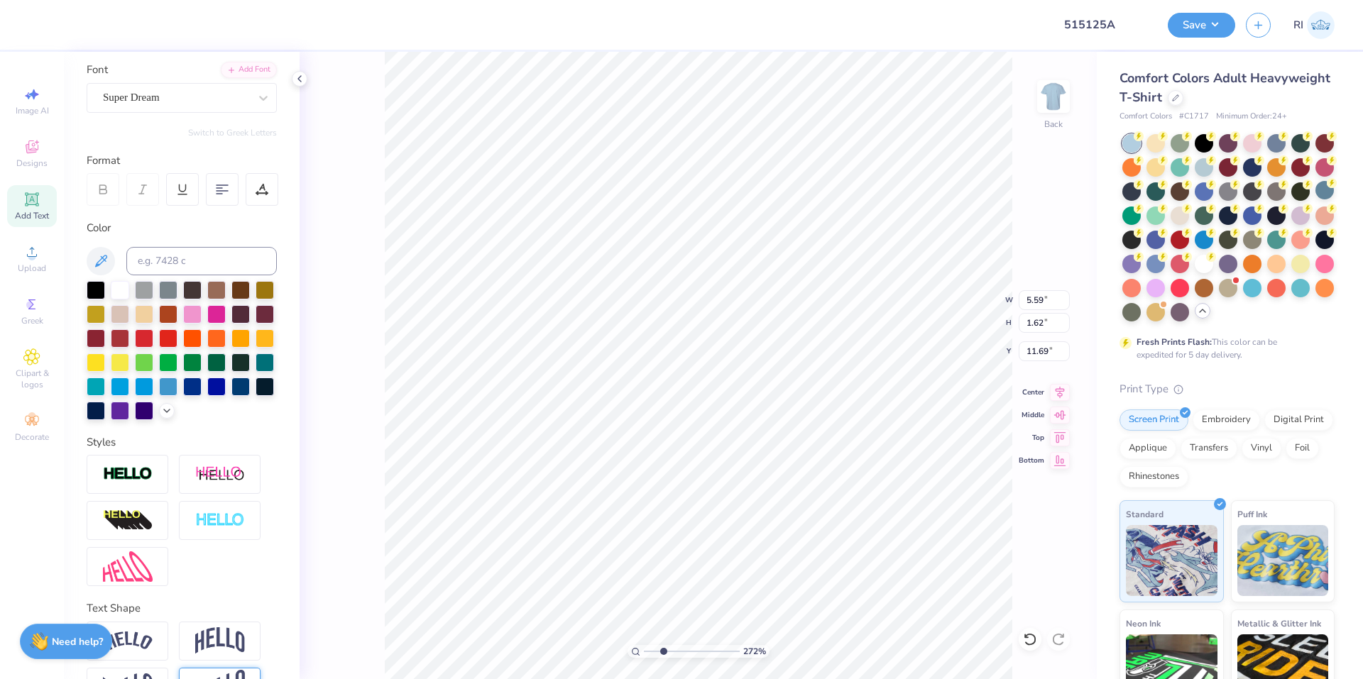
scroll to position [99, 0]
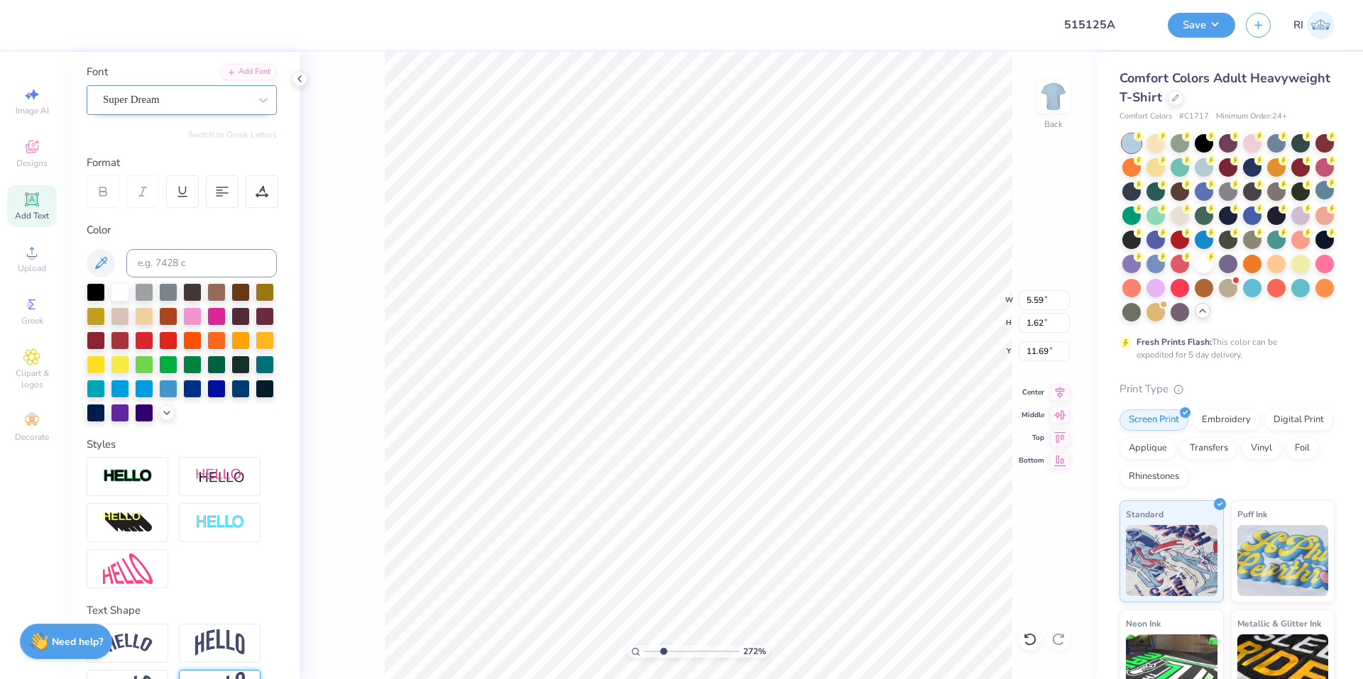
click at [235, 108] on div at bounding box center [176, 99] width 146 height 19
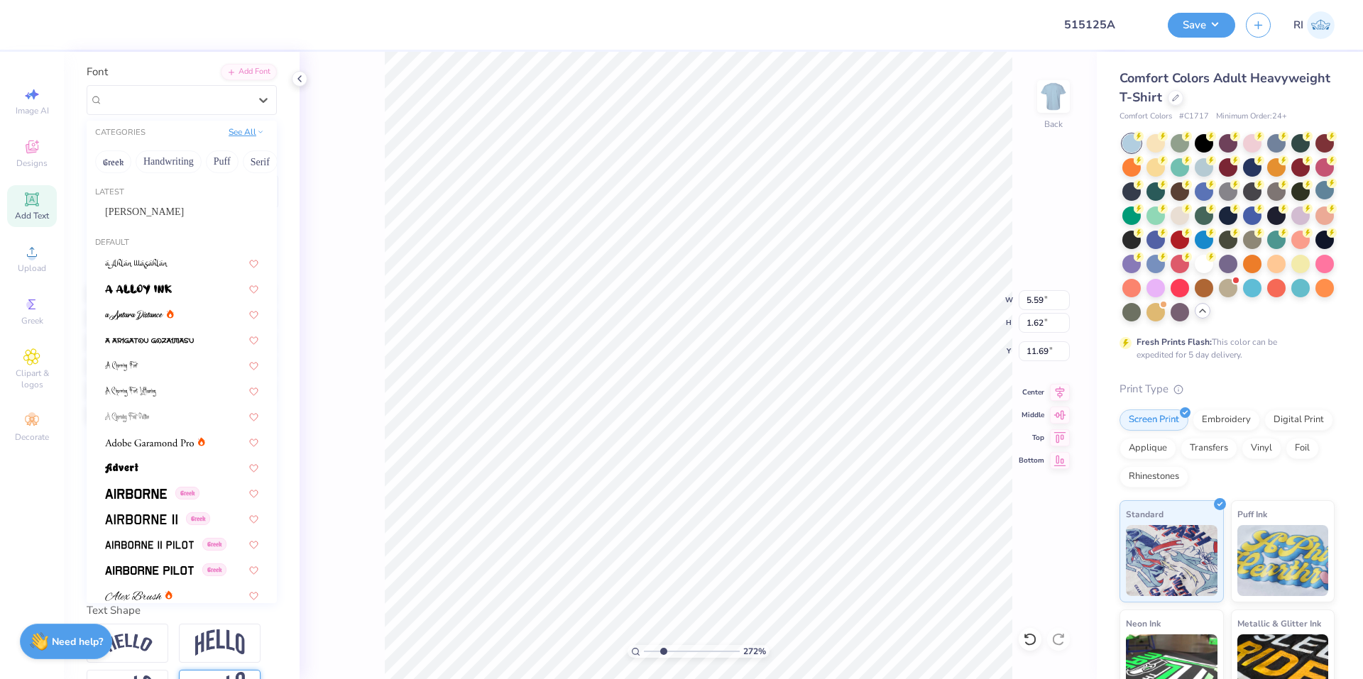
click at [233, 137] on button "See All" at bounding box center [246, 132] width 44 height 14
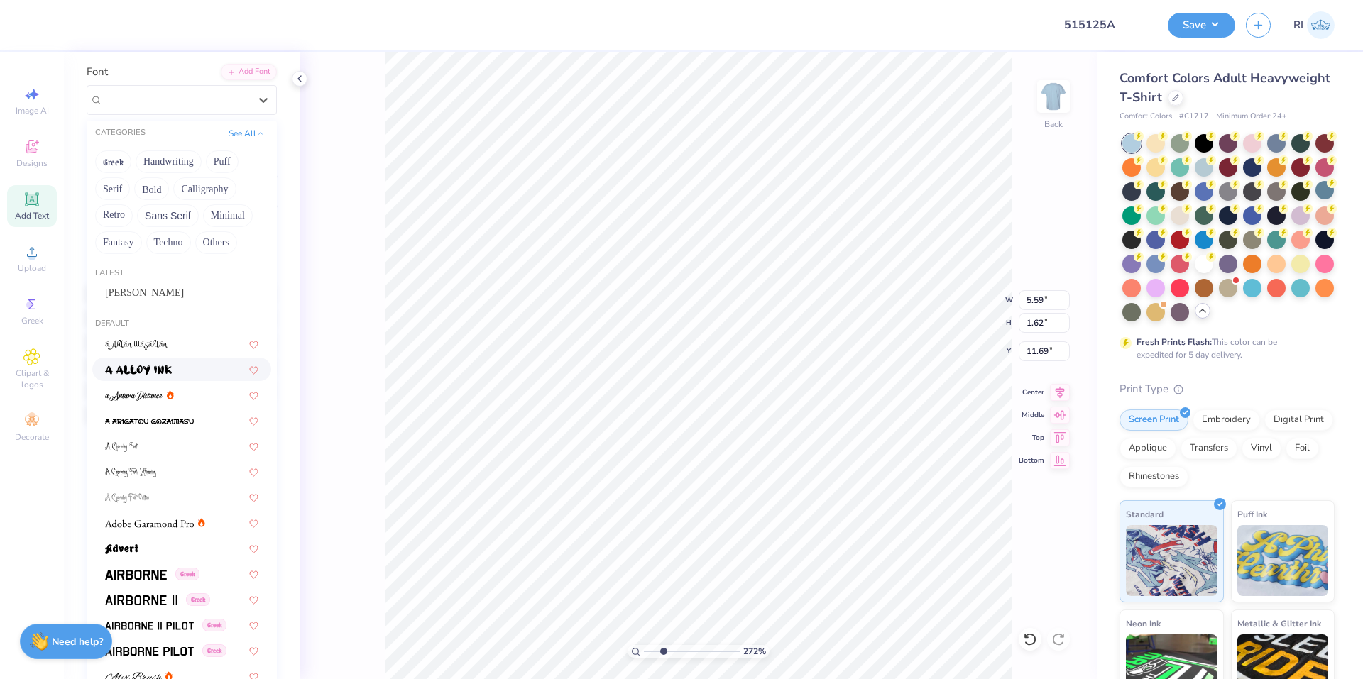
click at [185, 361] on div at bounding box center [181, 369] width 179 height 23
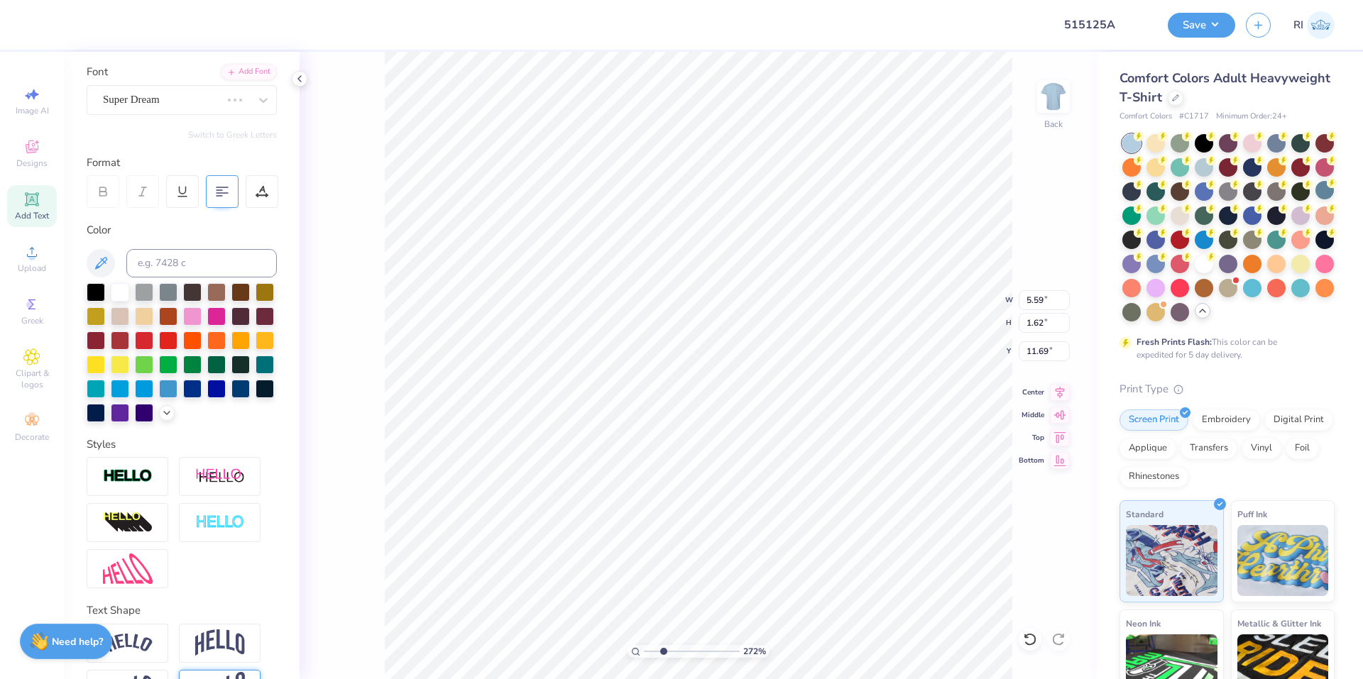
scroll to position [12, 2]
click at [185, 98] on div "a Alloy Ink" at bounding box center [175, 100] width 149 height 22
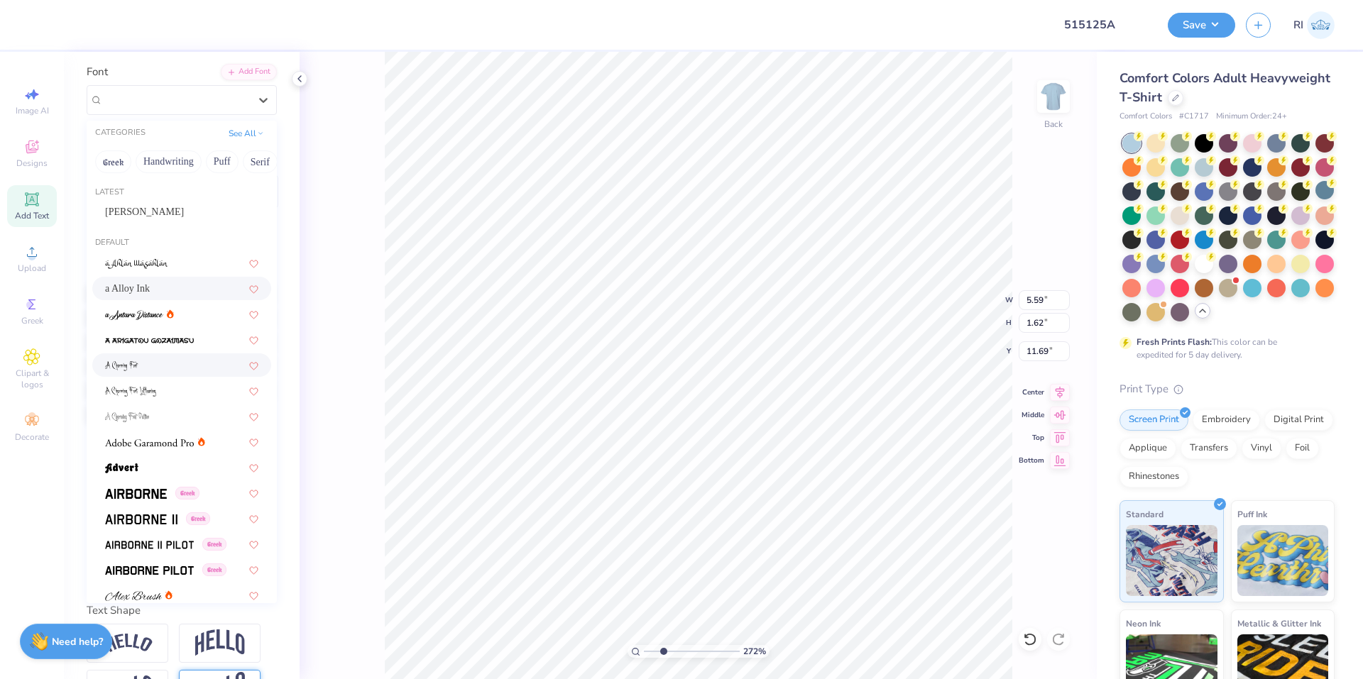
click at [179, 366] on div at bounding box center [181, 365] width 153 height 15
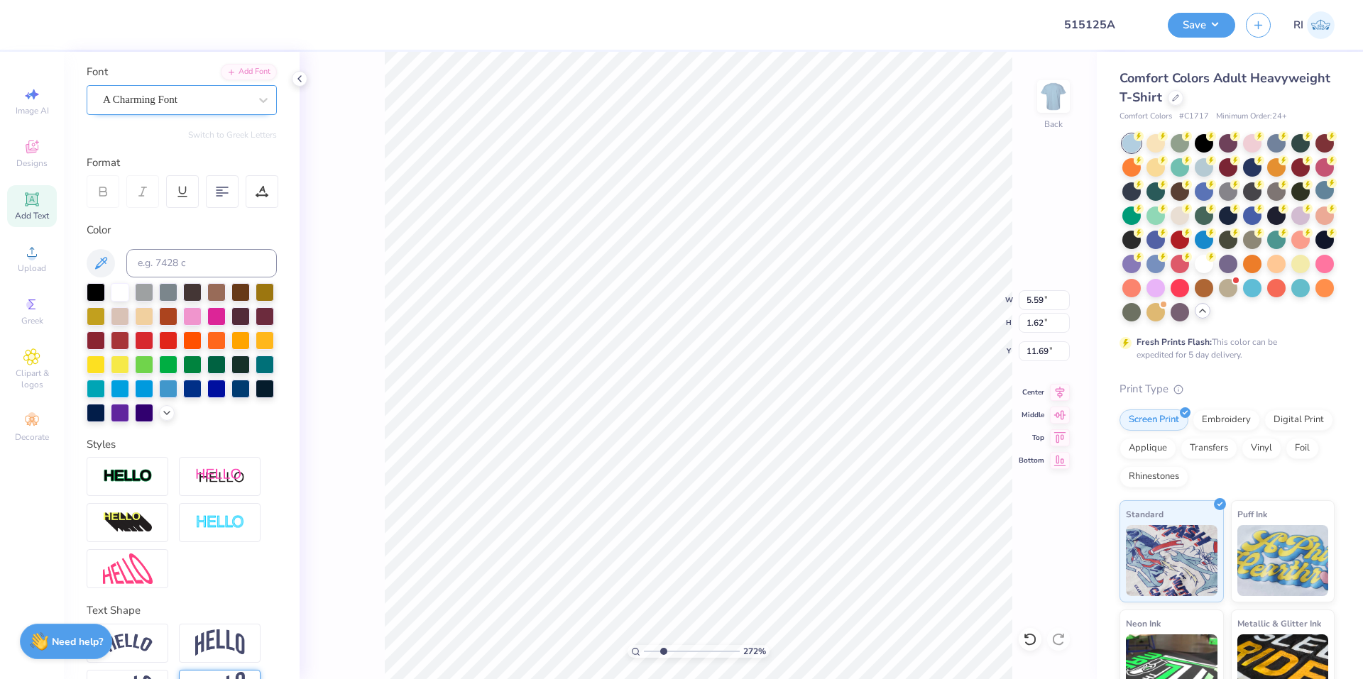
click at [222, 101] on div "A Charming Font" at bounding box center [175, 100] width 149 height 22
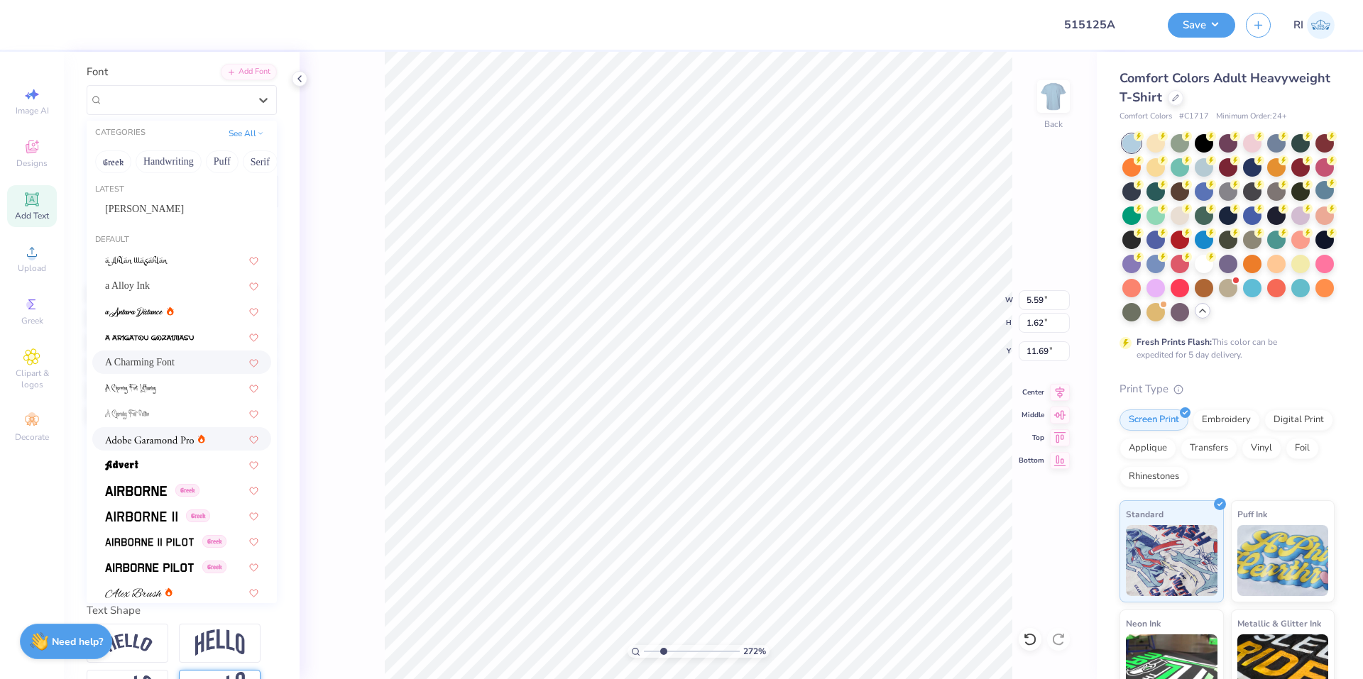
scroll to position [0, 0]
click at [150, 220] on div "[PERSON_NAME]" at bounding box center [181, 211] width 179 height 23
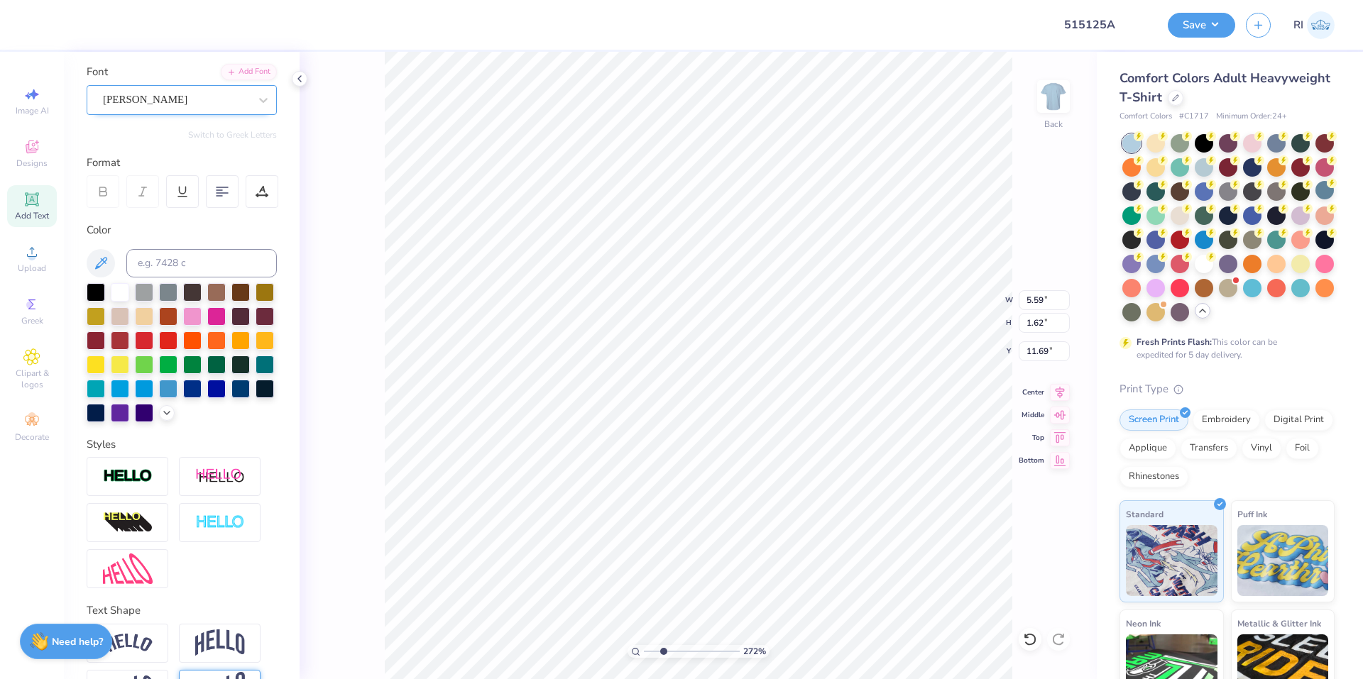
click at [171, 98] on div "[PERSON_NAME]" at bounding box center [175, 100] width 149 height 22
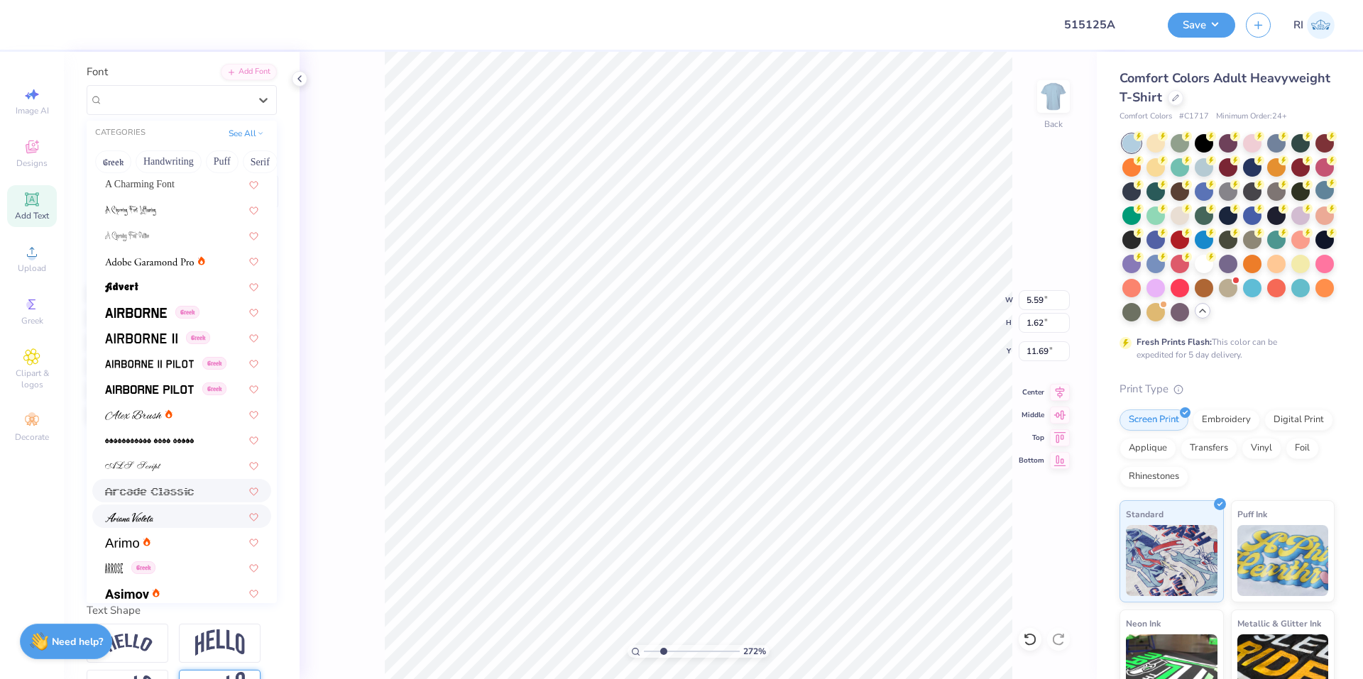
scroll to position [213, 0]
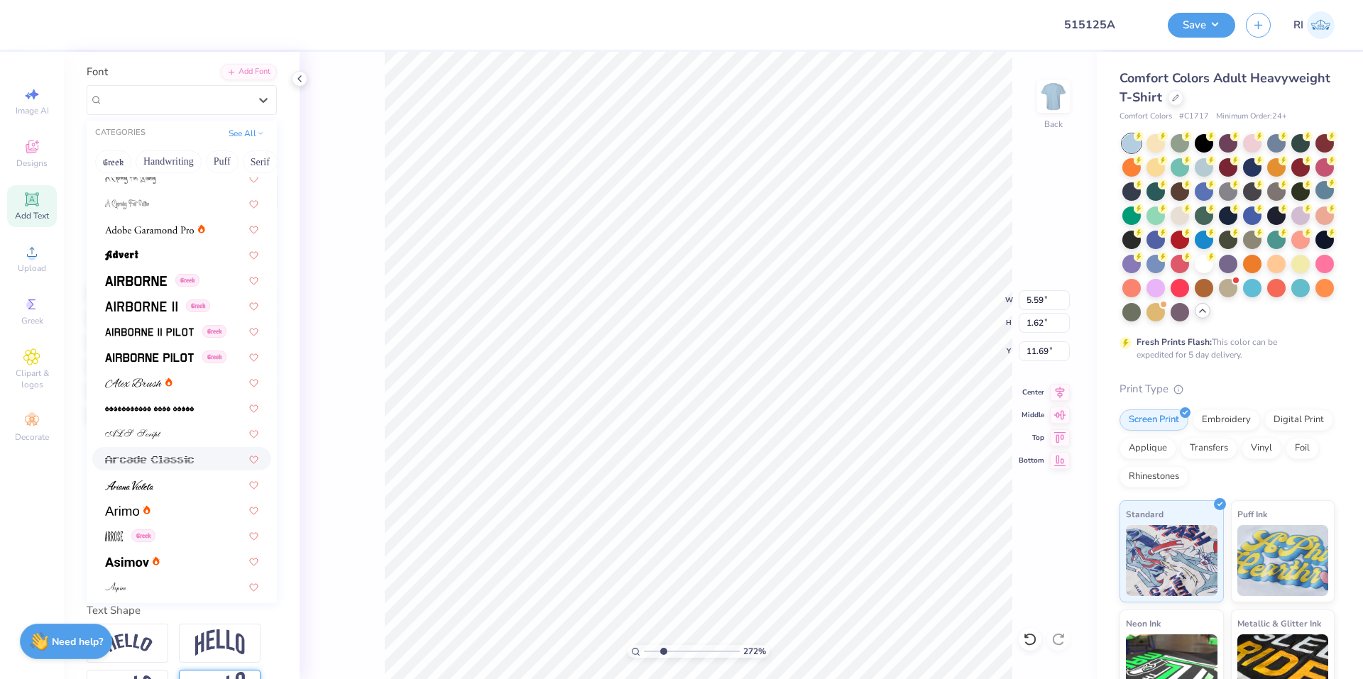
click at [150, 449] on div at bounding box center [181, 458] width 179 height 23
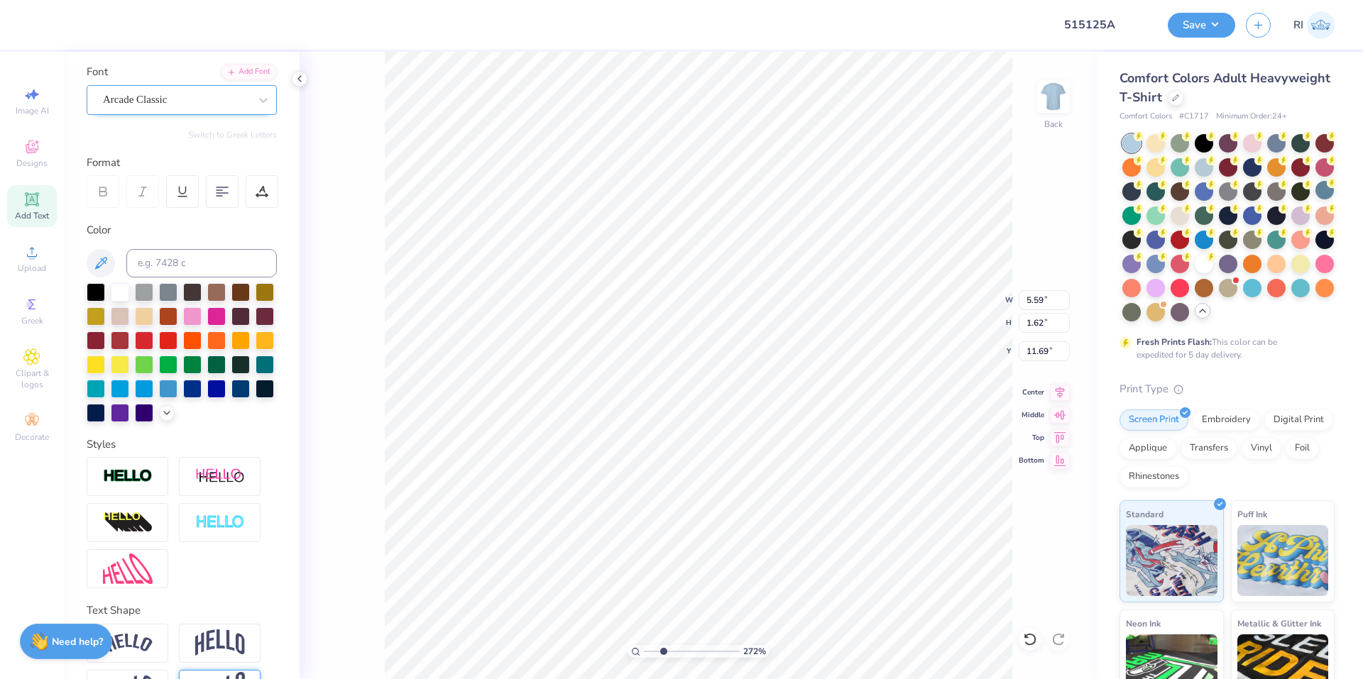
click at [161, 87] on div "Arcade Classic" at bounding box center [182, 100] width 190 height 30
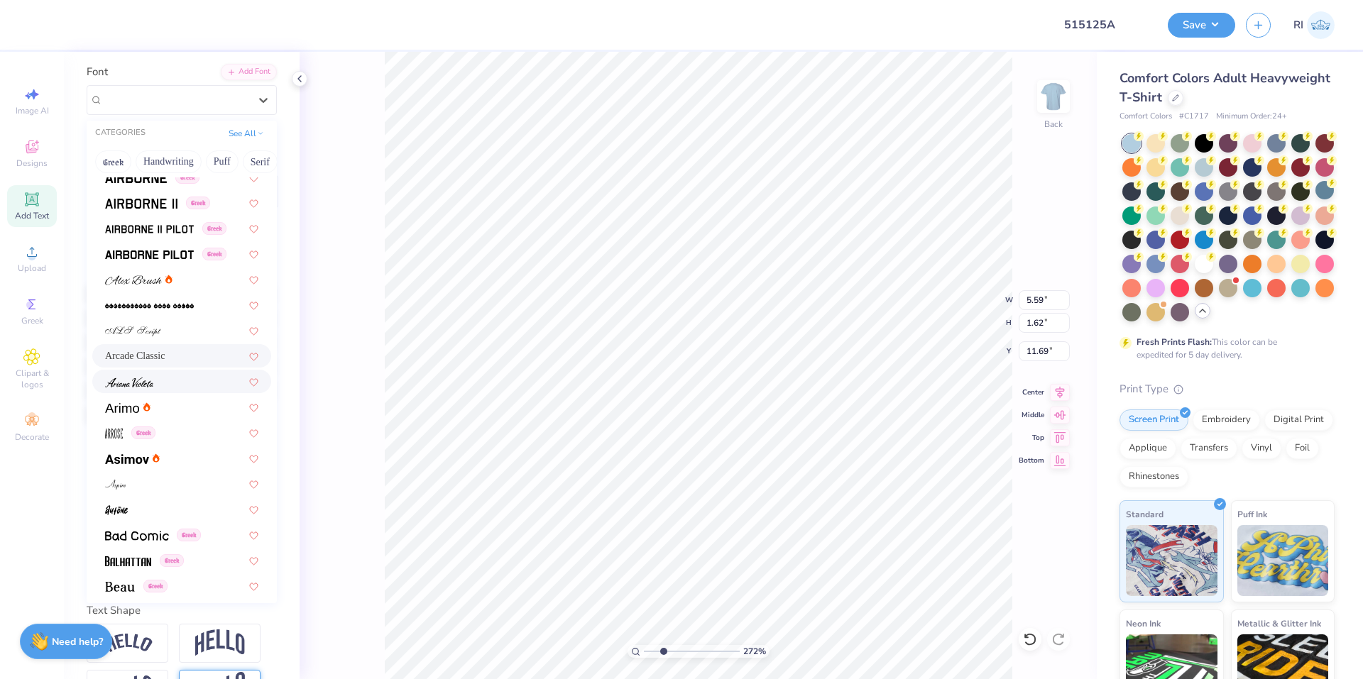
scroll to position [355, 0]
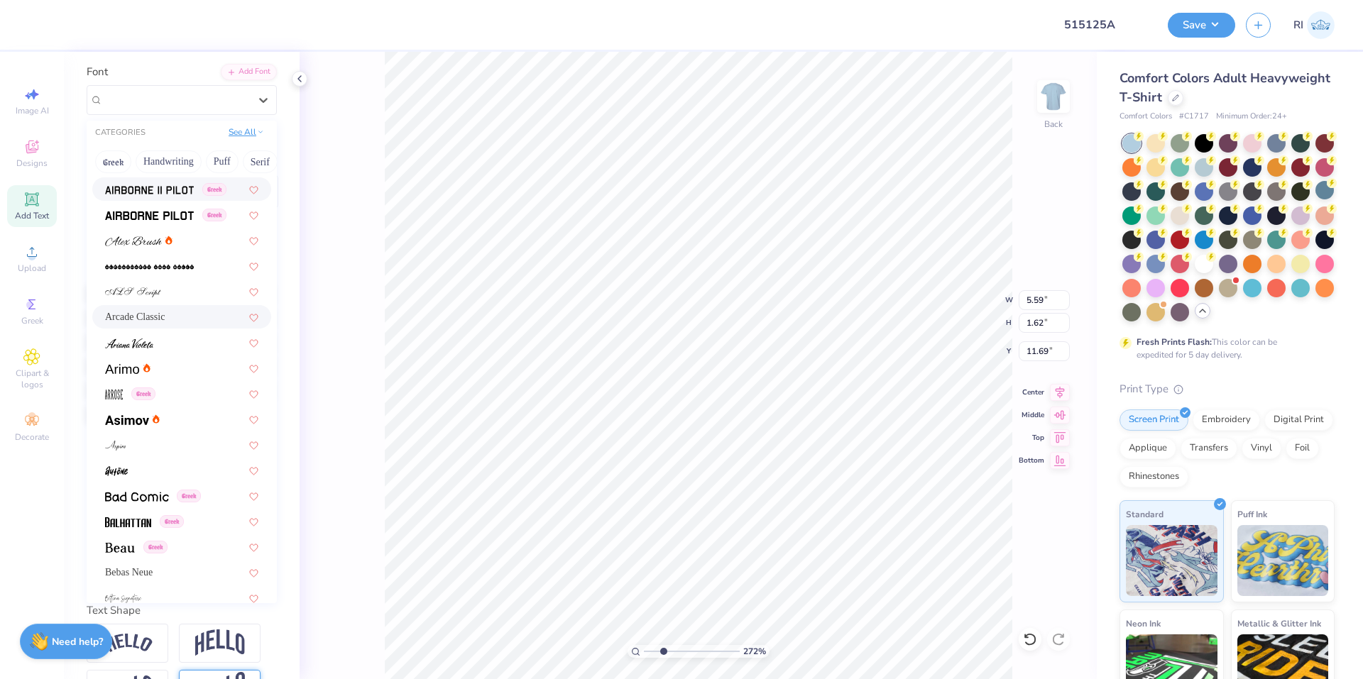
click at [231, 128] on button "See All" at bounding box center [246, 132] width 44 height 14
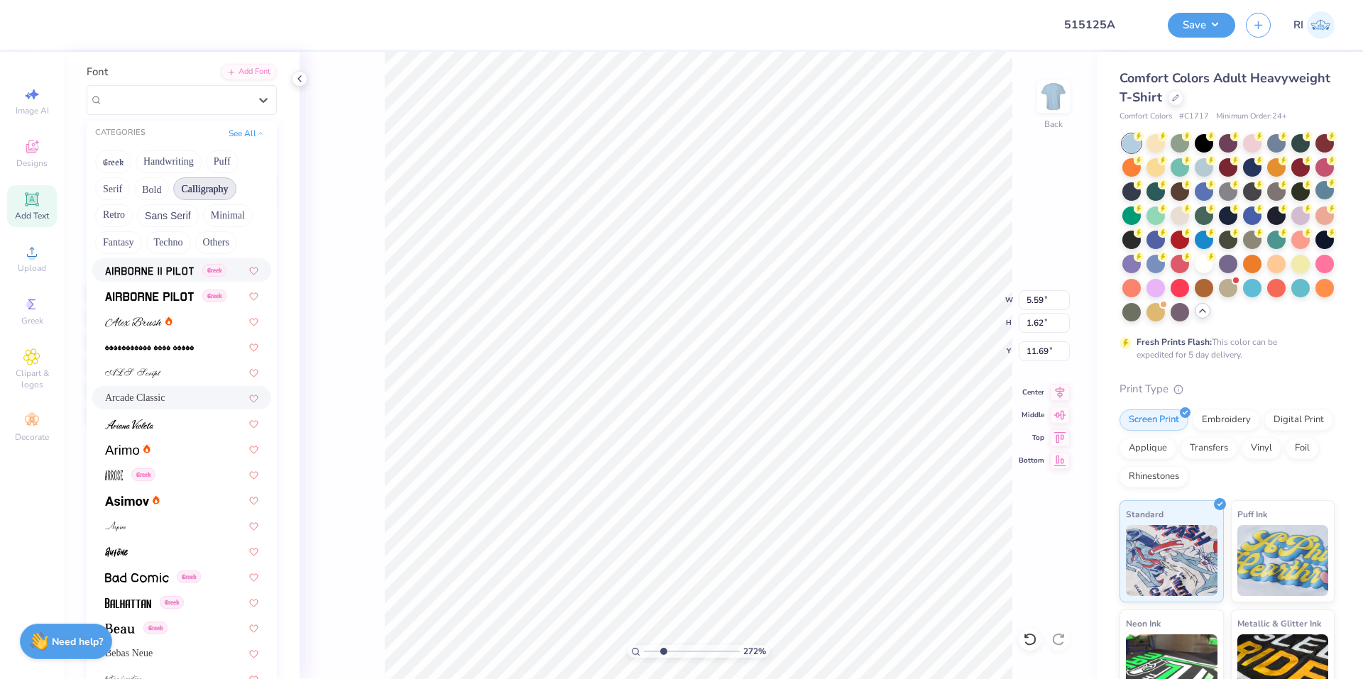
click at [202, 192] on button "Calligraphy" at bounding box center [204, 188] width 62 height 23
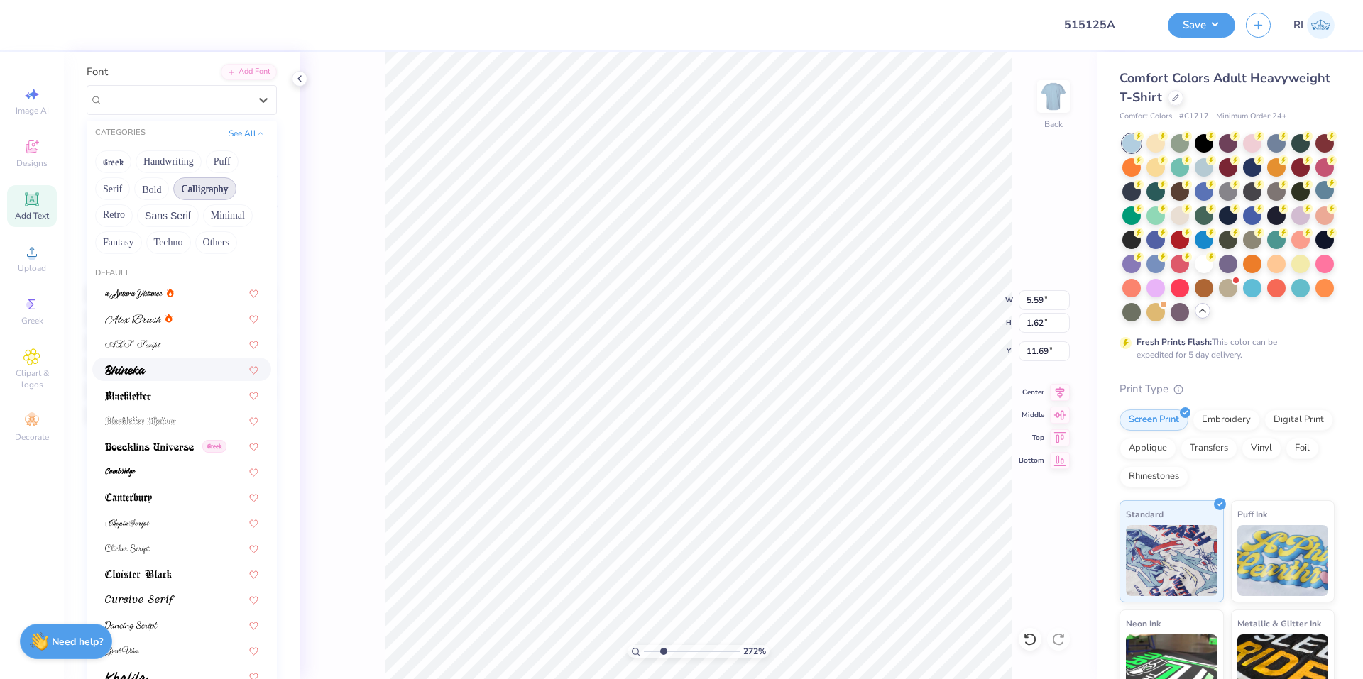
click at [136, 366] on img at bounding box center [125, 371] width 40 height 10
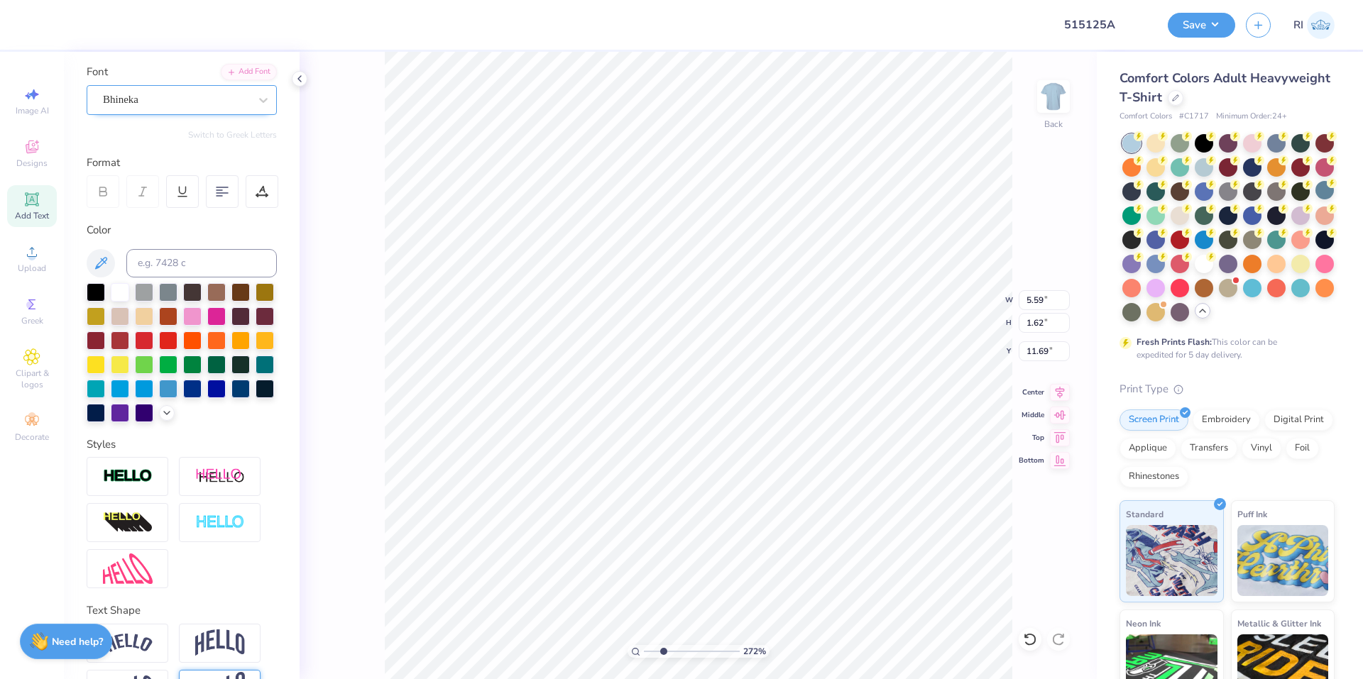
click at [213, 100] on div "Bhineka" at bounding box center [175, 100] width 149 height 22
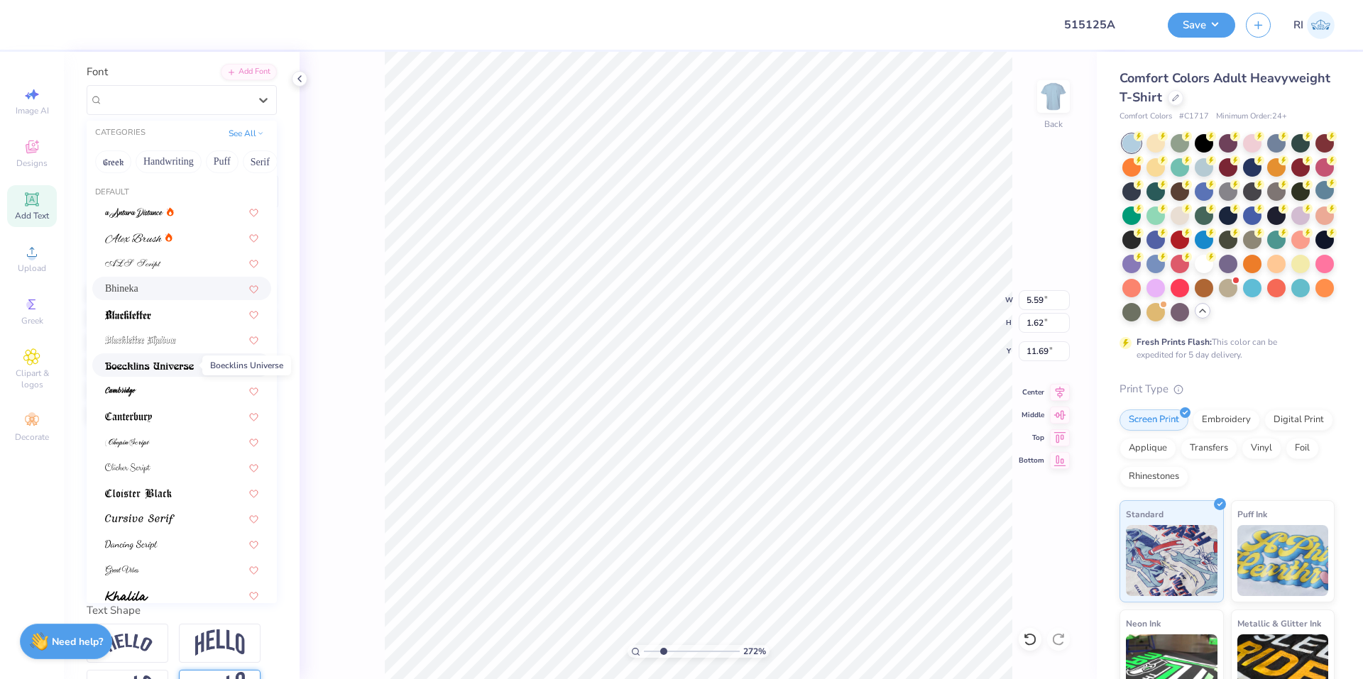
click at [165, 362] on img at bounding box center [149, 366] width 89 height 10
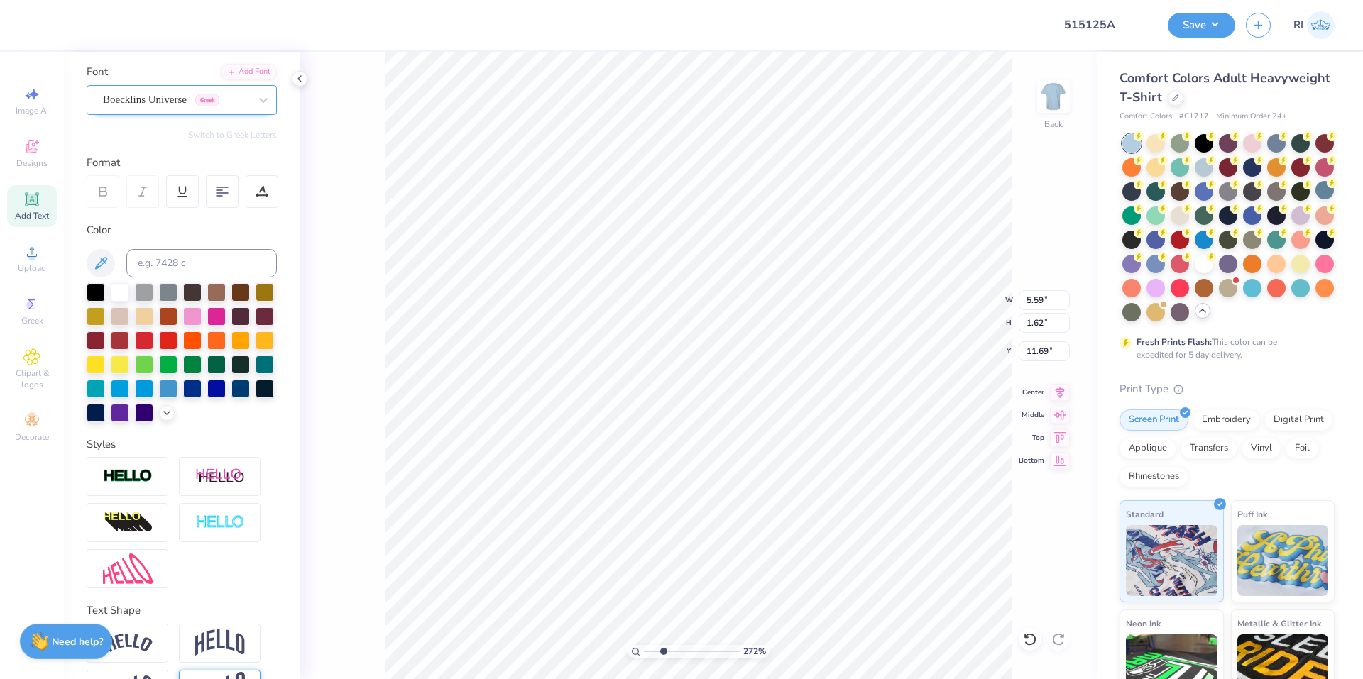
click at [227, 101] on div "Boecklins Universe Greek" at bounding box center [175, 100] width 149 height 22
paste textarea "DAXTW"
click at [234, 134] on button "Switch to Greek Letters" at bounding box center [232, 134] width 89 height 11
click at [215, 100] on div "Boecklins Universe Greek" at bounding box center [175, 100] width 149 height 22
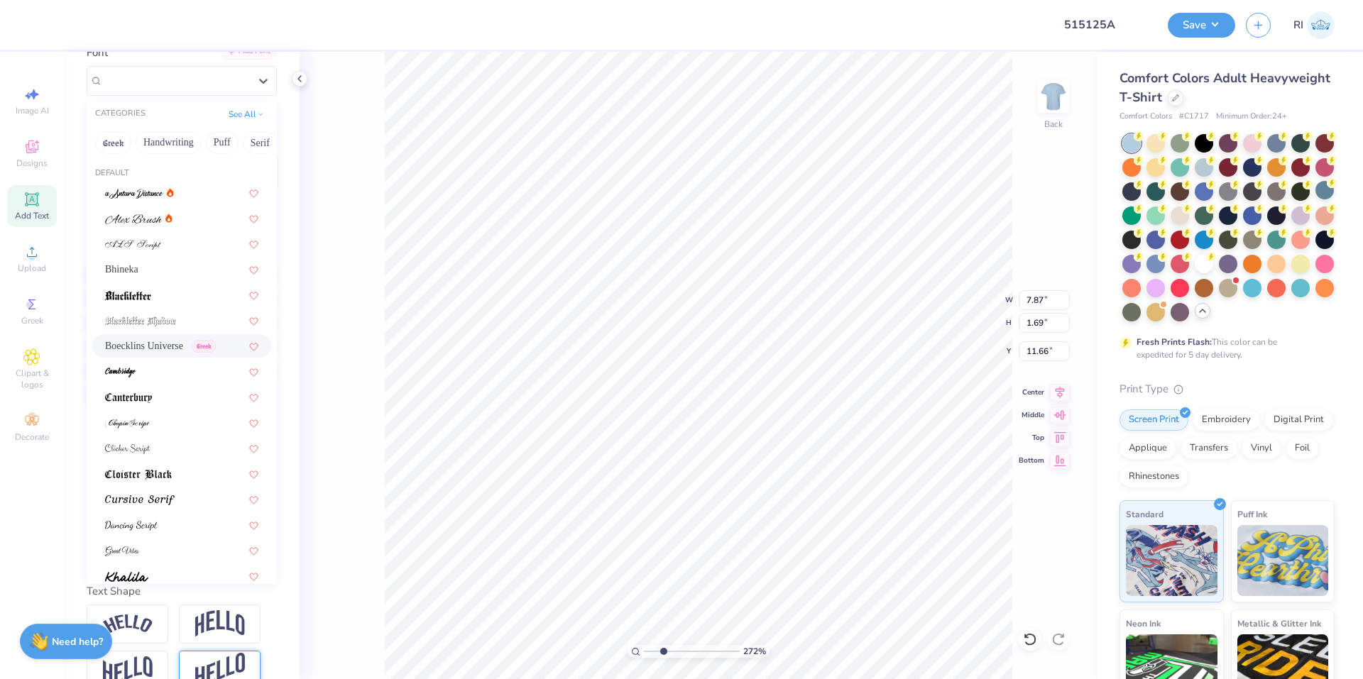
scroll to position [0, 0]
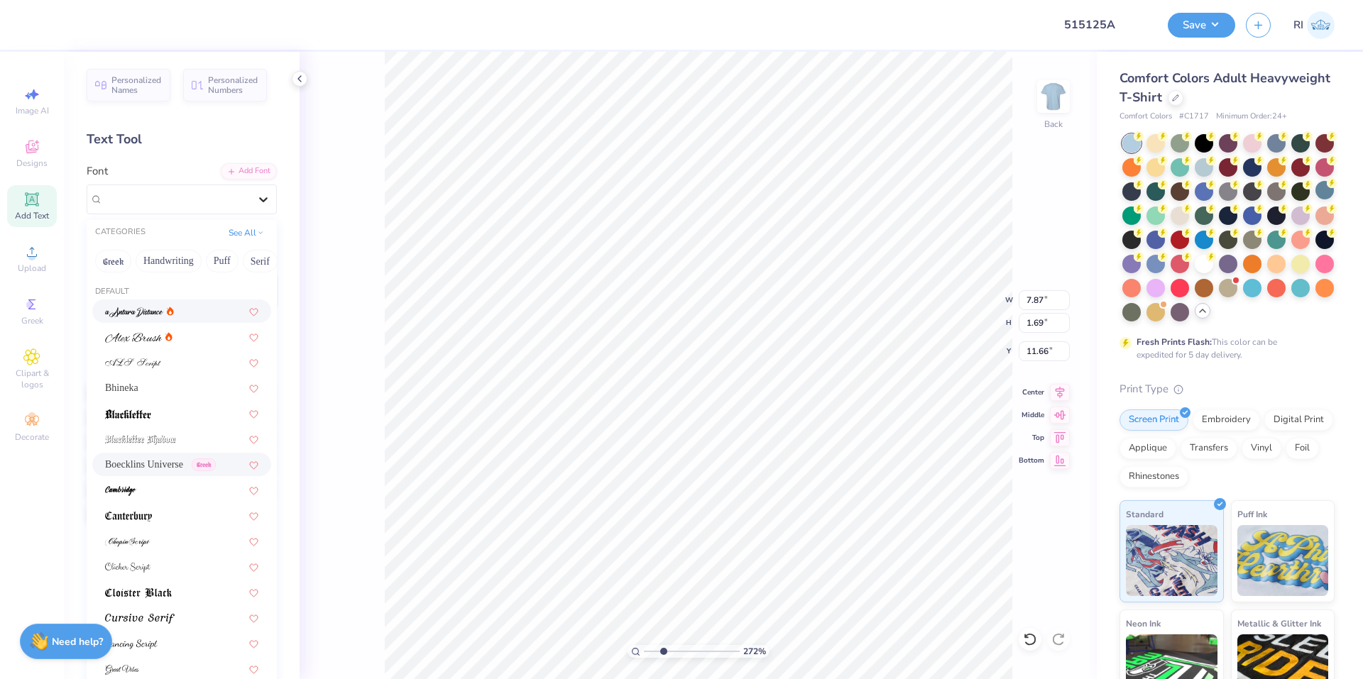
click at [256, 197] on icon at bounding box center [263, 199] width 14 height 14
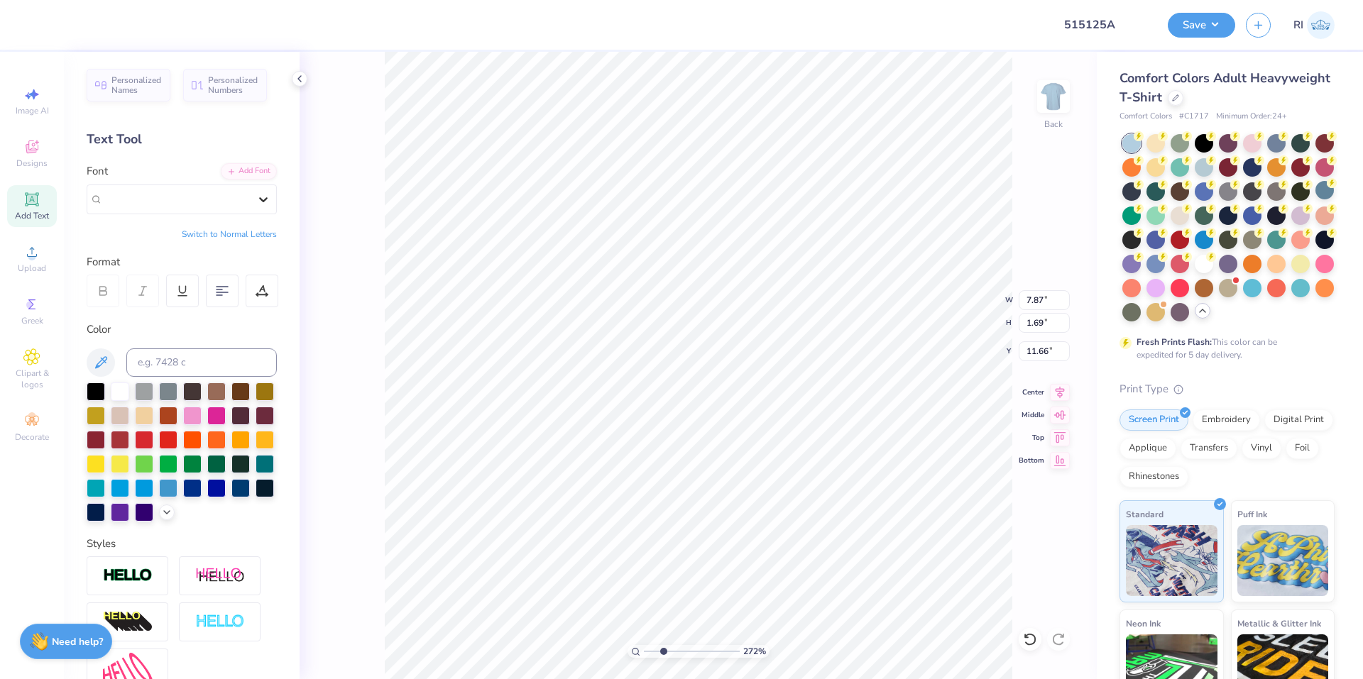
click at [256, 197] on icon at bounding box center [263, 199] width 14 height 14
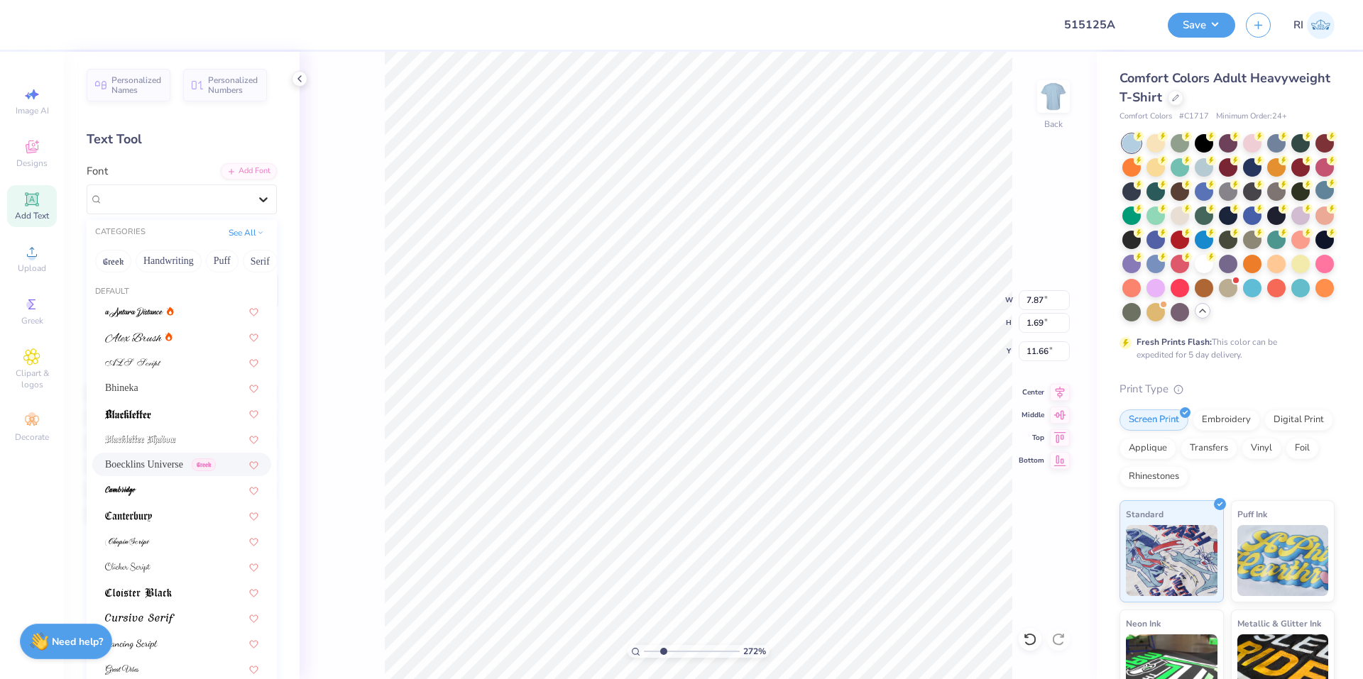
click at [256, 201] on icon at bounding box center [263, 199] width 14 height 14
click at [224, 234] on button "See All" at bounding box center [246, 231] width 44 height 14
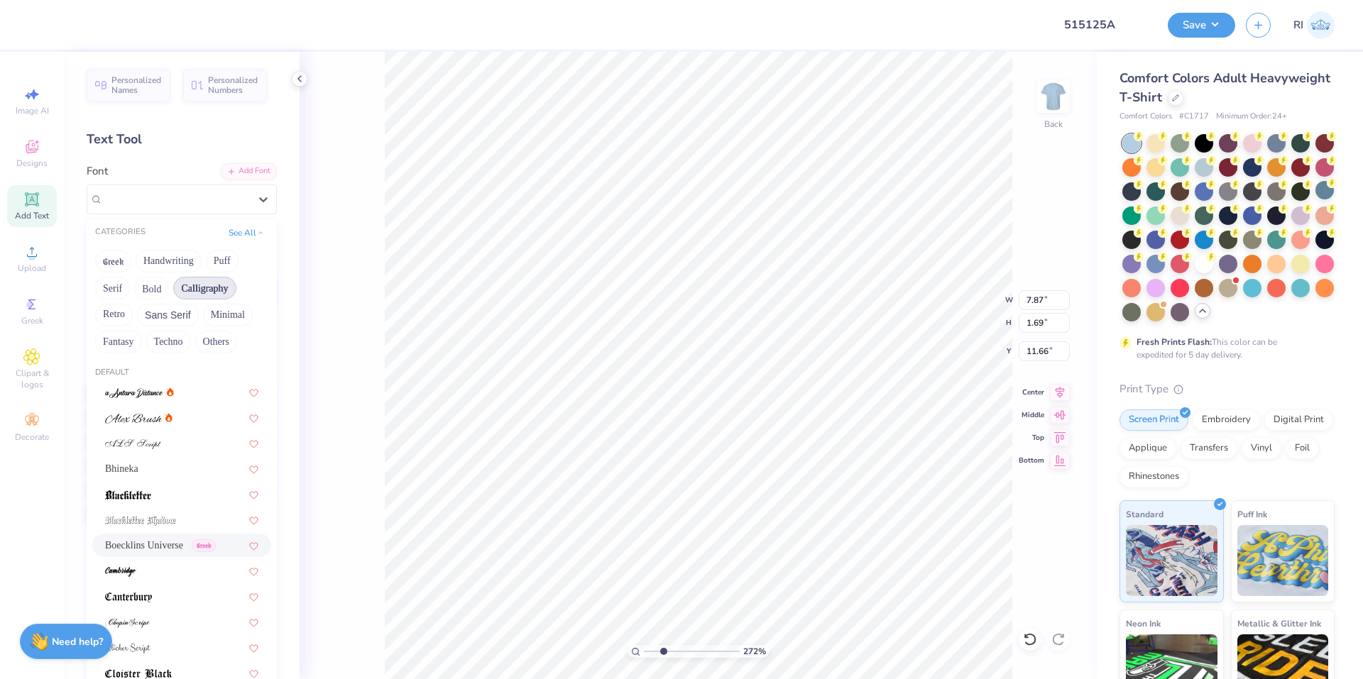
click at [206, 294] on button "Calligraphy" at bounding box center [204, 288] width 62 height 23
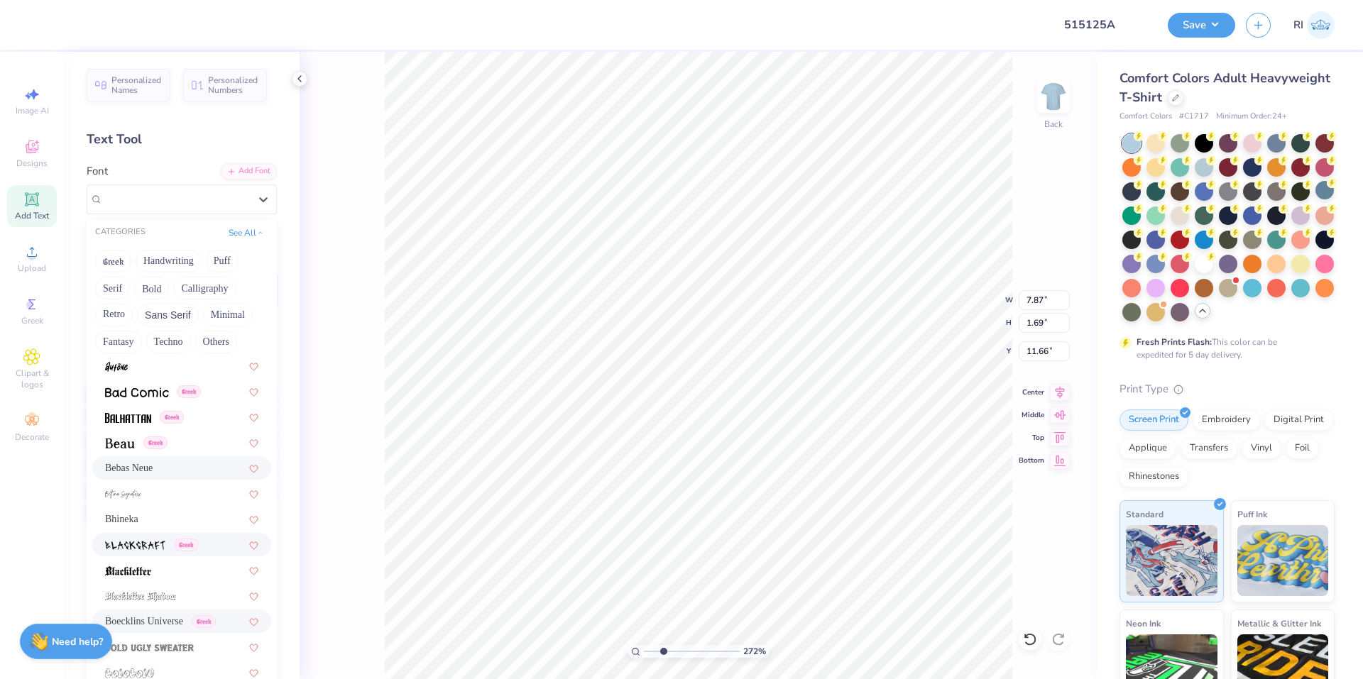
scroll to position [639, 0]
click at [176, 444] on div "Greek" at bounding box center [181, 443] width 153 height 15
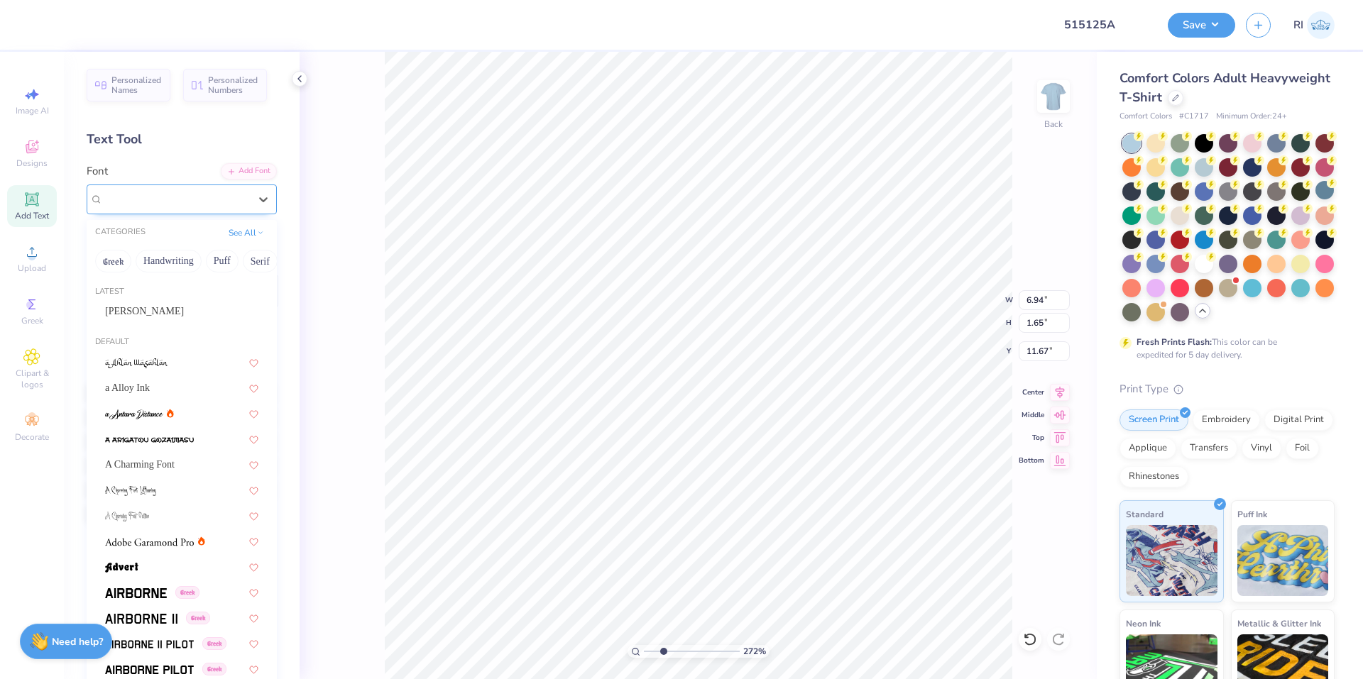
click at [181, 203] on div "Beau Greek" at bounding box center [175, 199] width 149 height 22
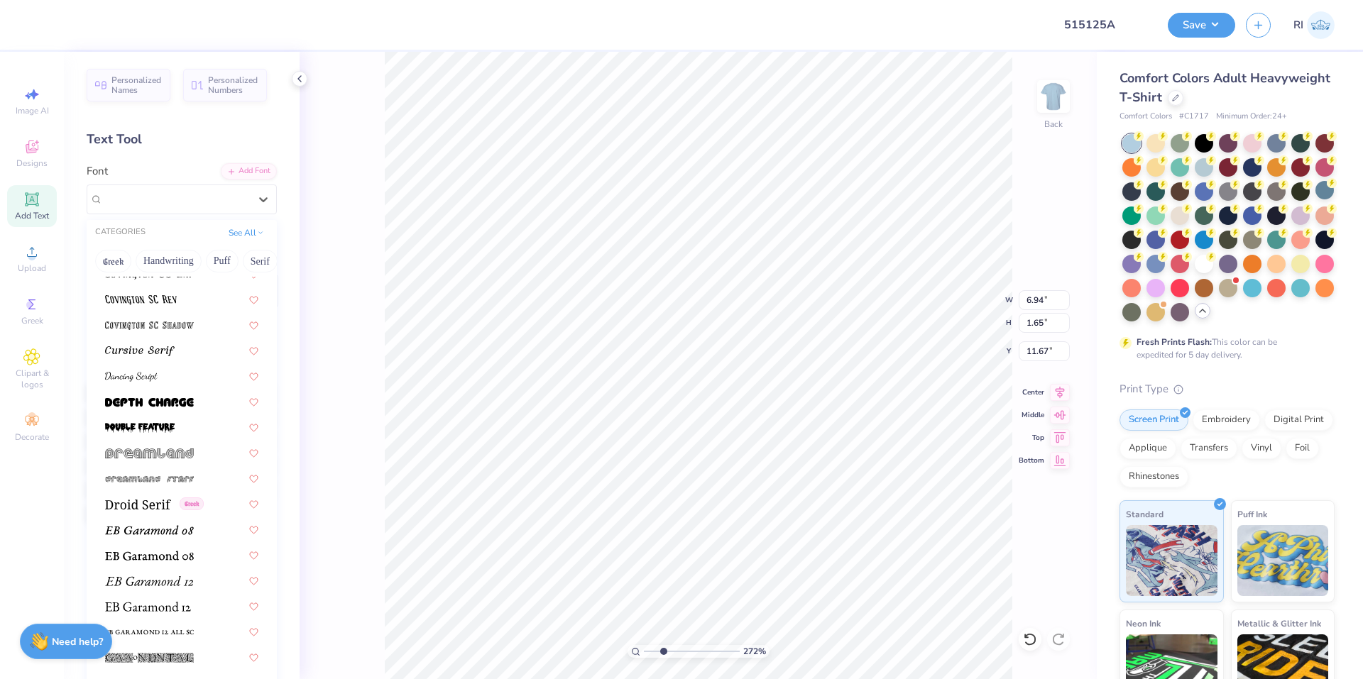
scroll to position [2413, 0]
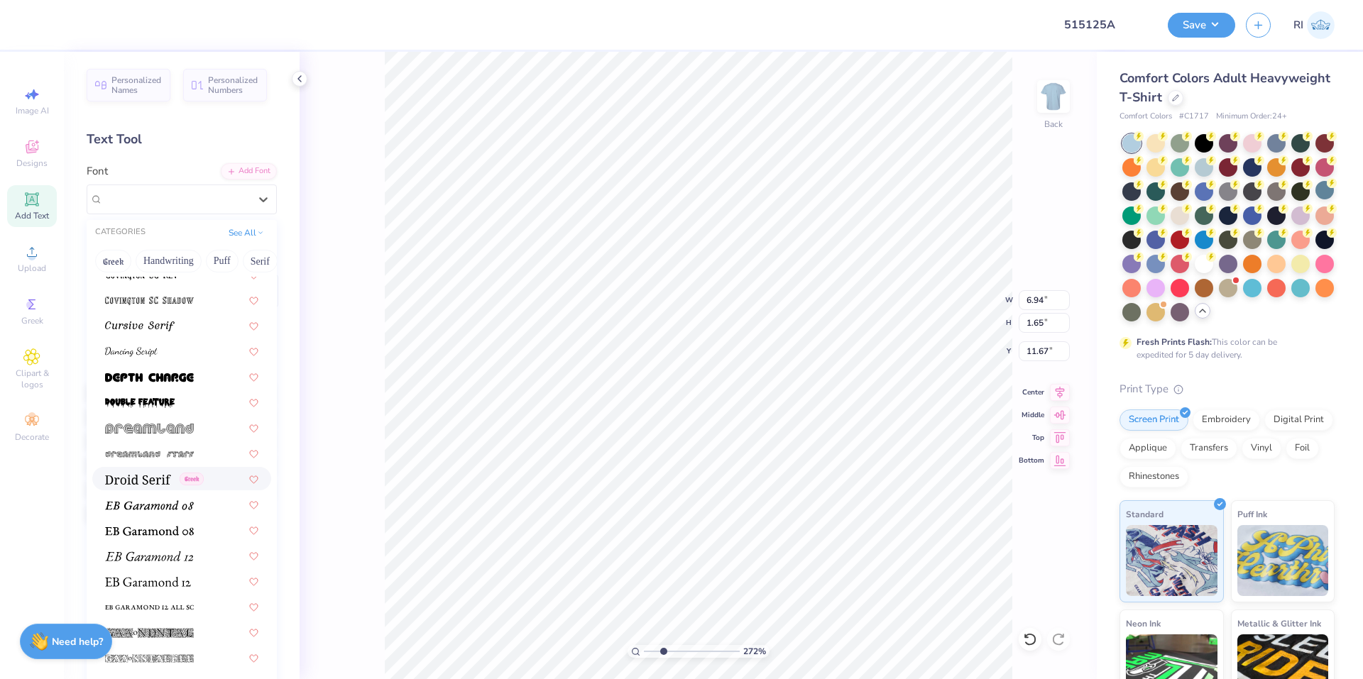
click at [177, 477] on div "Greek" at bounding box center [154, 478] width 99 height 15
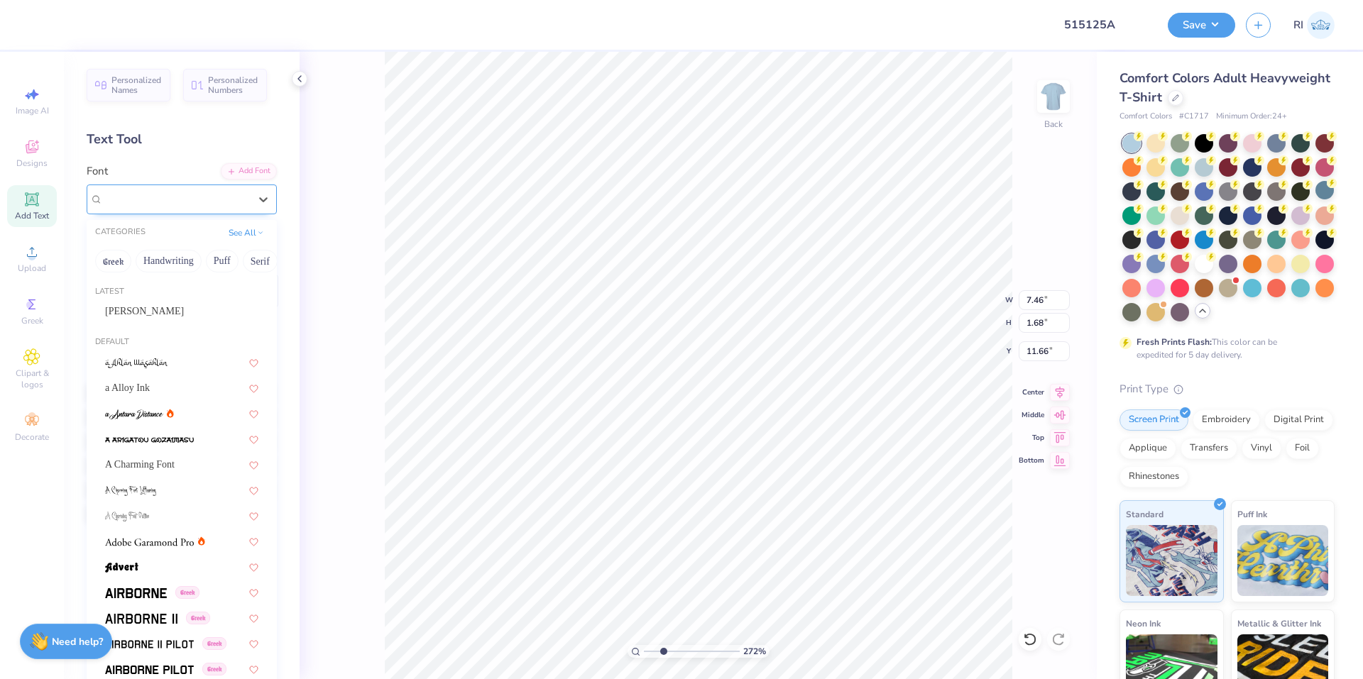
click at [198, 205] on div "Droid Serif Greek" at bounding box center [175, 199] width 149 height 22
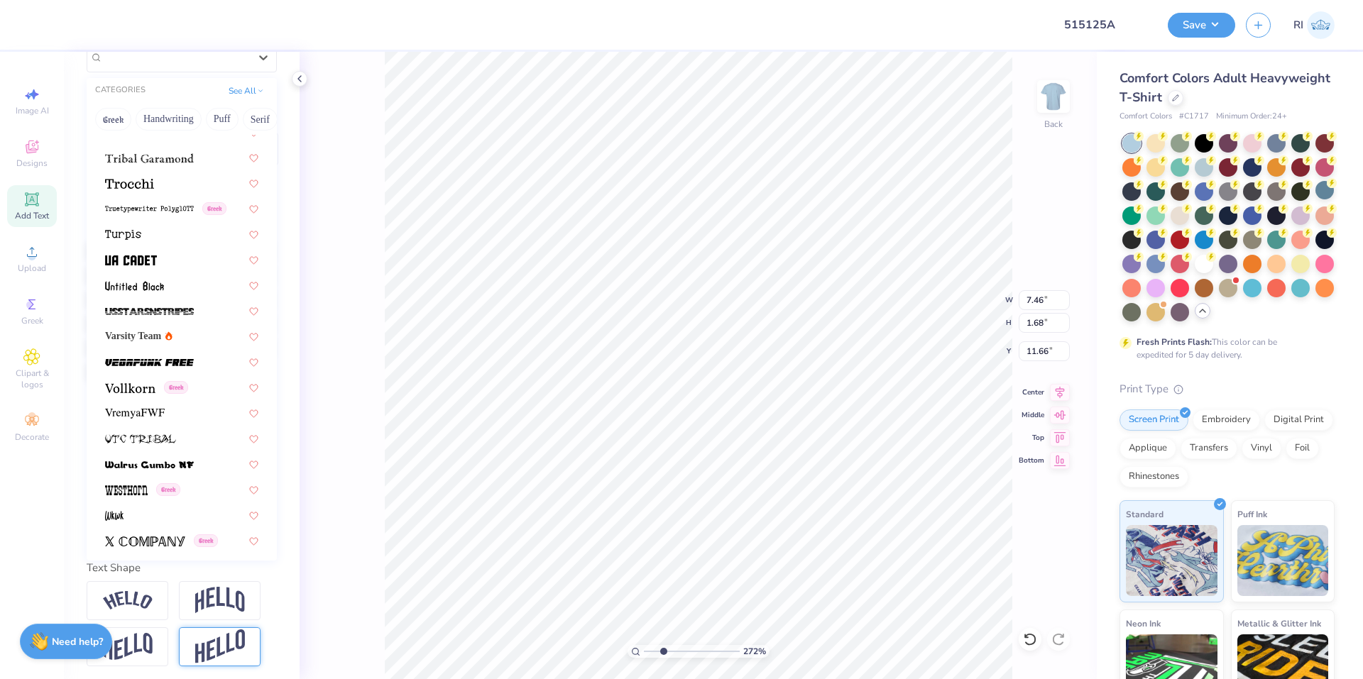
scroll to position [7461, 0]
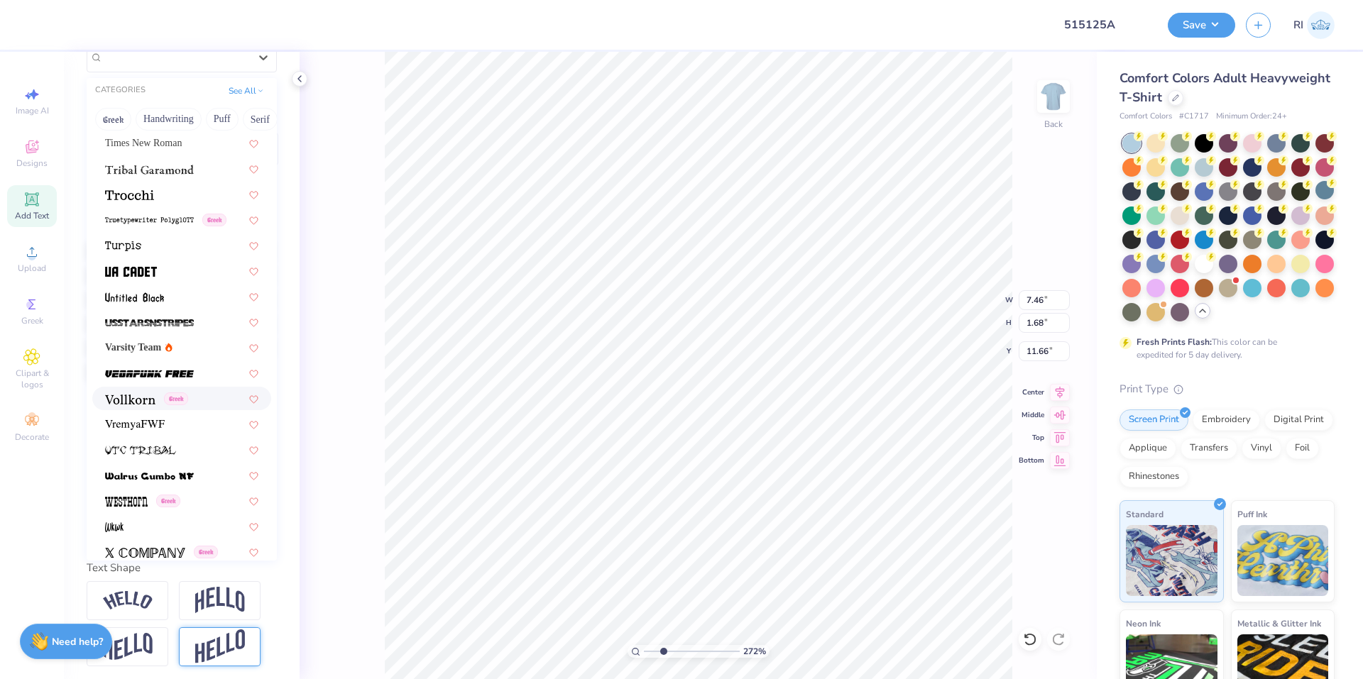
click at [185, 401] on span "Greek" at bounding box center [176, 398] width 24 height 13
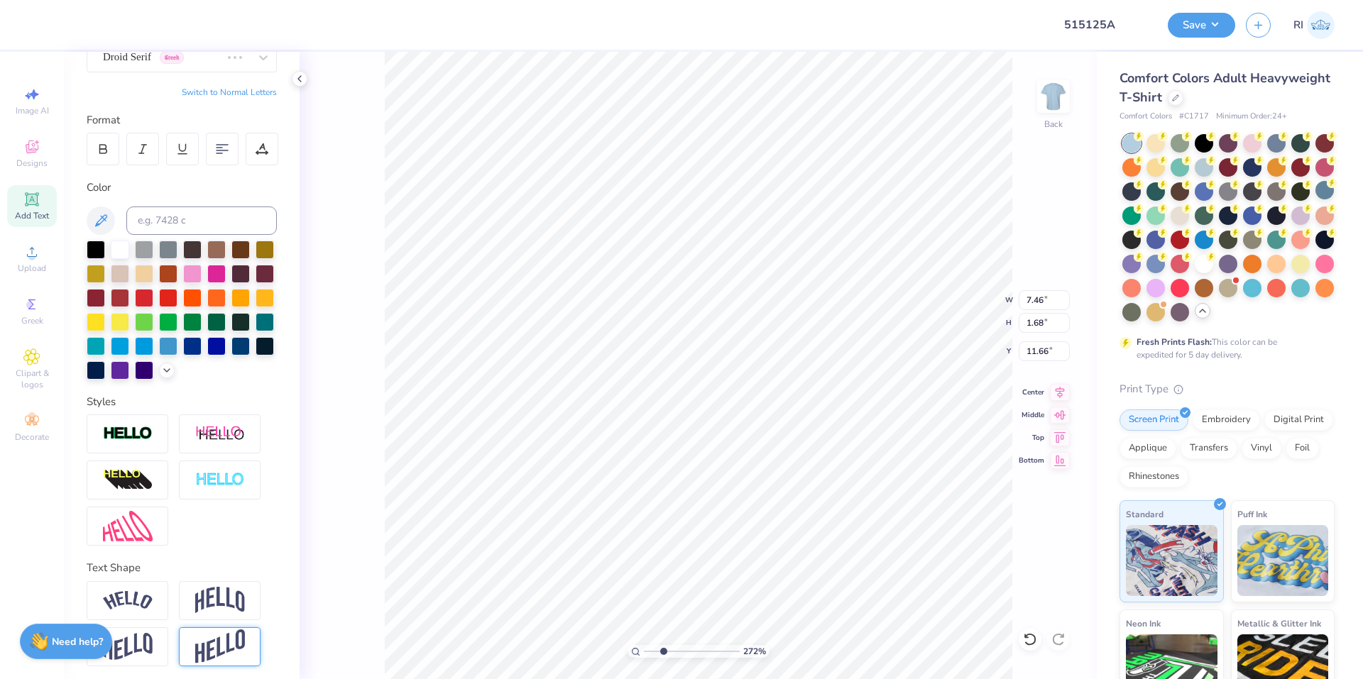
click at [184, 73] on div "Personalized Names Personalized Numbers Text Tool Add Font Font Droid Serif Gre…" at bounding box center [182, 365] width 236 height 627
click at [187, 65] on div "Droid Serif Greek" at bounding box center [161, 57] width 121 height 22
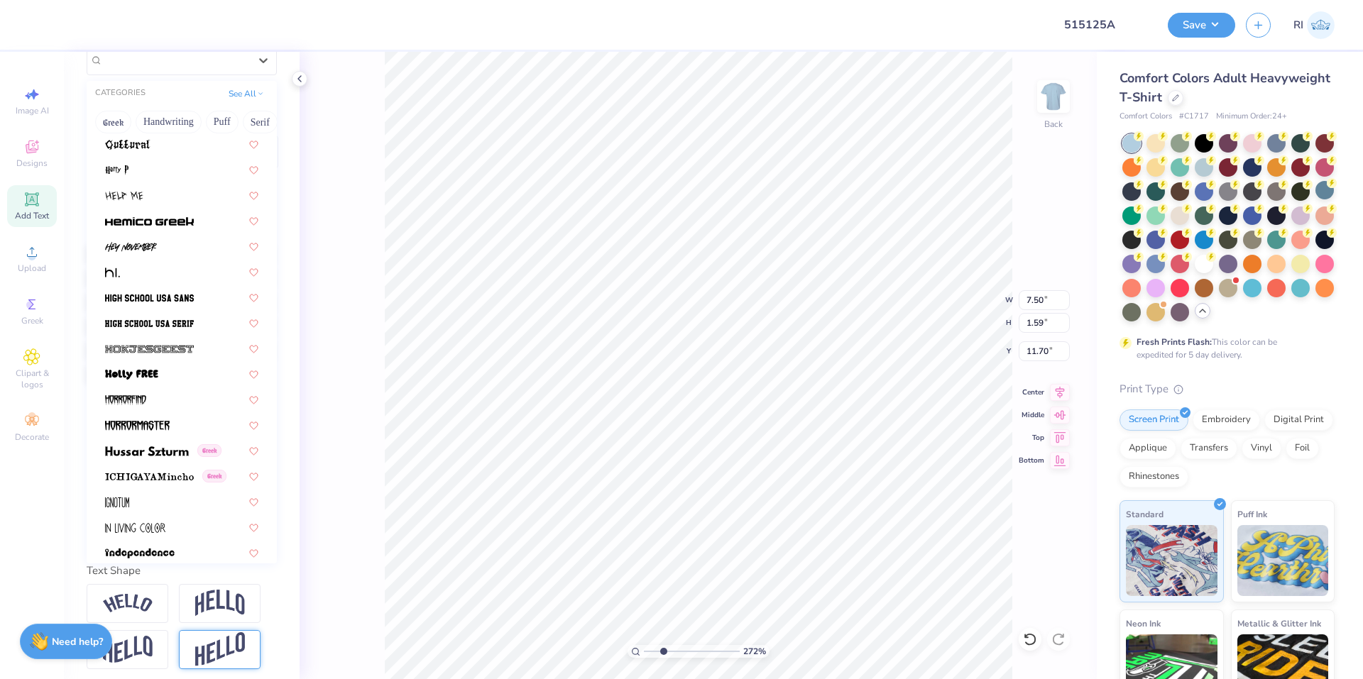
scroll to position [3560, 0]
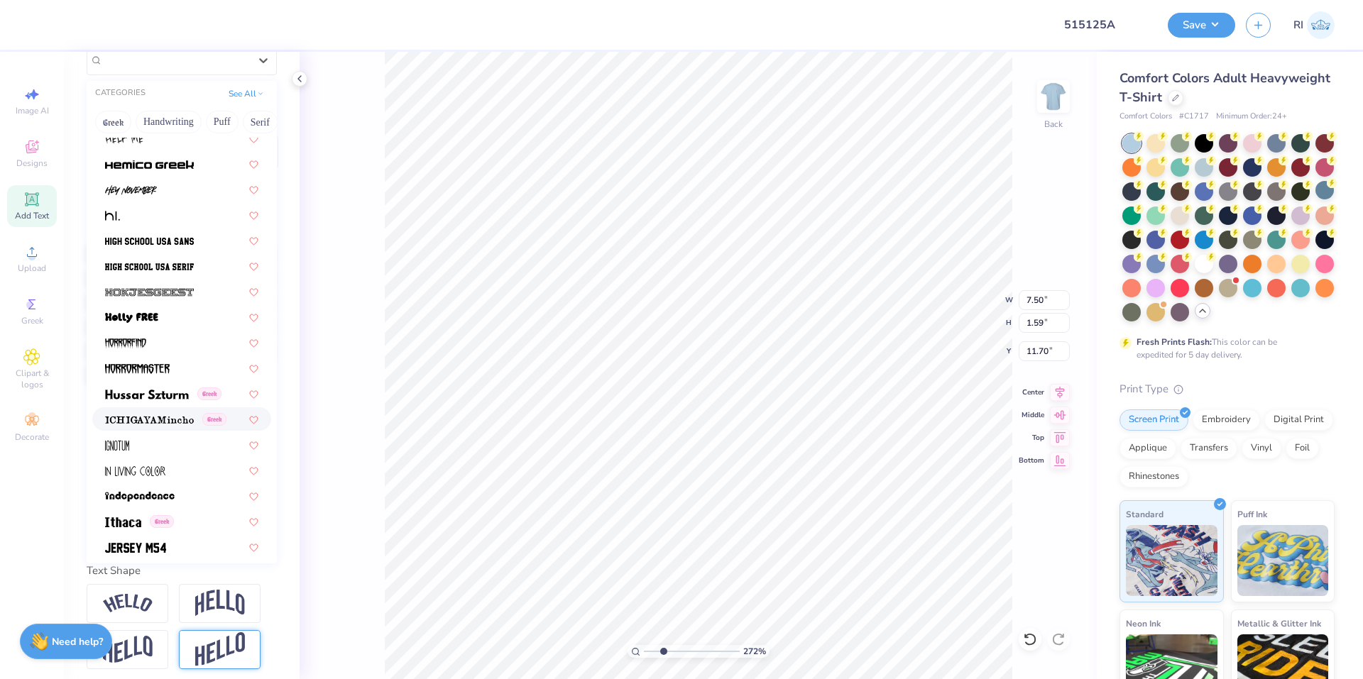
click at [170, 416] on img at bounding box center [149, 420] width 89 height 10
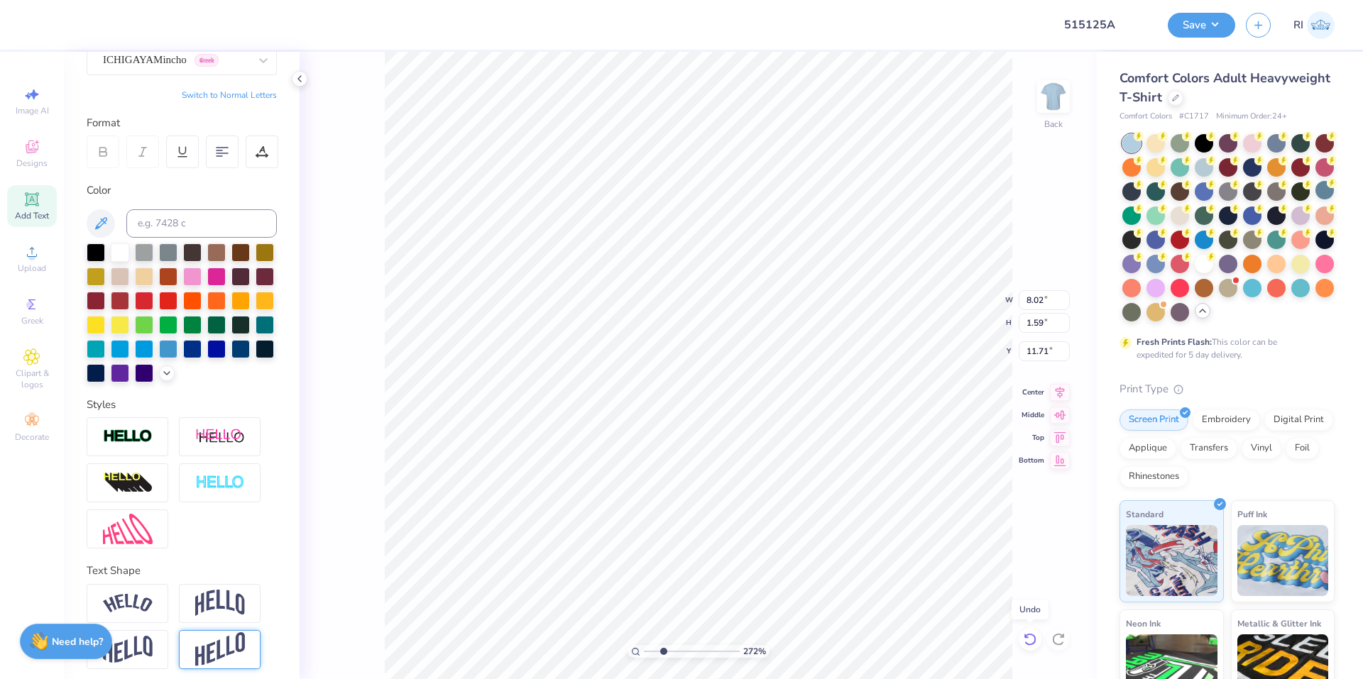
click at [1031, 637] on icon at bounding box center [1030, 639] width 14 height 14
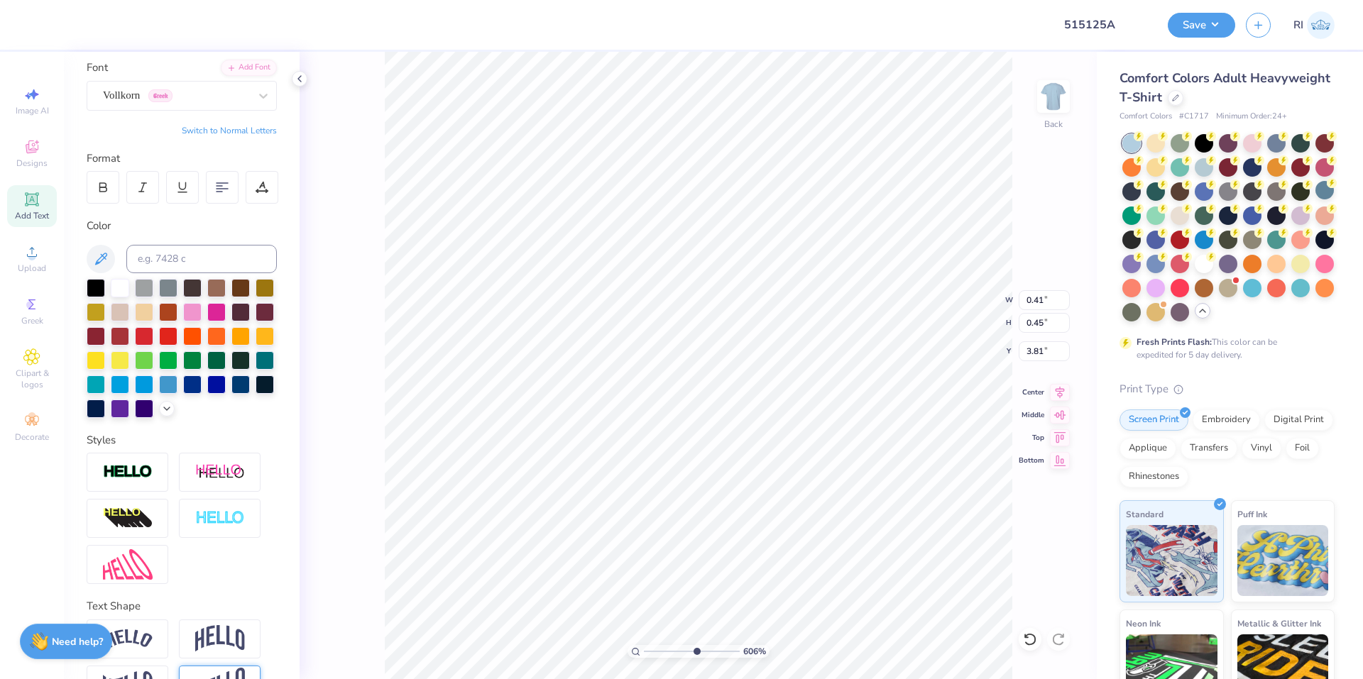
scroll to position [68, 0]
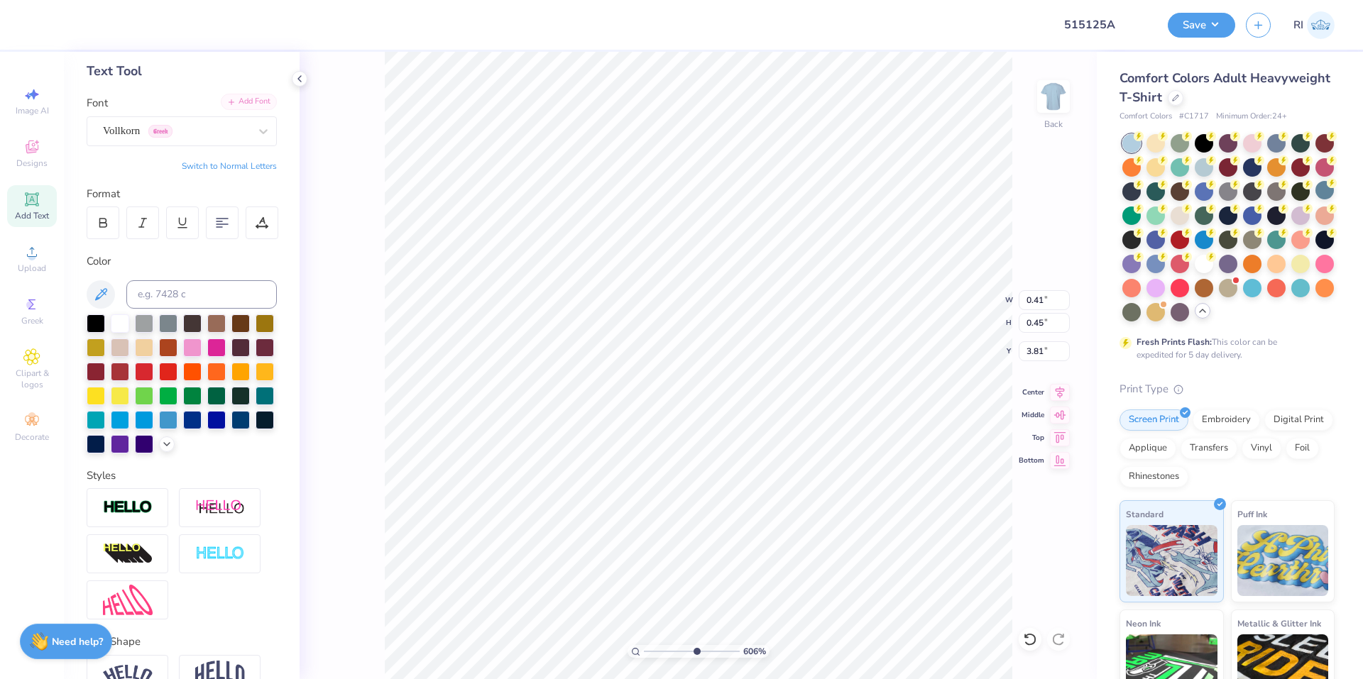
click at [238, 99] on div "Add Font" at bounding box center [249, 102] width 56 height 16
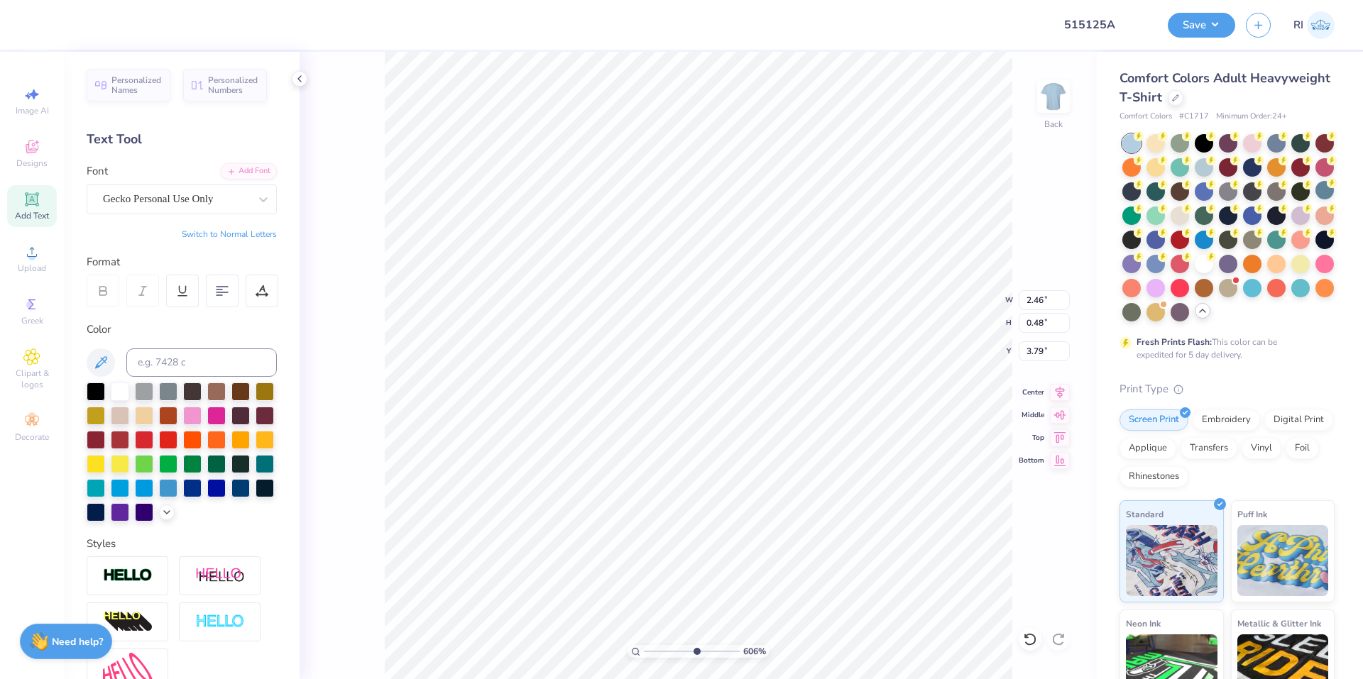
scroll to position [12, 2]
click at [248, 235] on button "Switch to Normal Letters" at bounding box center [229, 234] width 95 height 11
click at [242, 229] on button "Switch to Greek Letters" at bounding box center [232, 234] width 89 height 11
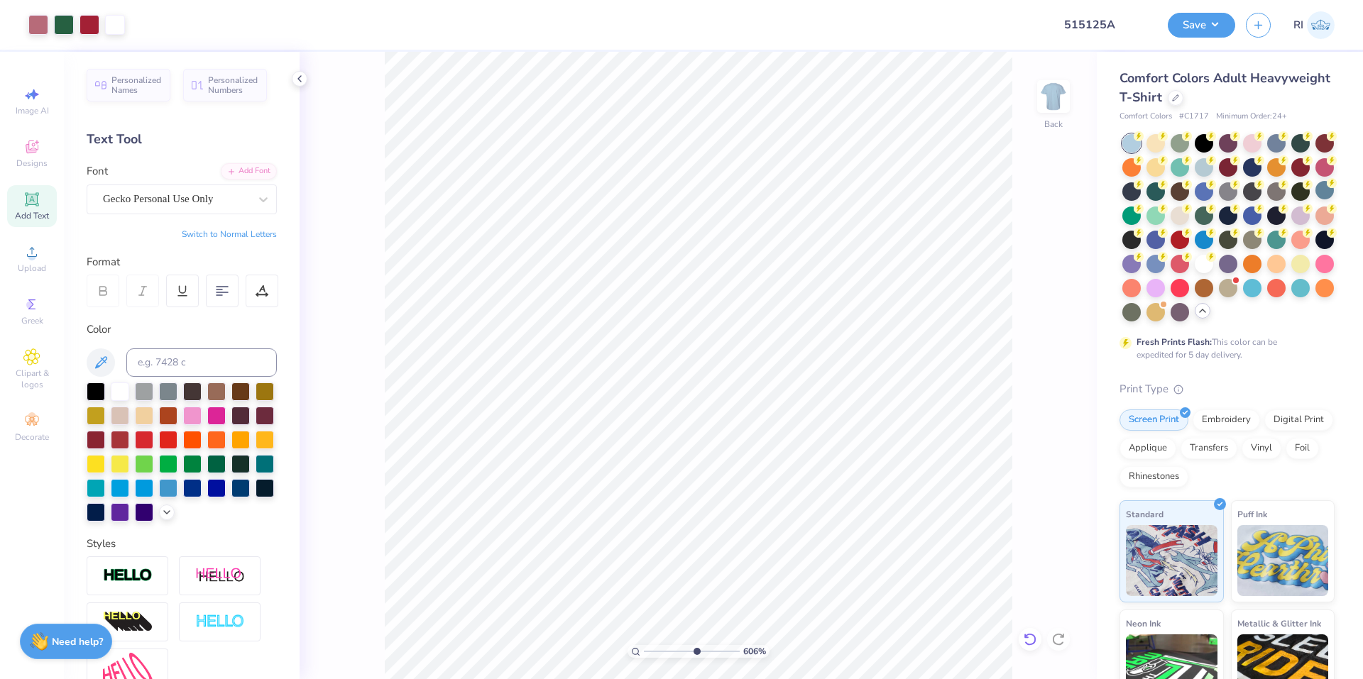
click at [1035, 642] on icon at bounding box center [1030, 639] width 14 height 14
click at [203, 231] on button "Switch to Normal Letters" at bounding box center [229, 234] width 95 height 11
click at [1027, 639] on icon at bounding box center [1030, 639] width 14 height 14
click at [1031, 634] on icon at bounding box center [1030, 639] width 14 height 14
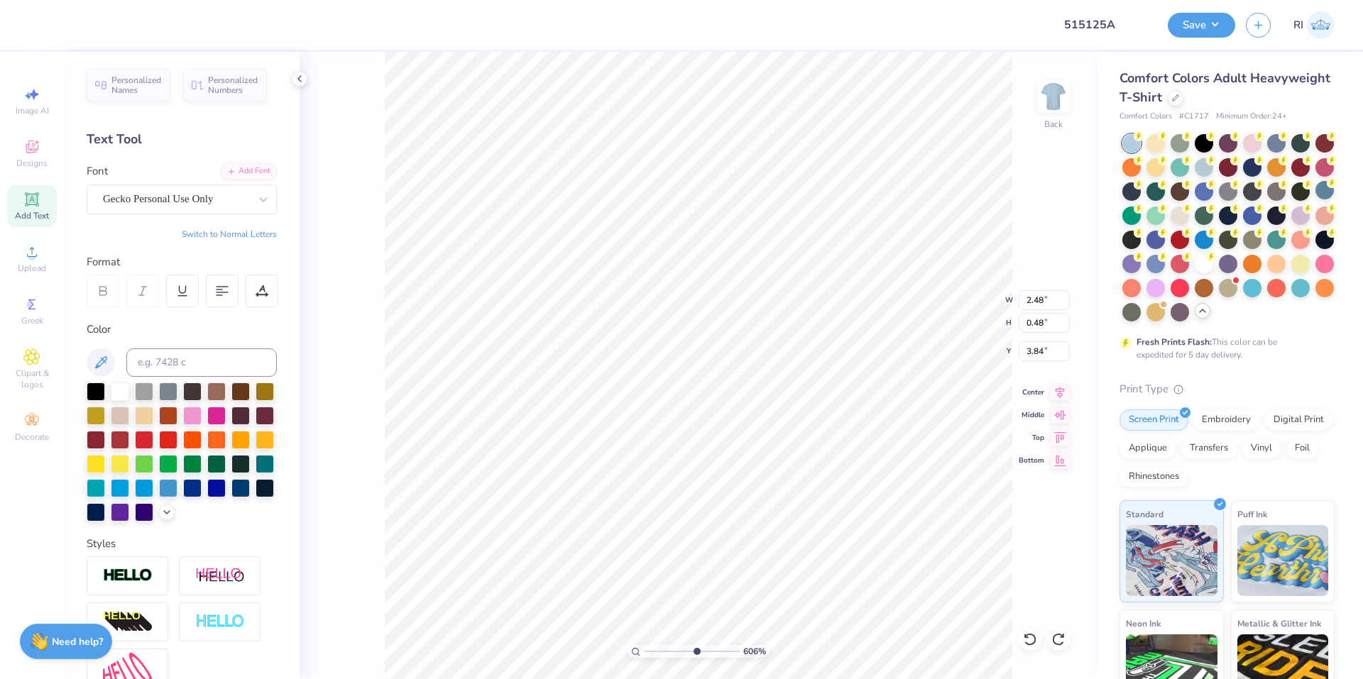
click at [331, 356] on div "606 % Back W 2.48 2.48 " H 0.48 0.48 " Y 3.84 3.84 " Center Middle Top Bottom" at bounding box center [697, 365] width 797 height 627
click at [730, 406] on li "Duplicate" at bounding box center [708, 413] width 111 height 28
click at [252, 233] on button "Switch to Normal Letters" at bounding box center [229, 234] width 95 height 11
click at [670, 407] on li "Duplicate" at bounding box center [666, 411] width 111 height 28
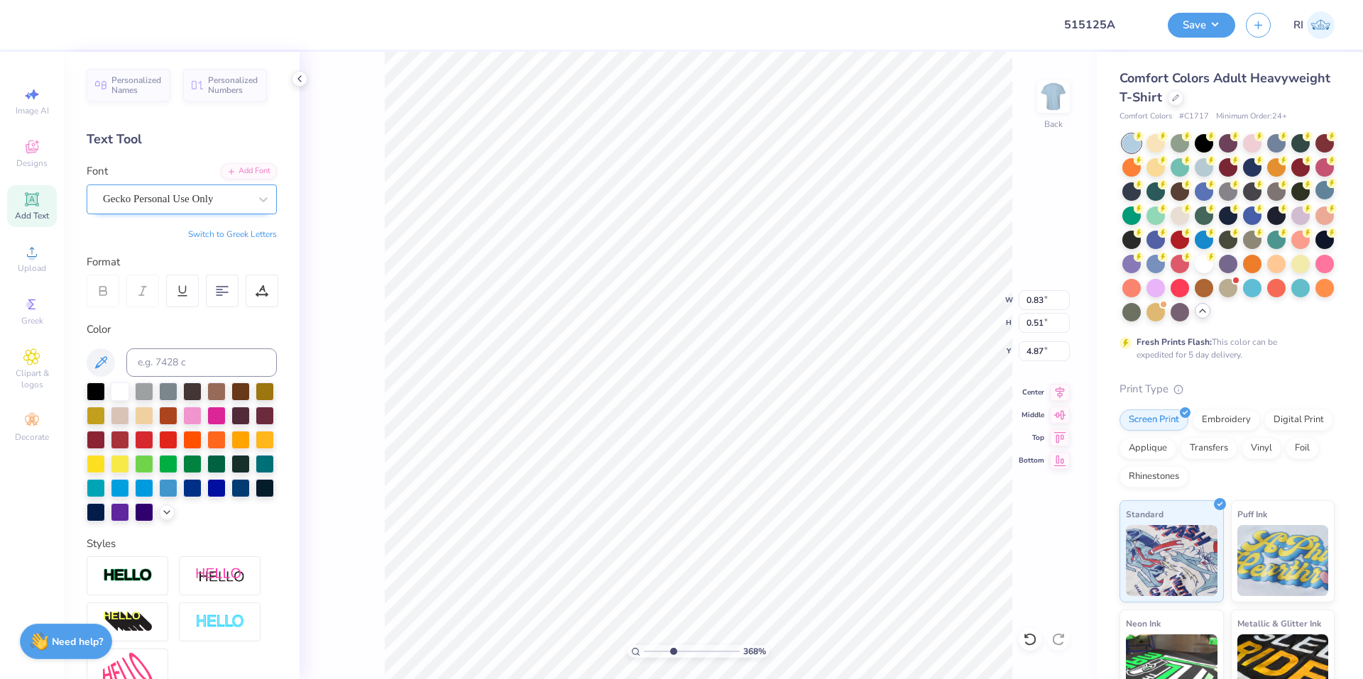
click at [184, 199] on div "Gecko Personal Use Only" at bounding box center [175, 199] width 149 height 22
click at [183, 299] on div at bounding box center [181, 310] width 179 height 23
click at [182, 196] on div "Gecko Personal Use Only" at bounding box center [161, 199] width 121 height 22
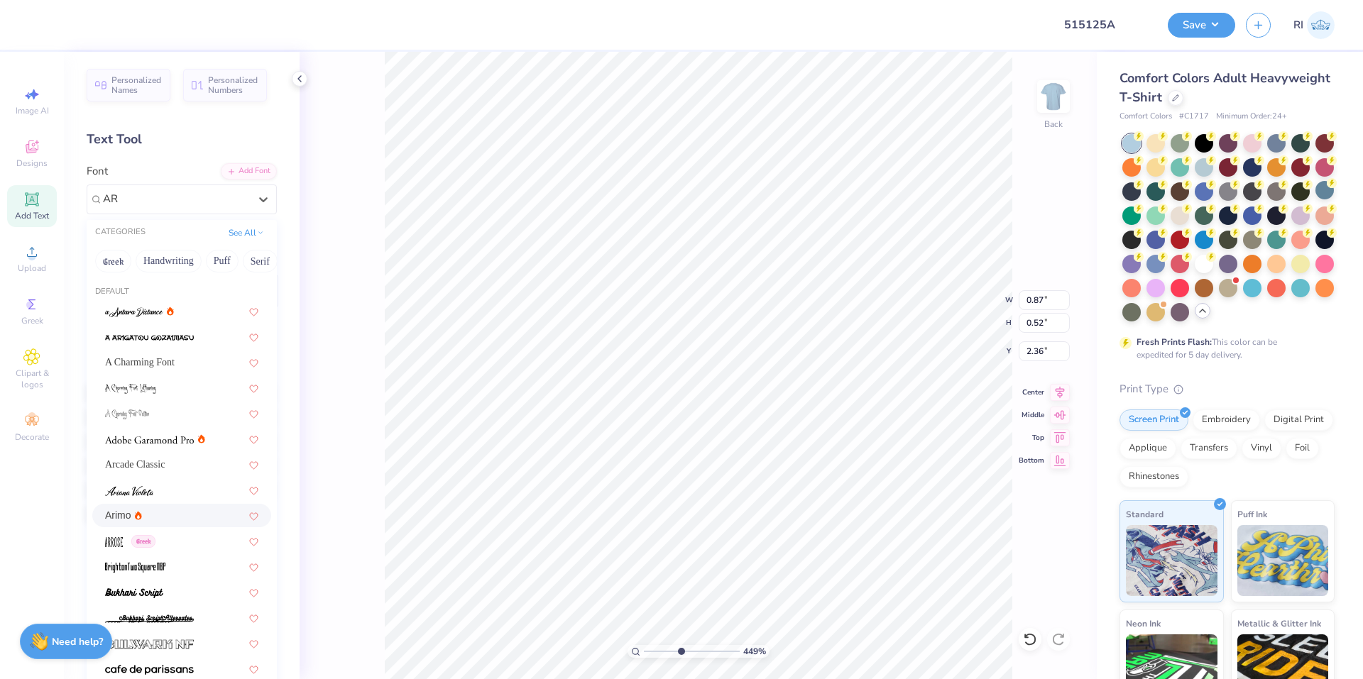
click at [148, 515] on div "Arimo" at bounding box center [181, 515] width 153 height 15
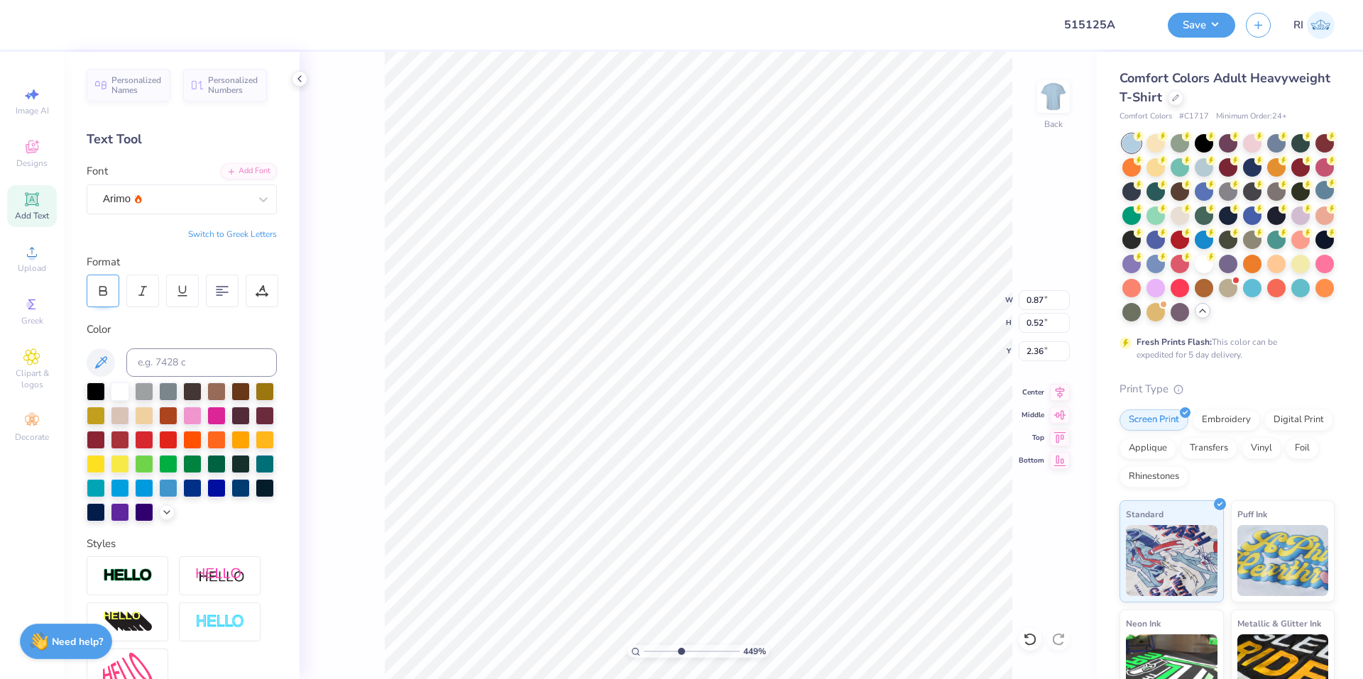
click at [97, 280] on div at bounding box center [103, 291] width 33 height 33
click at [43, 28] on div at bounding box center [38, 23] width 20 height 20
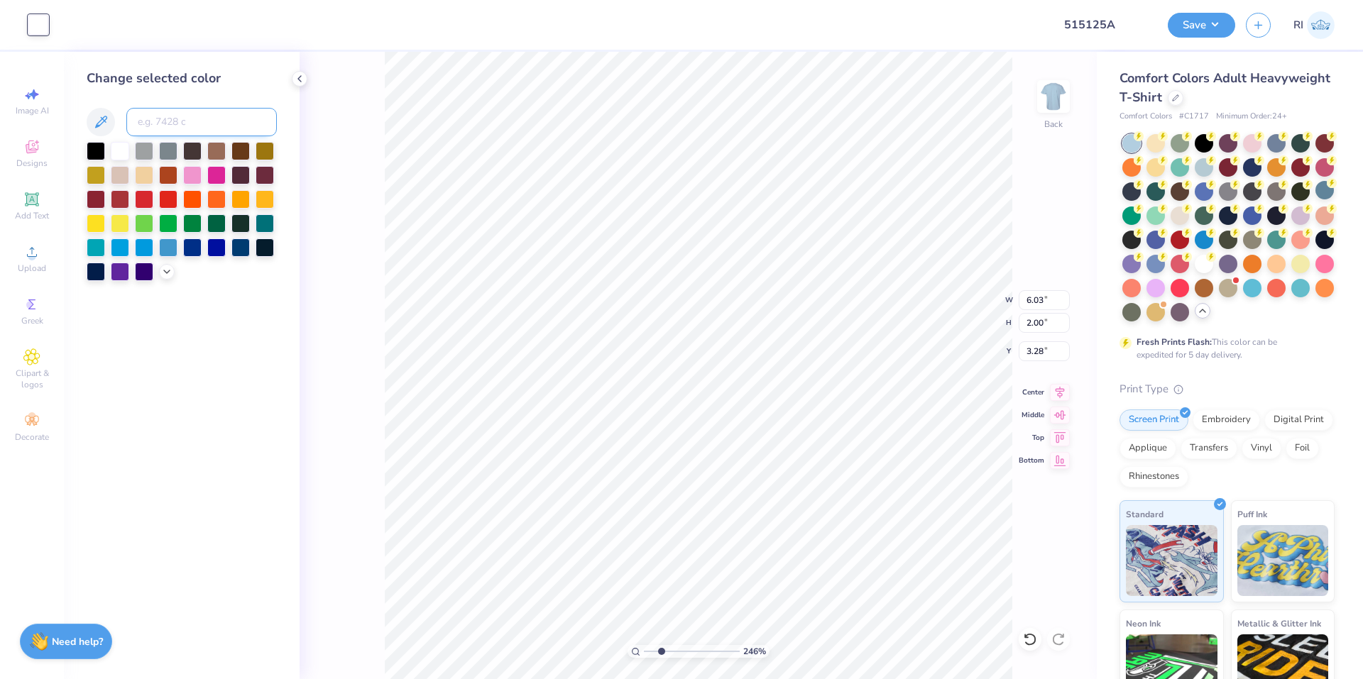
click at [160, 123] on input at bounding box center [201, 122] width 150 height 28
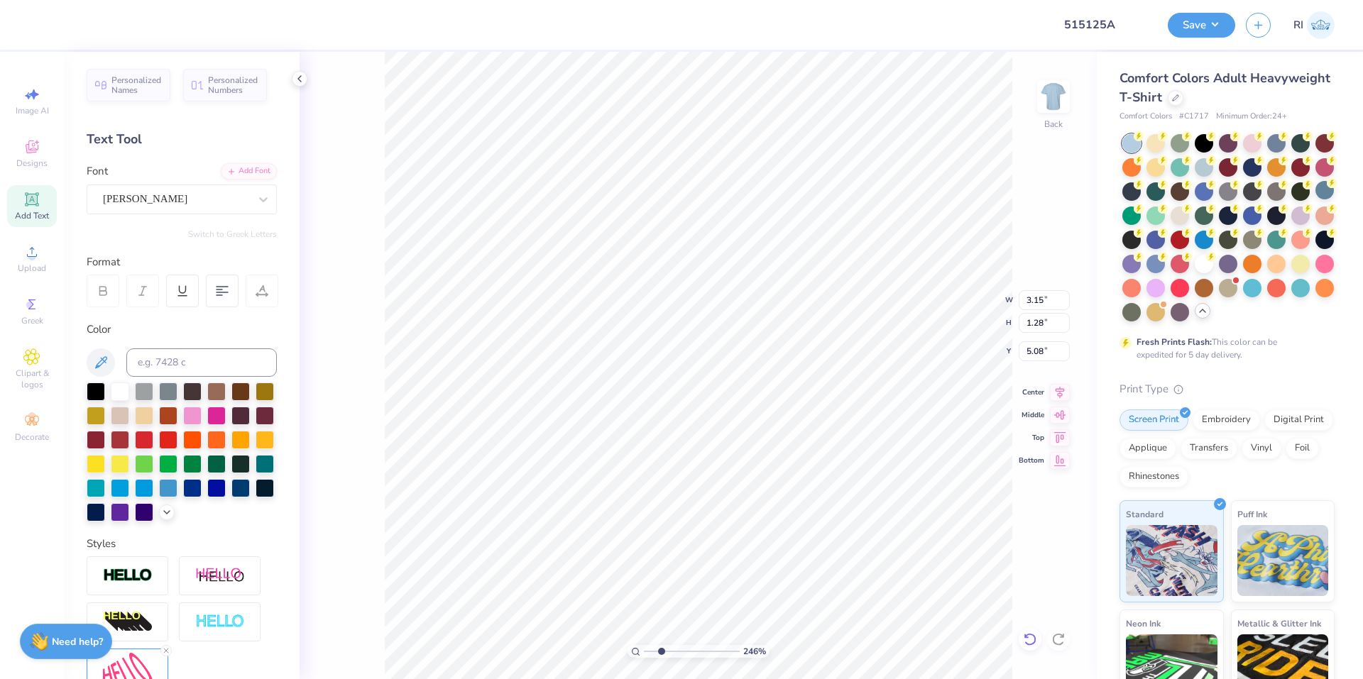
click at [1032, 645] on icon at bounding box center [1030, 639] width 14 height 14
click at [166, 360] on input at bounding box center [201, 362] width 150 height 28
paste input
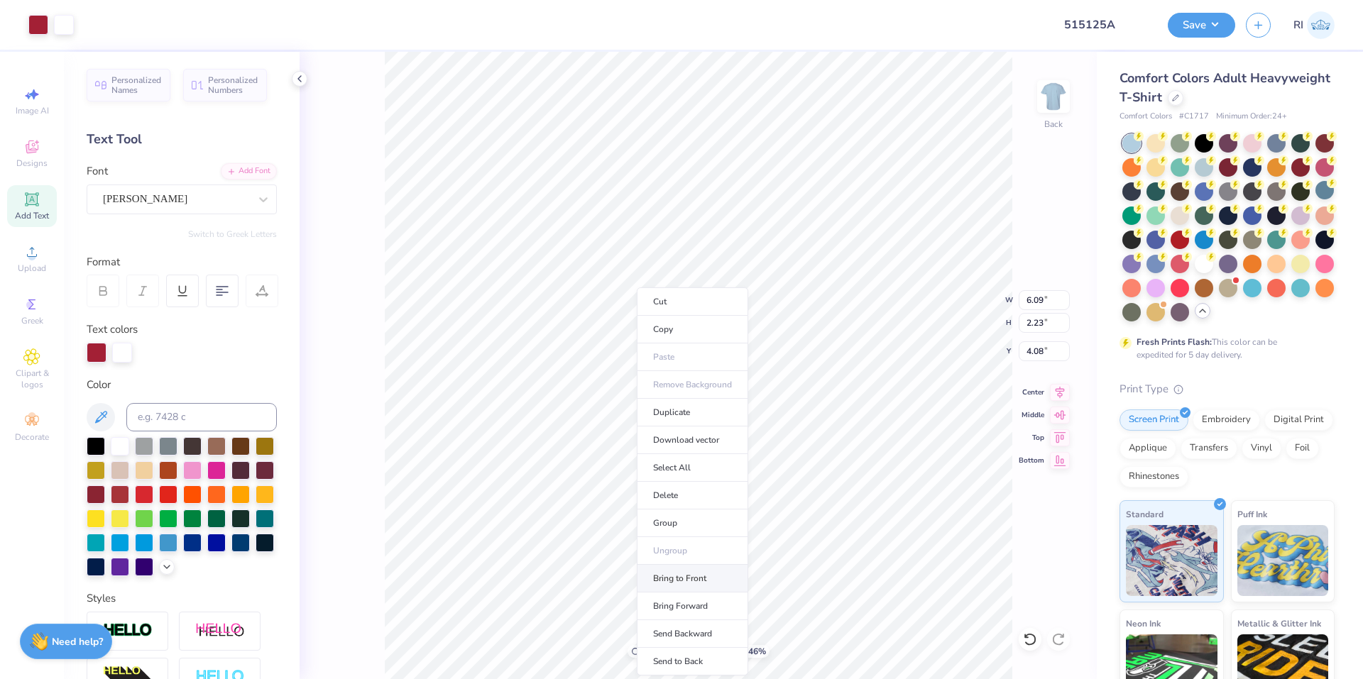
click at [705, 581] on li "Bring to Front" at bounding box center [692, 579] width 111 height 28
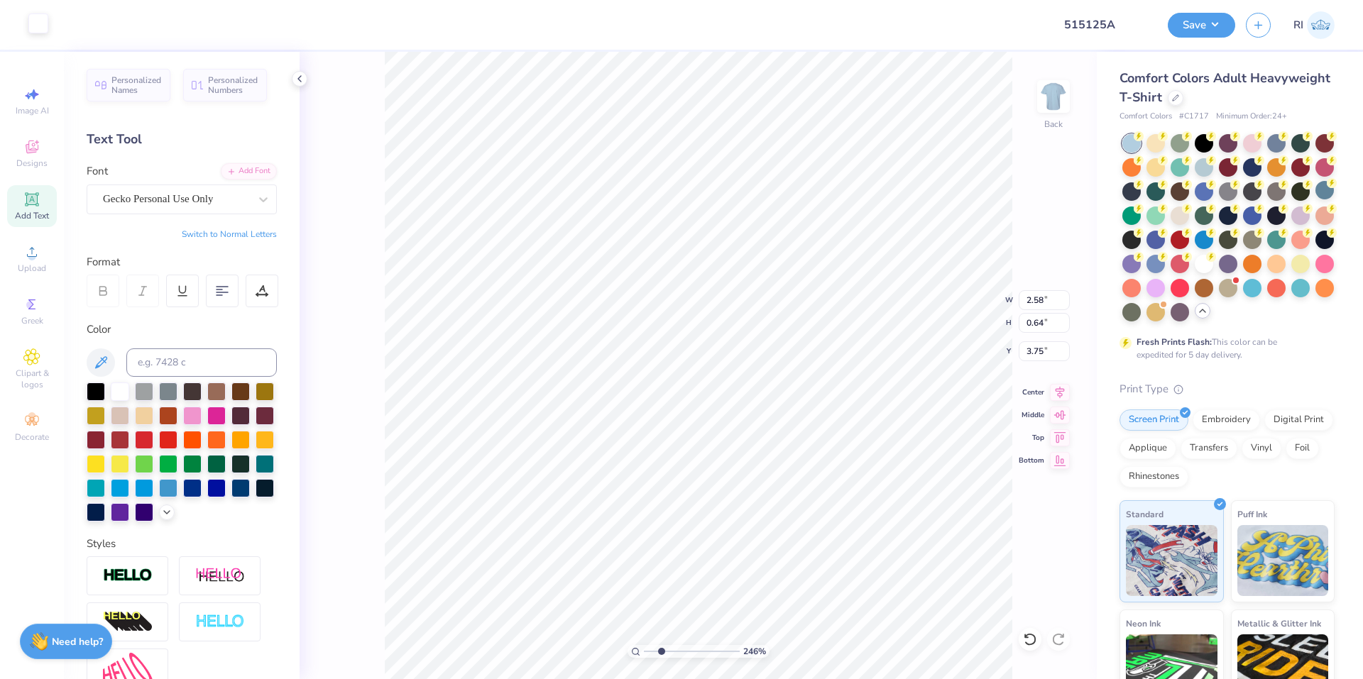
click at [37, 33] on div at bounding box center [38, 23] width 20 height 20
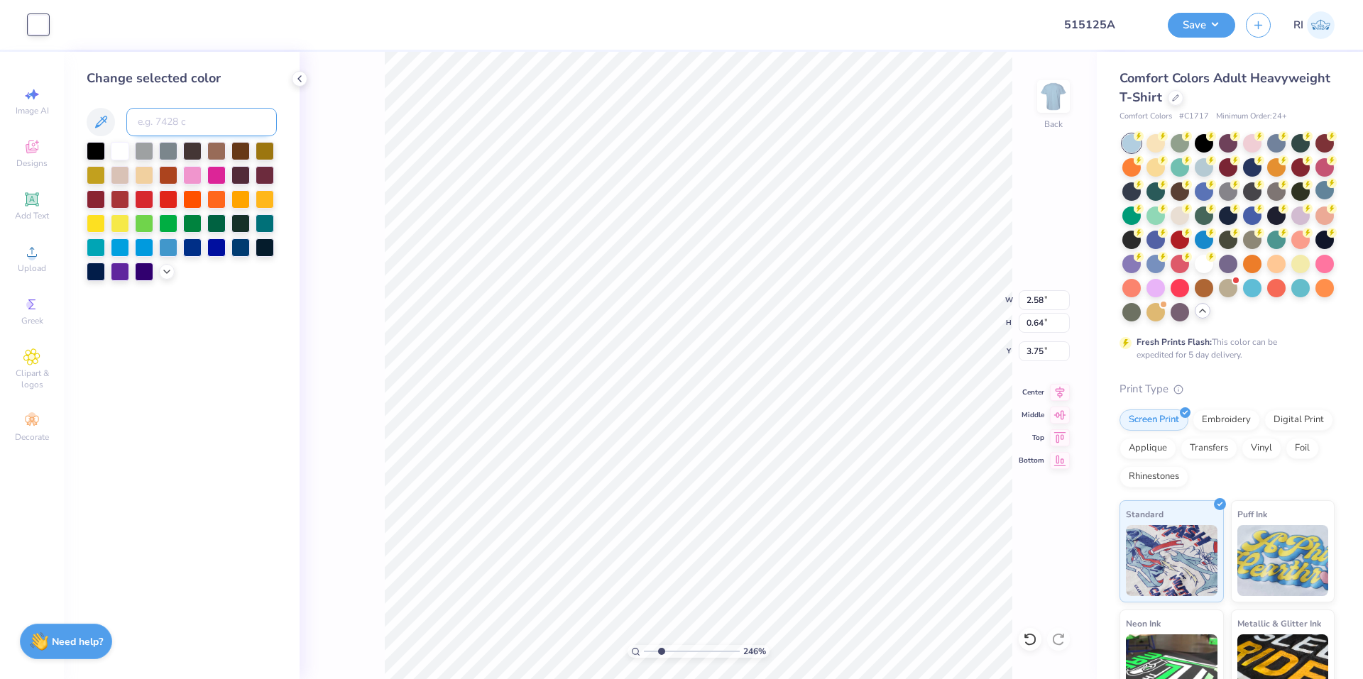
click at [170, 125] on input at bounding box center [201, 122] width 150 height 28
paste input
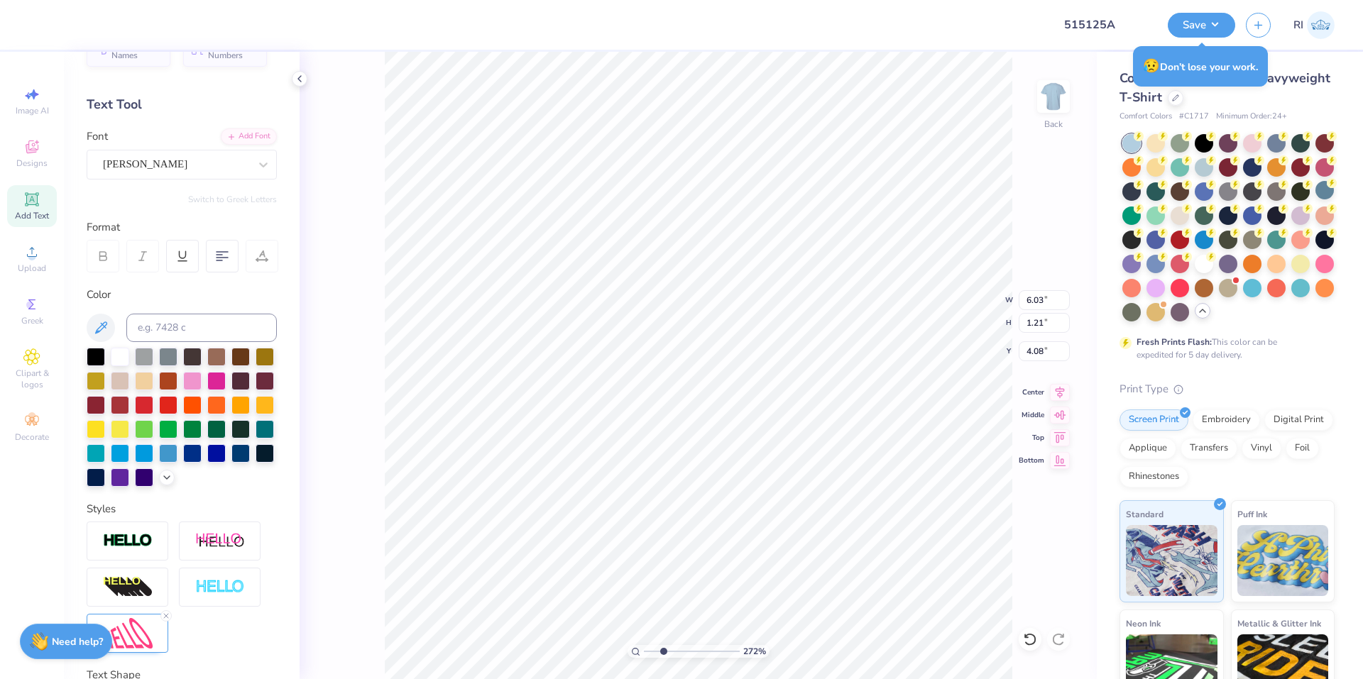
scroll to position [142, 0]
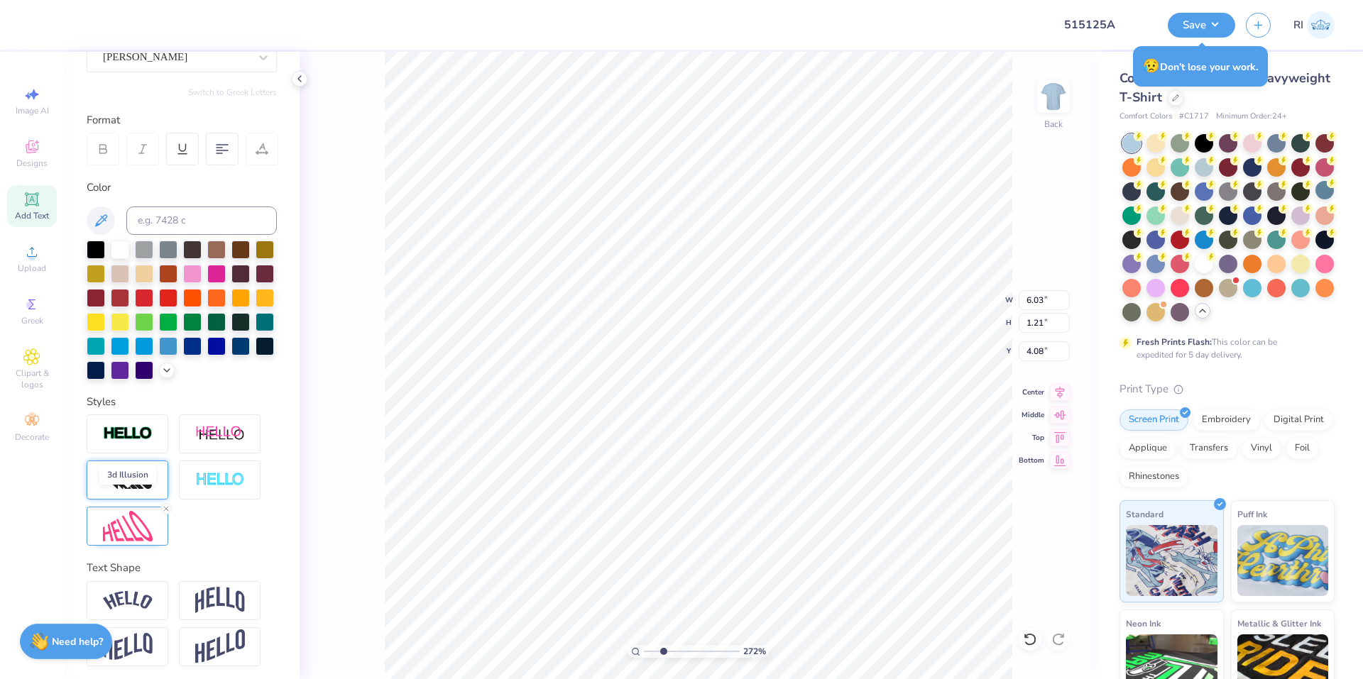
click at [125, 492] on img at bounding box center [128, 480] width 50 height 23
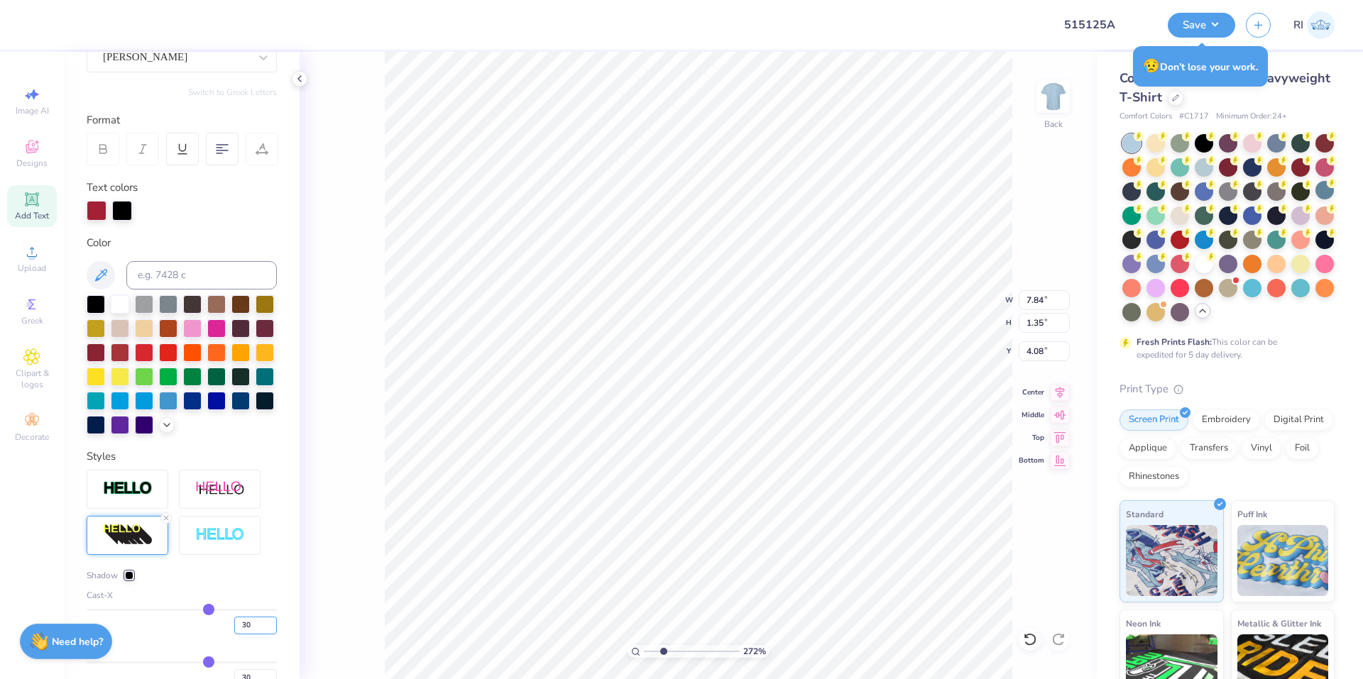
drag, startPoint x: 247, startPoint y: 646, endPoint x: 227, endPoint y: 645, distance: 19.9
click at [234, 634] on input "30" at bounding box center [255, 626] width 43 height 18
click at [229, 582] on div "Shadow" at bounding box center [182, 575] width 190 height 13
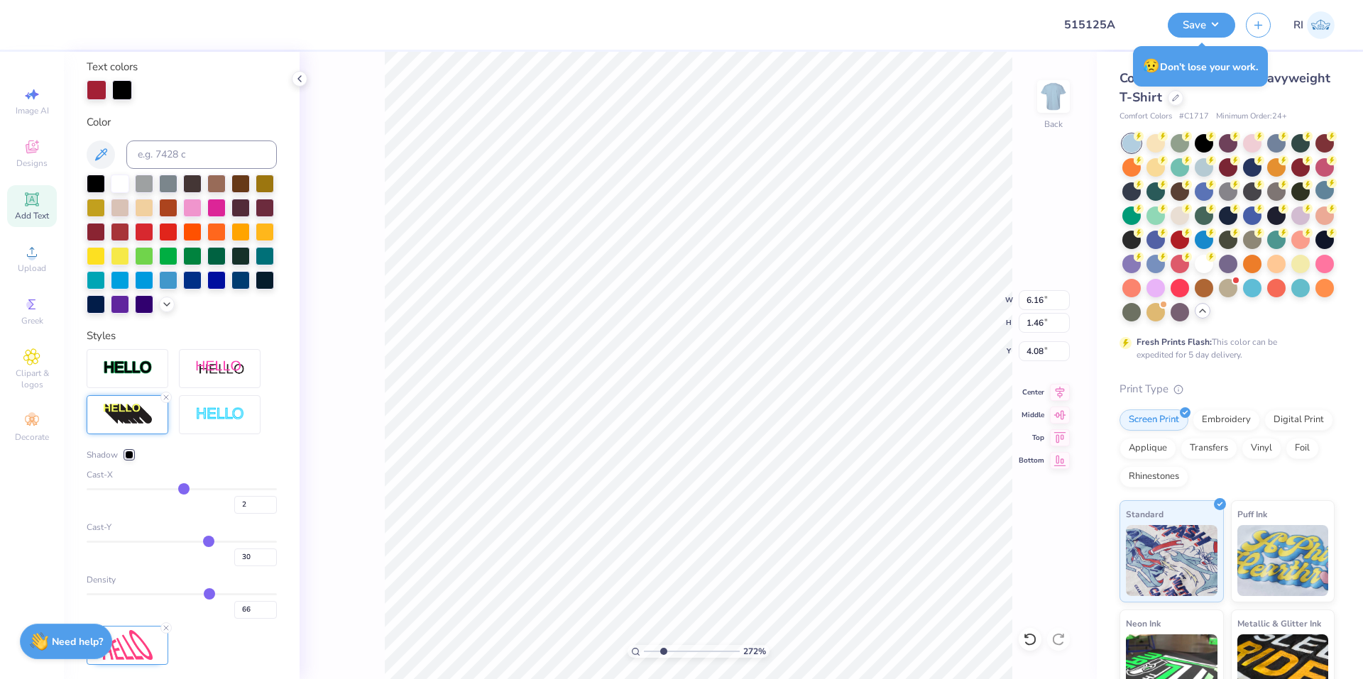
scroll to position [284, 0]
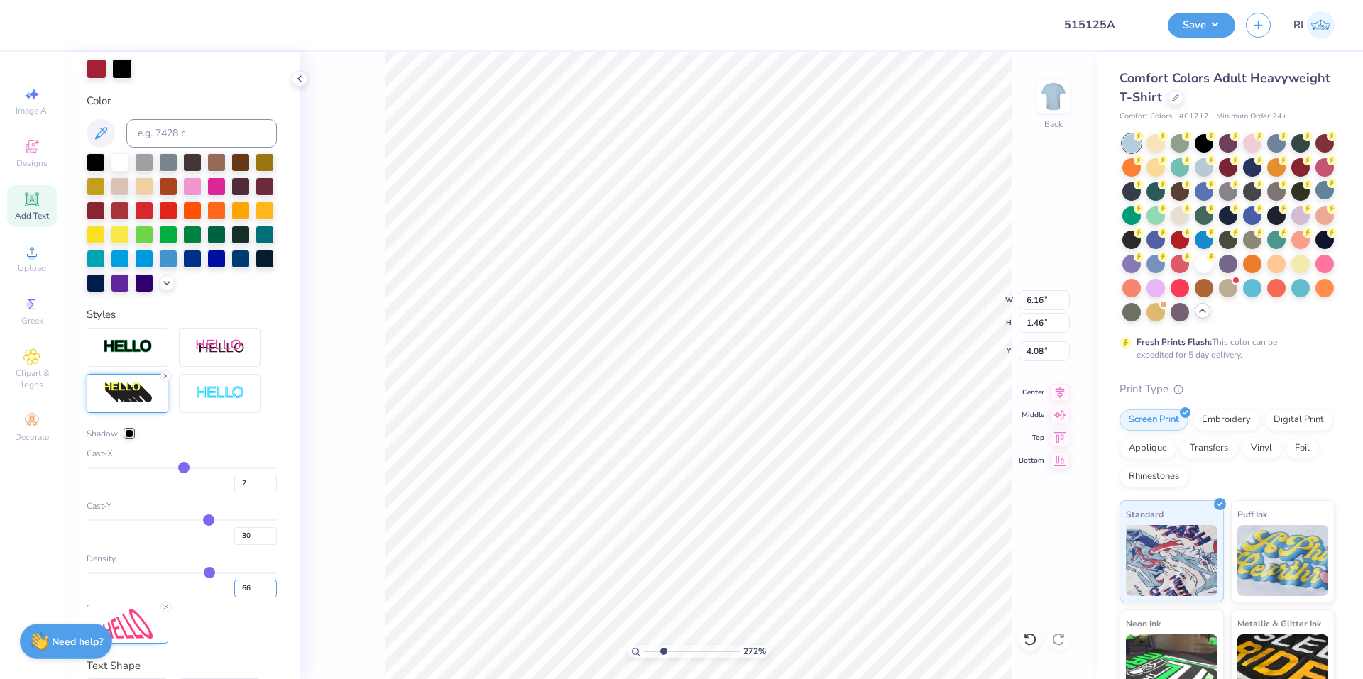
drag, startPoint x: 245, startPoint y: 610, endPoint x: 221, endPoint y: 598, distance: 27.0
click at [221, 598] on div "66" at bounding box center [182, 585] width 190 height 26
drag, startPoint x: 243, startPoint y: 561, endPoint x: 224, endPoint y: 560, distance: 19.9
click at [234, 545] on input "2" at bounding box center [255, 536] width 43 height 18
click at [193, 545] on div "2" at bounding box center [182, 533] width 190 height 26
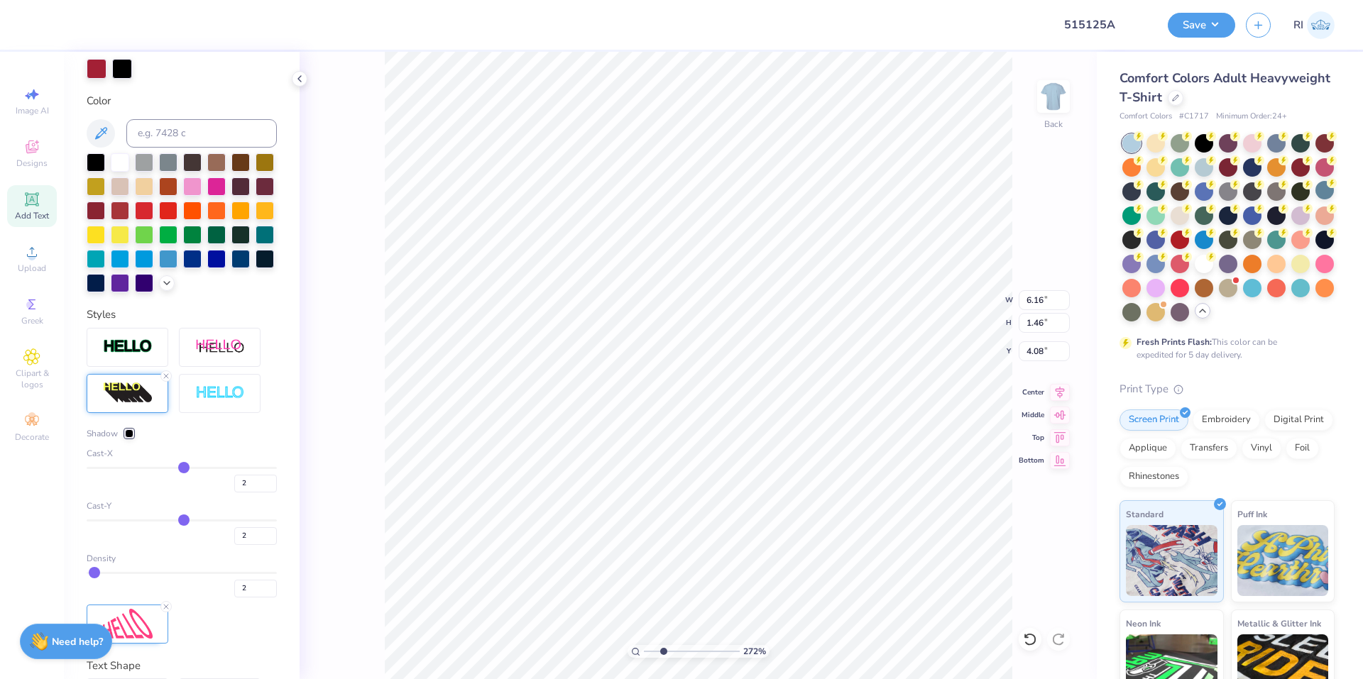
click at [277, 574] on input "range" at bounding box center [182, 573] width 190 height 2
drag, startPoint x: 236, startPoint y: 502, endPoint x: 229, endPoint y: 500, distance: 7.2
click at [234, 493] on input "2" at bounding box center [255, 484] width 43 height 18
drag, startPoint x: 236, startPoint y: 478, endPoint x: 227, endPoint y: 486, distance: 12.6
click at [237, 460] on div "Cast-X" at bounding box center [182, 453] width 190 height 13
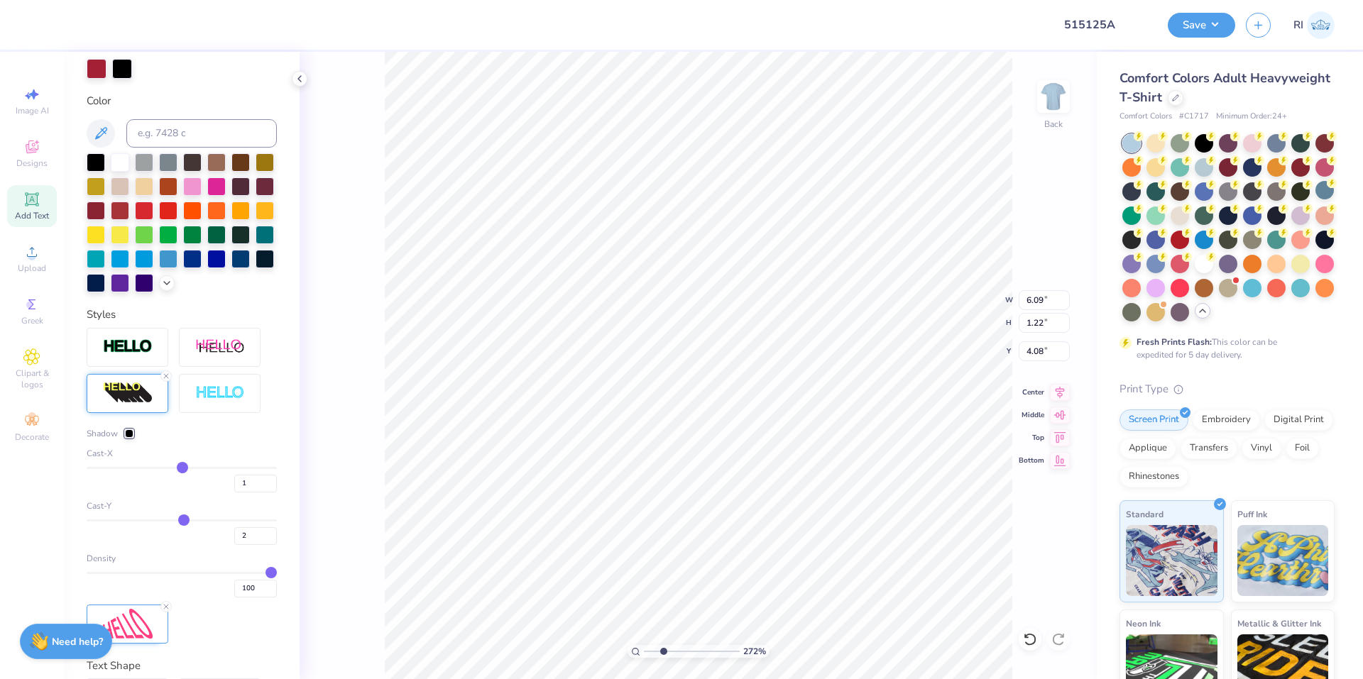
click at [229, 440] on div "Shadow" at bounding box center [182, 433] width 190 height 13
drag, startPoint x: 235, startPoint y: 558, endPoint x: 221, endPoint y: 548, distance: 16.7
click at [234, 545] on input "2" at bounding box center [255, 536] width 43 height 18
click at [249, 440] on div "Shadow" at bounding box center [182, 433] width 190 height 13
click at [166, 380] on icon at bounding box center [166, 376] width 9 height 9
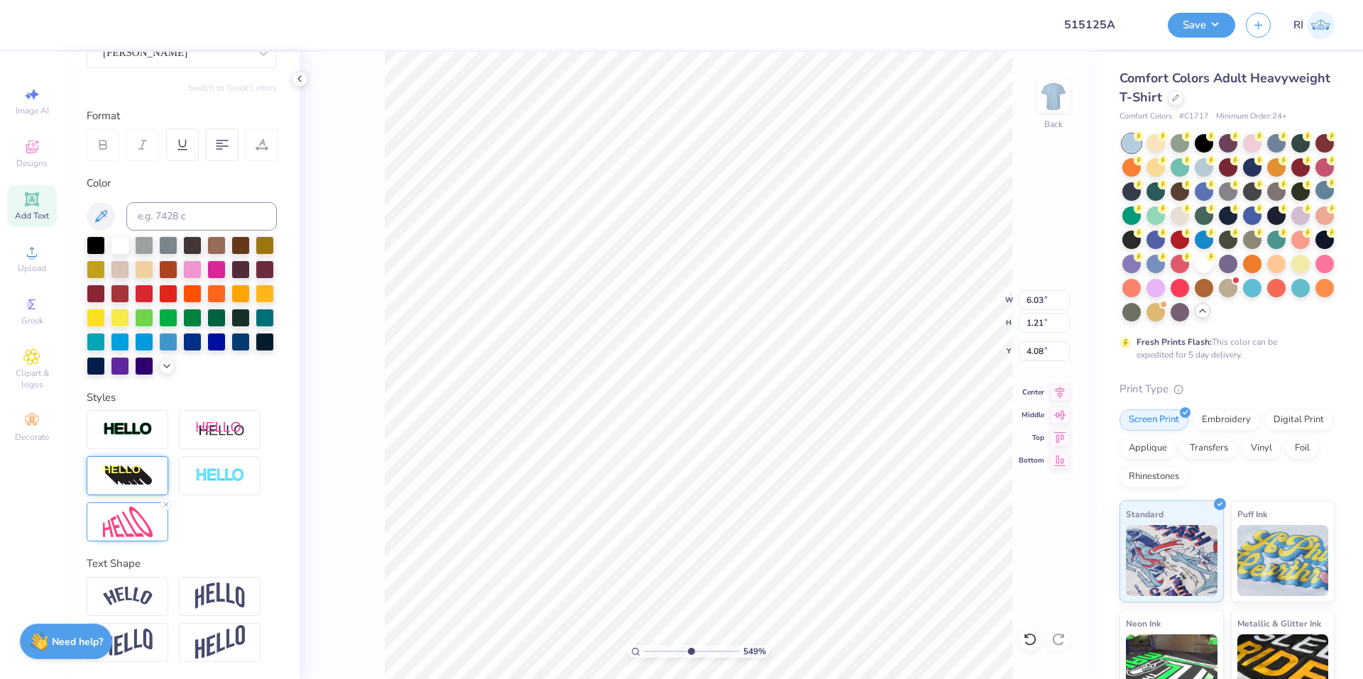
scroll to position [170, 0]
click at [233, 417] on div at bounding box center [220, 429] width 82 height 39
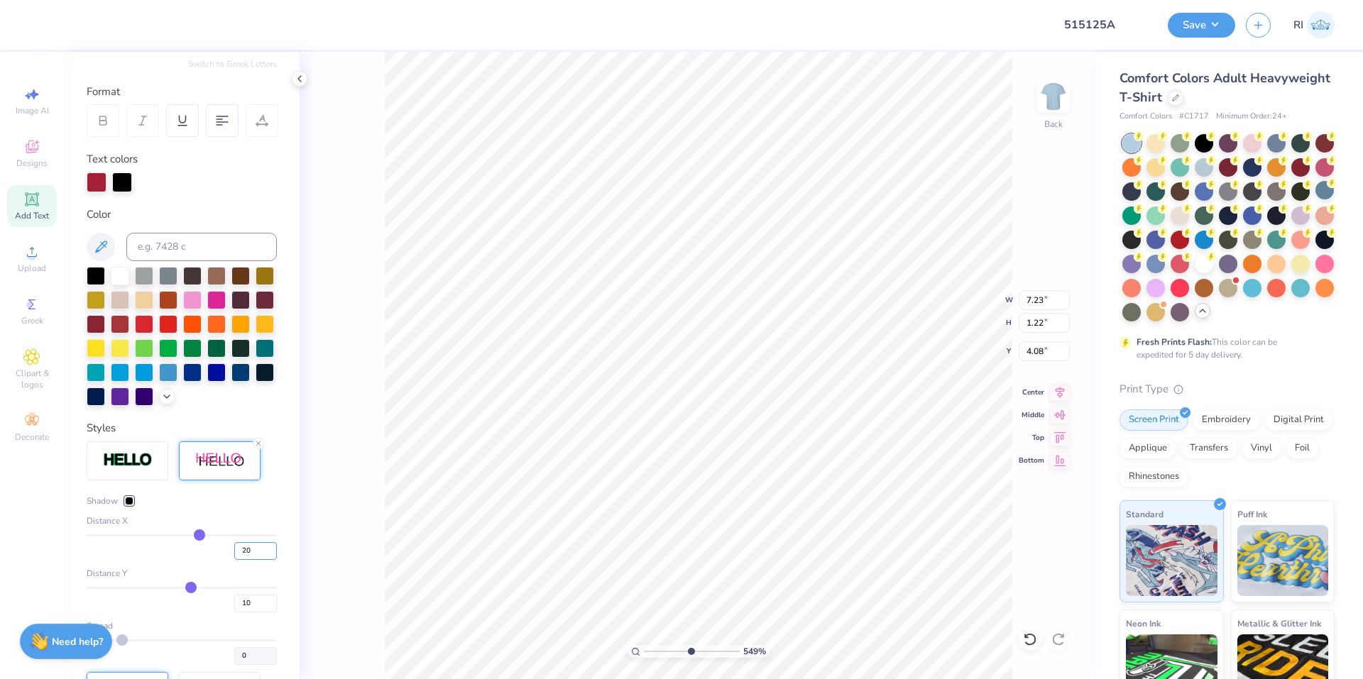
drag, startPoint x: 248, startPoint y: 577, endPoint x: 225, endPoint y: 562, distance: 27.2
click at [234, 560] on input "20" at bounding box center [255, 551] width 43 height 18
click at [232, 507] on div "Shadow" at bounding box center [182, 501] width 190 height 13
drag, startPoint x: 243, startPoint y: 626, endPoint x: 229, endPoint y: 507, distance: 119.5
click at [220, 612] on div "10" at bounding box center [182, 600] width 190 height 26
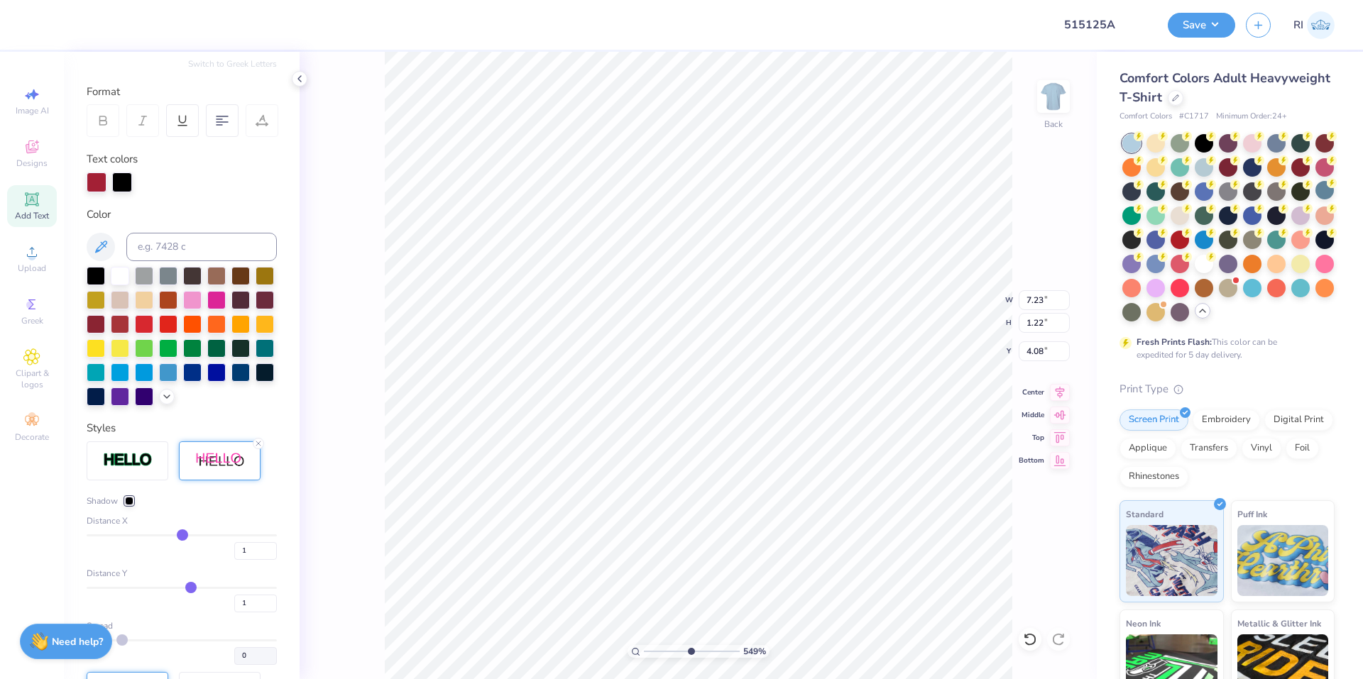
click at [231, 507] on div "Shadow" at bounding box center [182, 501] width 190 height 13
drag, startPoint x: 241, startPoint y: 571, endPoint x: 229, endPoint y: 574, distance: 13.1
click at [234, 560] on input "1" at bounding box center [255, 551] width 43 height 18
drag, startPoint x: 238, startPoint y: 625, endPoint x: 224, endPoint y: 618, distance: 15.2
click at [234, 612] on div "1" at bounding box center [255, 604] width 43 height 18
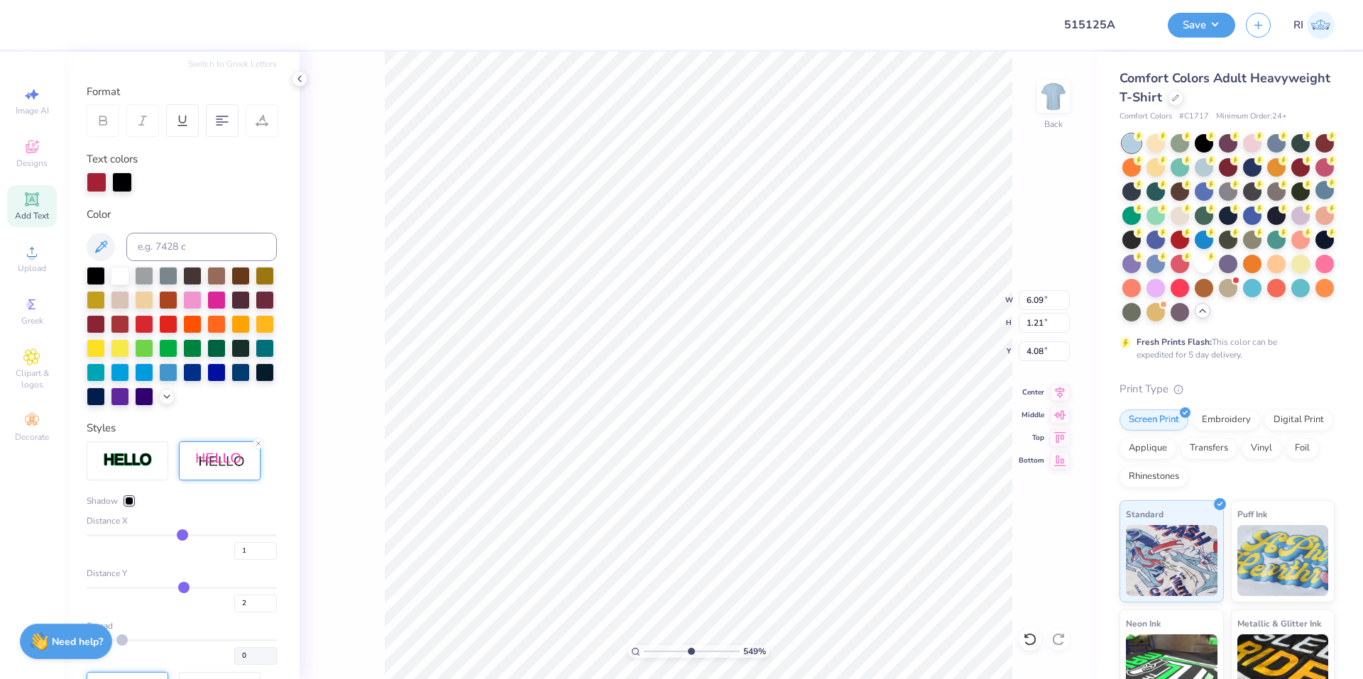
click at [229, 527] on div "Distance X" at bounding box center [182, 521] width 190 height 13
drag, startPoint x: 245, startPoint y: 571, endPoint x: 226, endPoint y: 568, distance: 18.8
click at [234, 560] on input "1" at bounding box center [255, 551] width 43 height 18
click at [235, 507] on div "Shadow" at bounding box center [182, 501] width 190 height 13
drag, startPoint x: 238, startPoint y: 573, endPoint x: 226, endPoint y: 559, distance: 19.1
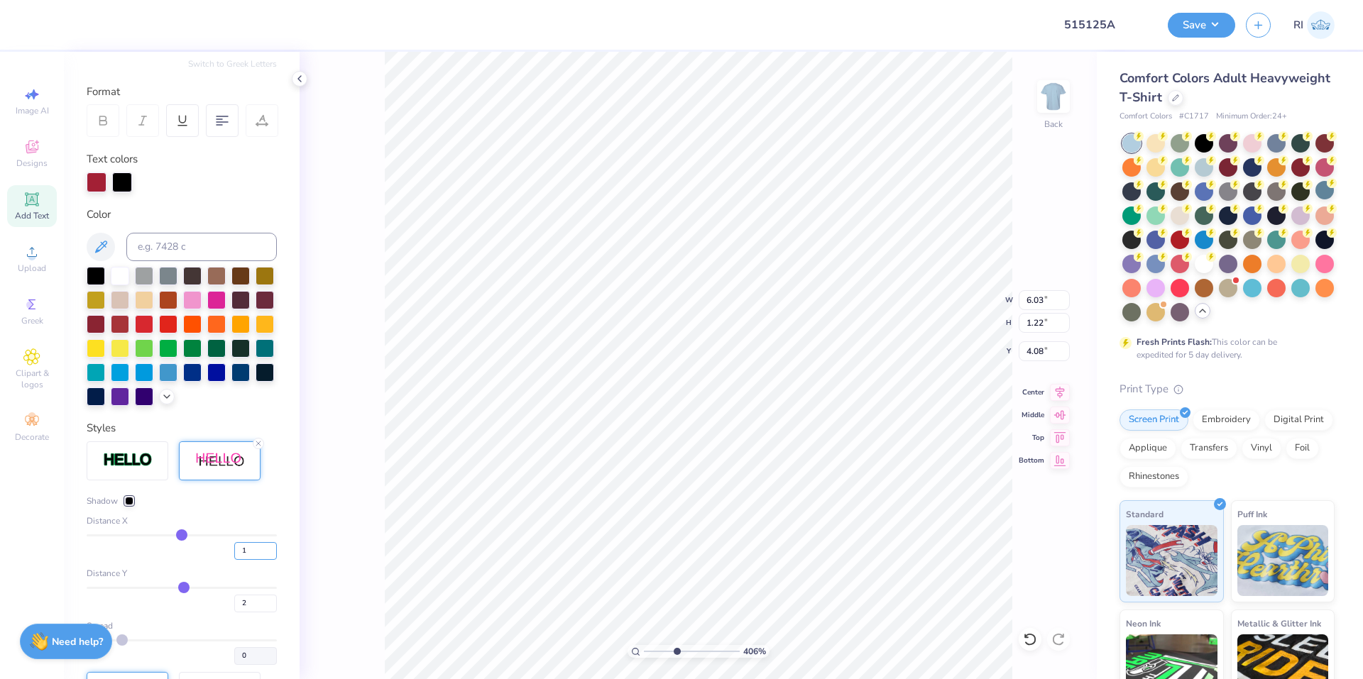
click at [234, 560] on input "1" at bounding box center [255, 551] width 43 height 18
click at [231, 527] on div "Distance X" at bounding box center [182, 521] width 190 height 13
click at [229, 612] on div "2" at bounding box center [182, 600] width 190 height 26
click at [232, 527] on div "Distance X" at bounding box center [182, 521] width 190 height 13
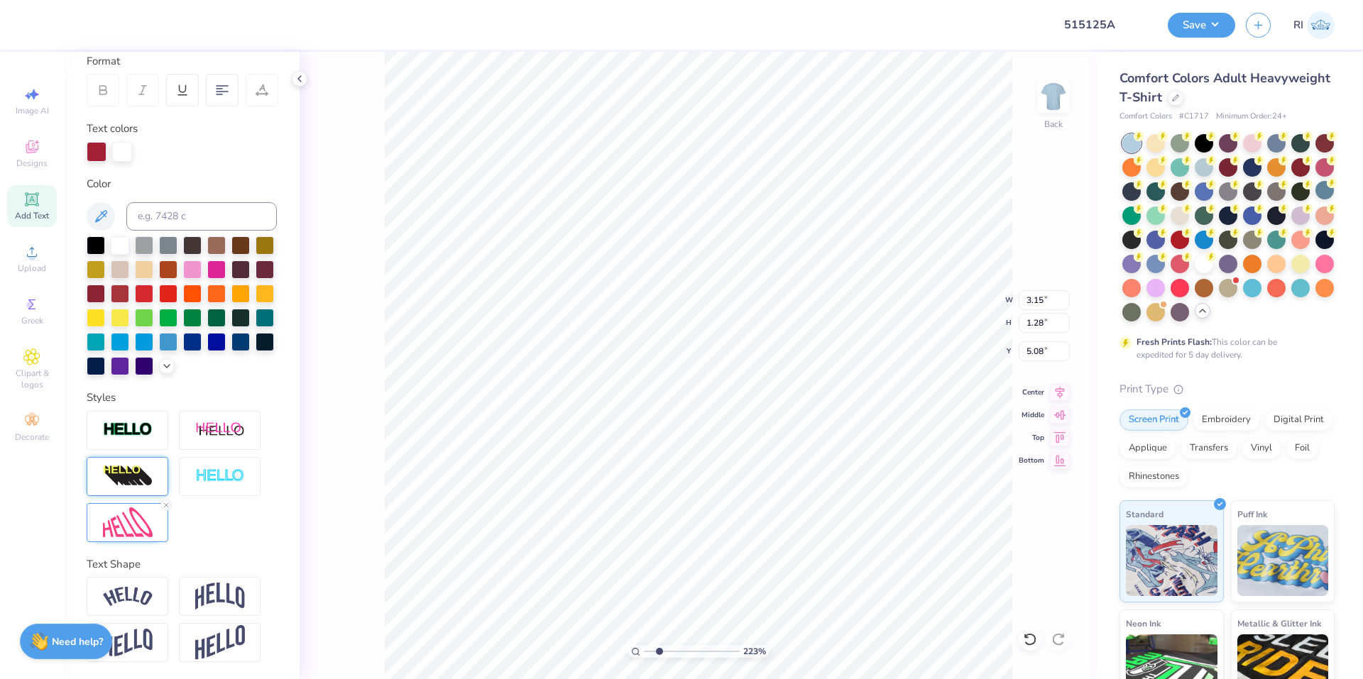
scroll to position [225, 0]
click at [214, 436] on img at bounding box center [220, 431] width 50 height 18
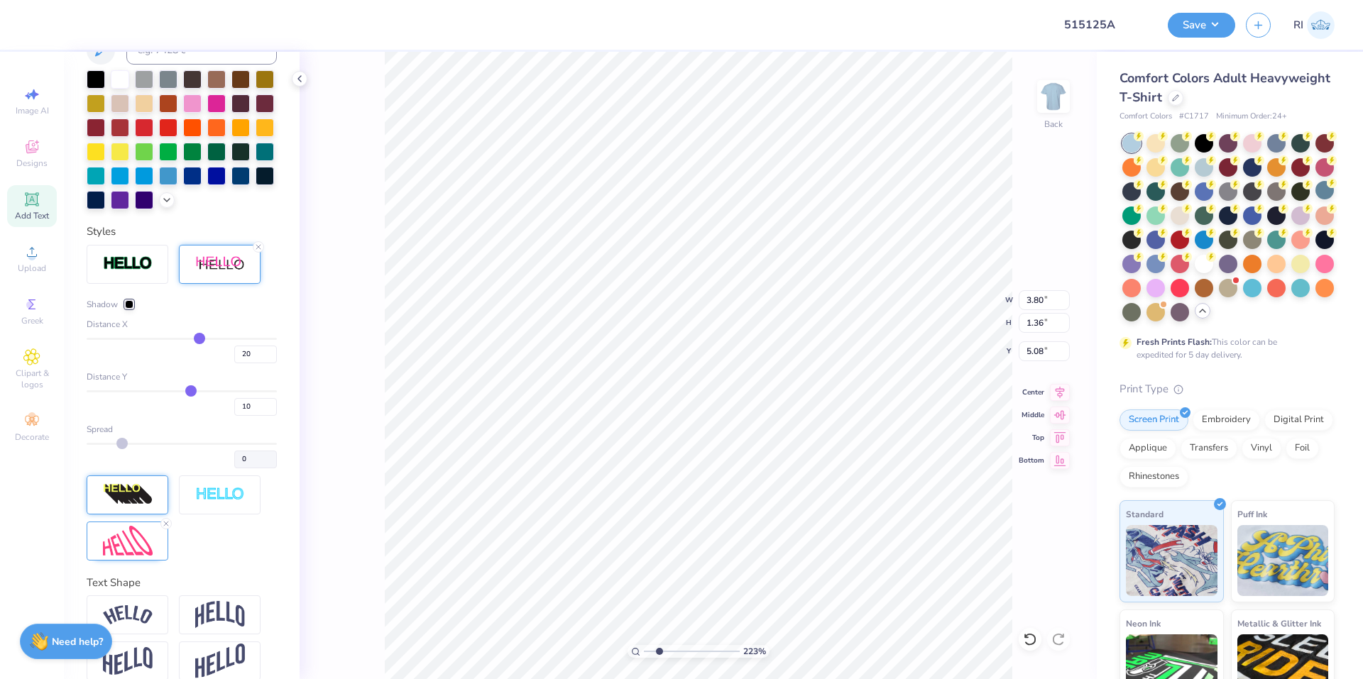
scroll to position [410, 0]
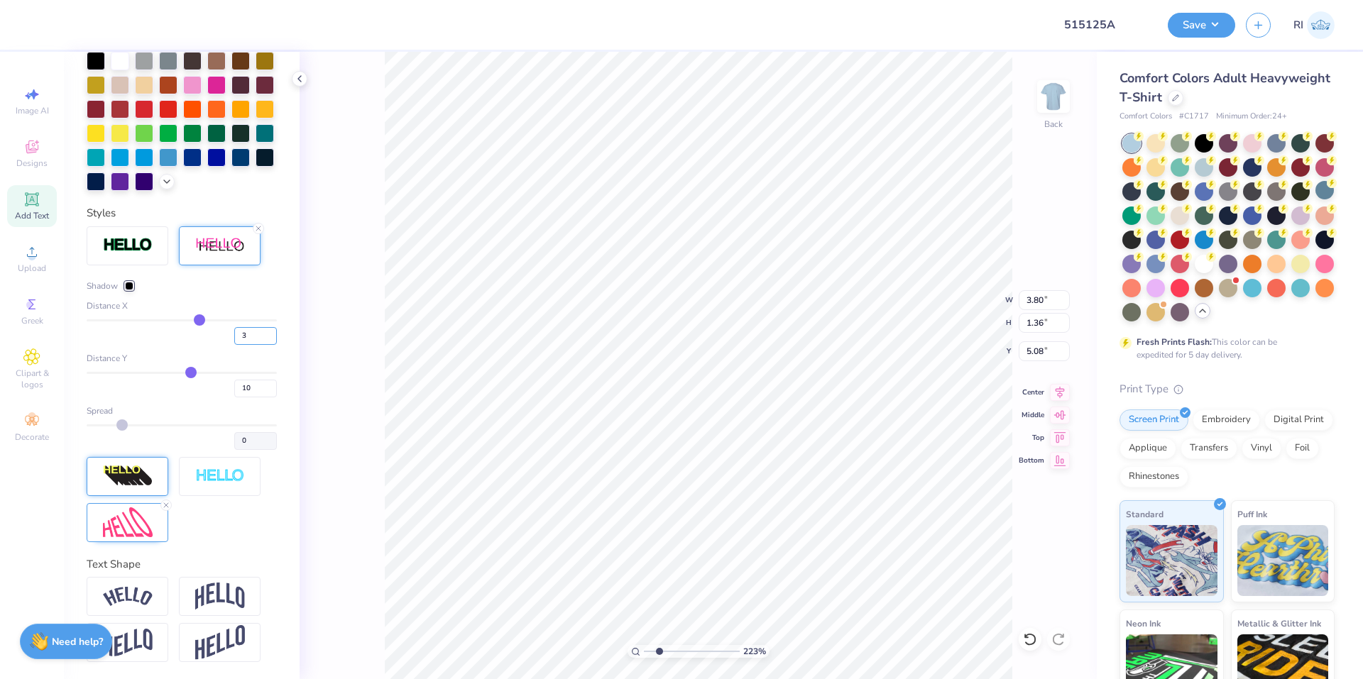
drag, startPoint x: 244, startPoint y: 331, endPoint x: 231, endPoint y: 359, distance: 31.4
click at [222, 336] on div "3" at bounding box center [182, 332] width 190 height 26
drag, startPoint x: 243, startPoint y: 338, endPoint x: 236, endPoint y: 363, distance: 26.5
click at [234, 339] on input "3" at bounding box center [255, 336] width 43 height 18
drag, startPoint x: 241, startPoint y: 385, endPoint x: 210, endPoint y: 380, distance: 30.9
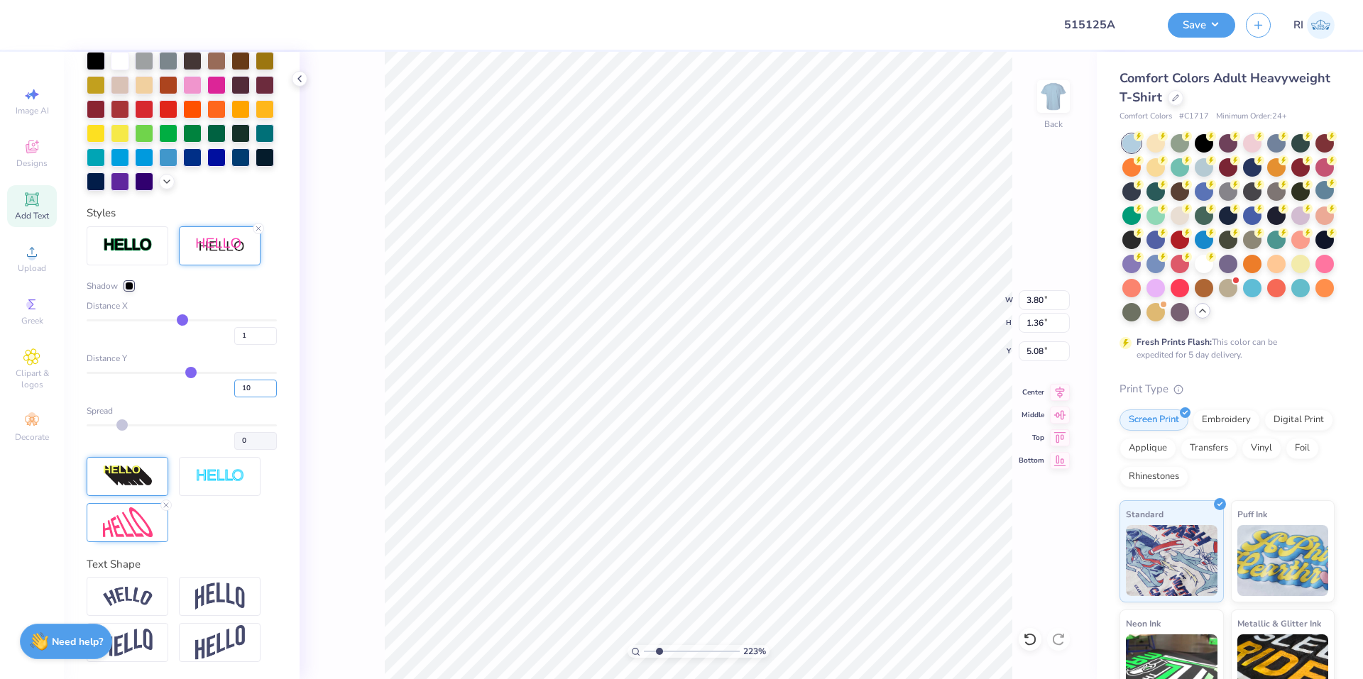
click at [211, 382] on div "10" at bounding box center [182, 385] width 190 height 26
click at [243, 306] on div "Distance X" at bounding box center [182, 305] width 190 height 13
click at [109, 31] on div at bounding box center [115, 23] width 20 height 20
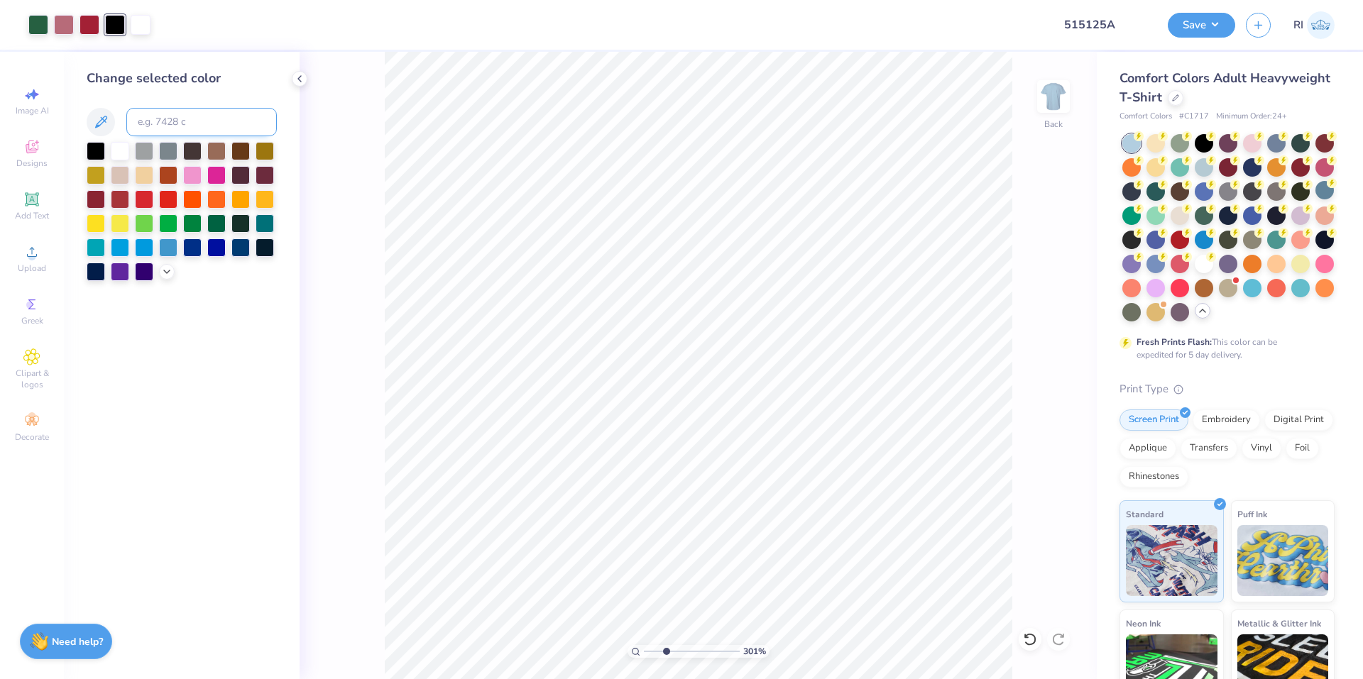
click at [165, 119] on input at bounding box center [201, 122] width 150 height 28
click at [1031, 635] on icon at bounding box center [1029, 639] width 12 height 13
click at [105, 202] on div at bounding box center [96, 198] width 18 height 18
click at [1042, 639] on div "301 % Back" at bounding box center [697, 365] width 797 height 627
click at [1038, 639] on div at bounding box center [1029, 639] width 23 height 23
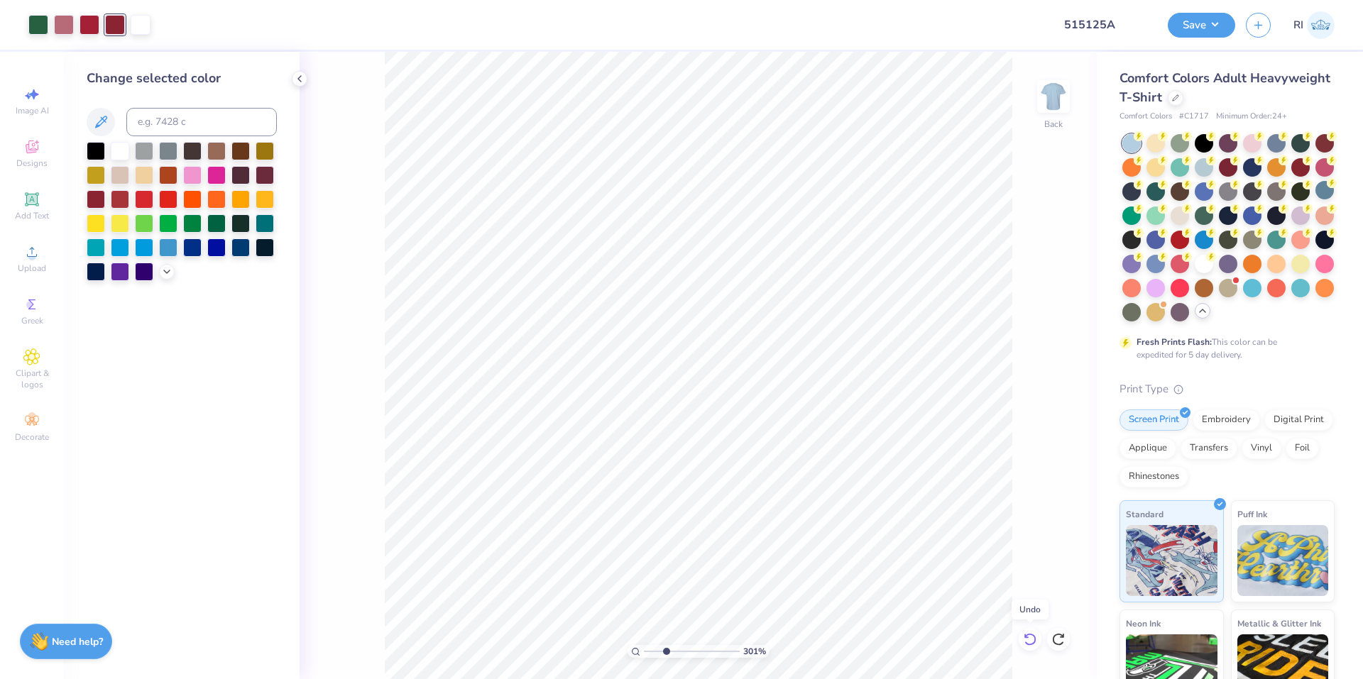
click at [1031, 633] on icon at bounding box center [1030, 639] width 14 height 14
click at [137, 32] on div at bounding box center [141, 23] width 20 height 20
click at [96, 195] on div at bounding box center [96, 198] width 18 height 18
click at [1027, 642] on icon at bounding box center [1030, 639] width 14 height 14
click at [1027, 641] on icon at bounding box center [1030, 639] width 14 height 14
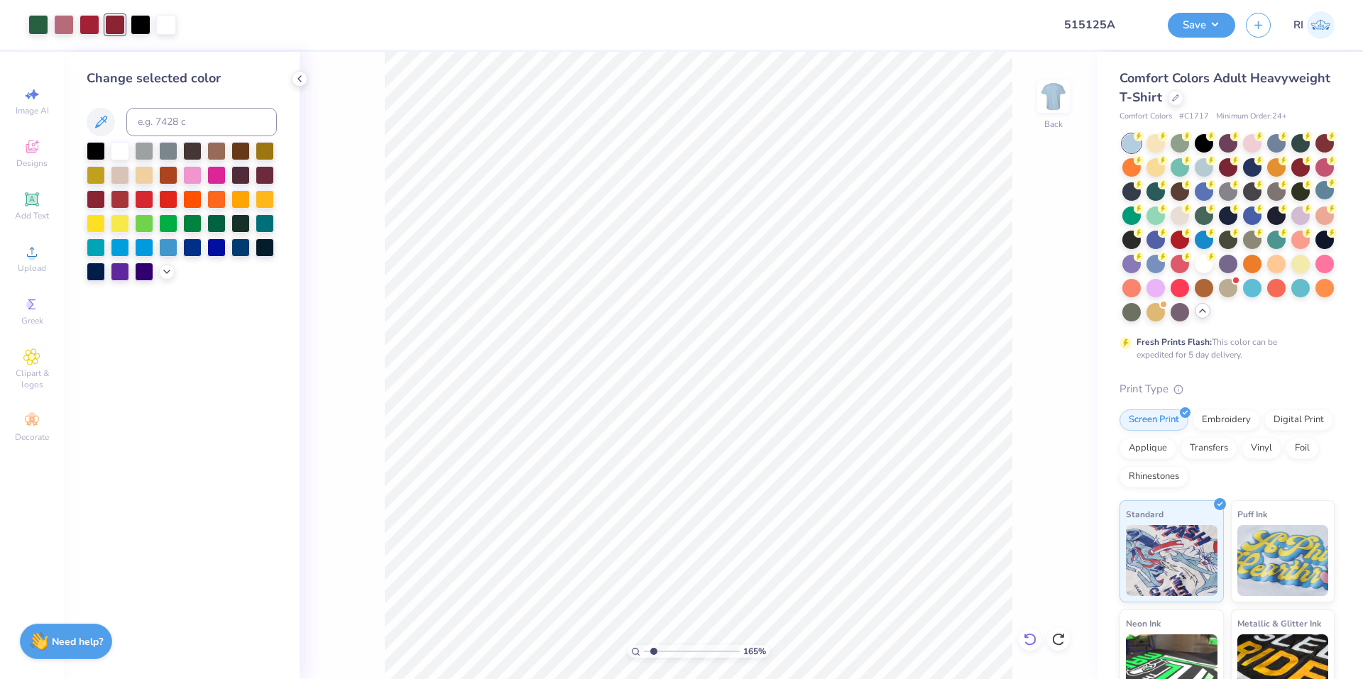
click at [1029, 639] on icon at bounding box center [1030, 639] width 14 height 14
click at [1028, 639] on icon at bounding box center [1030, 639] width 14 height 14
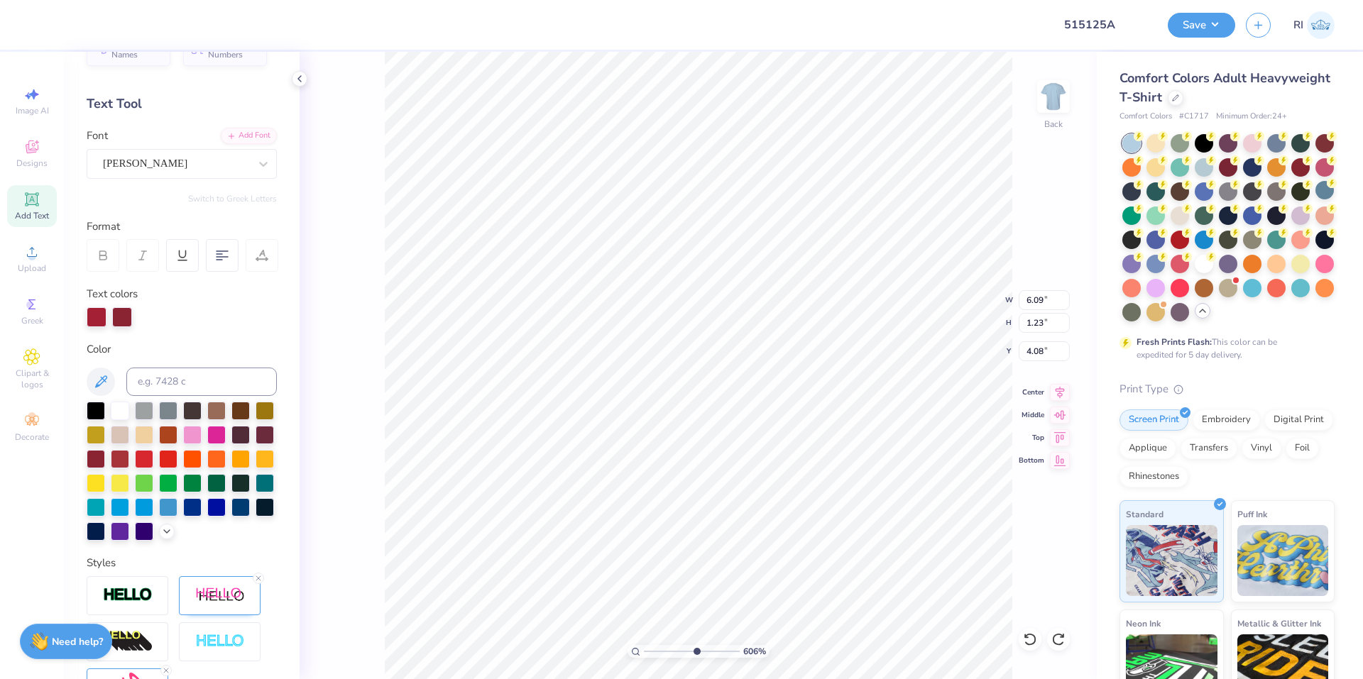
scroll to position [71, 0]
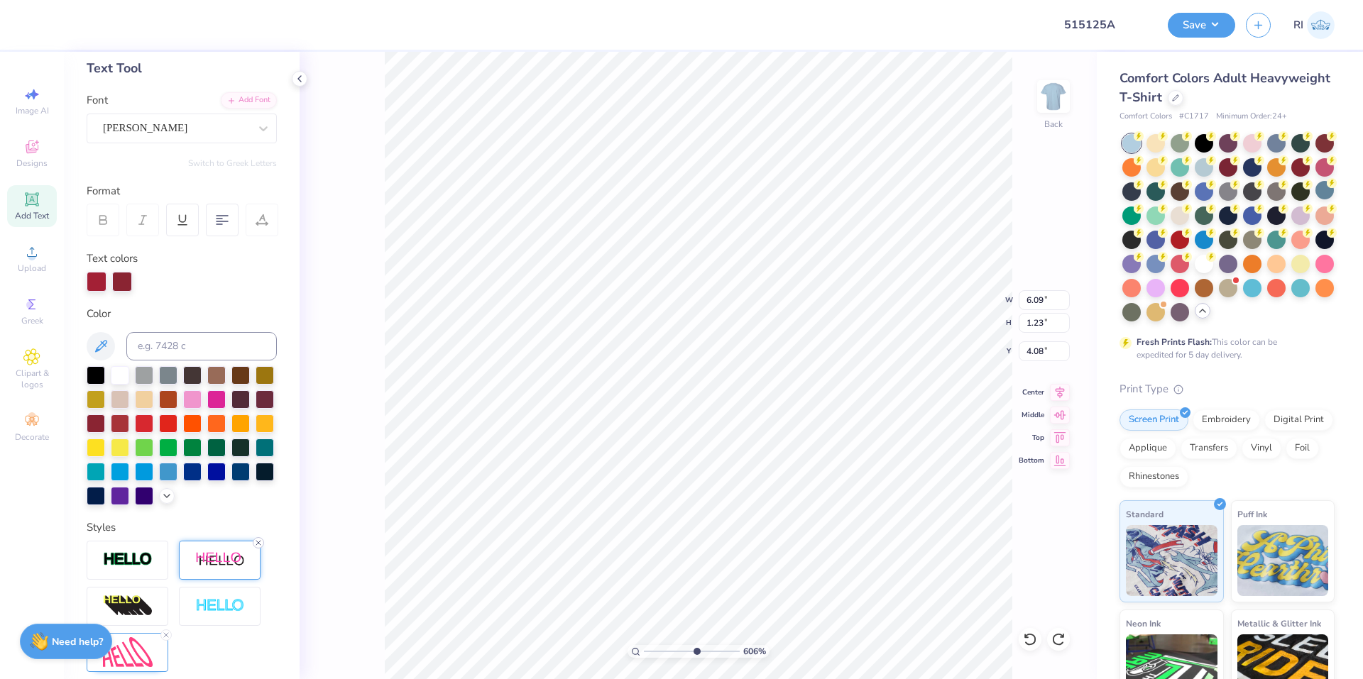
click at [261, 547] on icon at bounding box center [258, 543] width 9 height 9
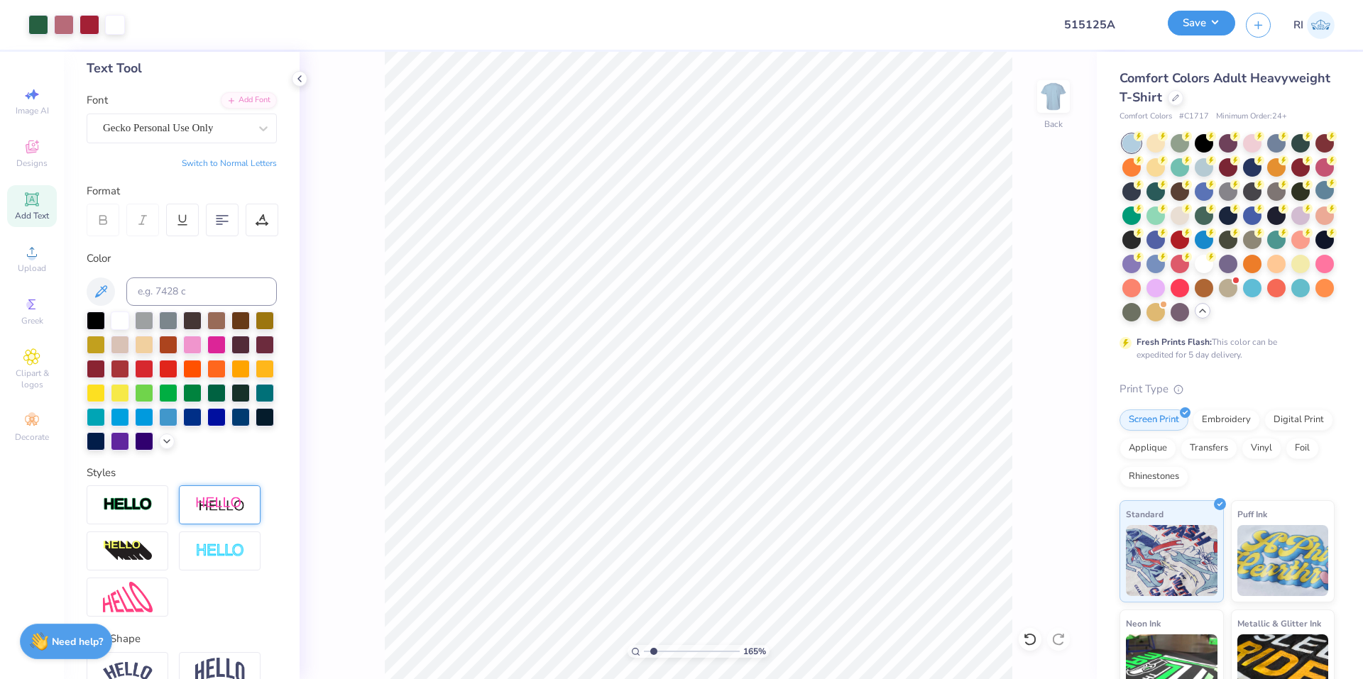
click at [1225, 19] on button "Save" at bounding box center [1200, 23] width 67 height 25
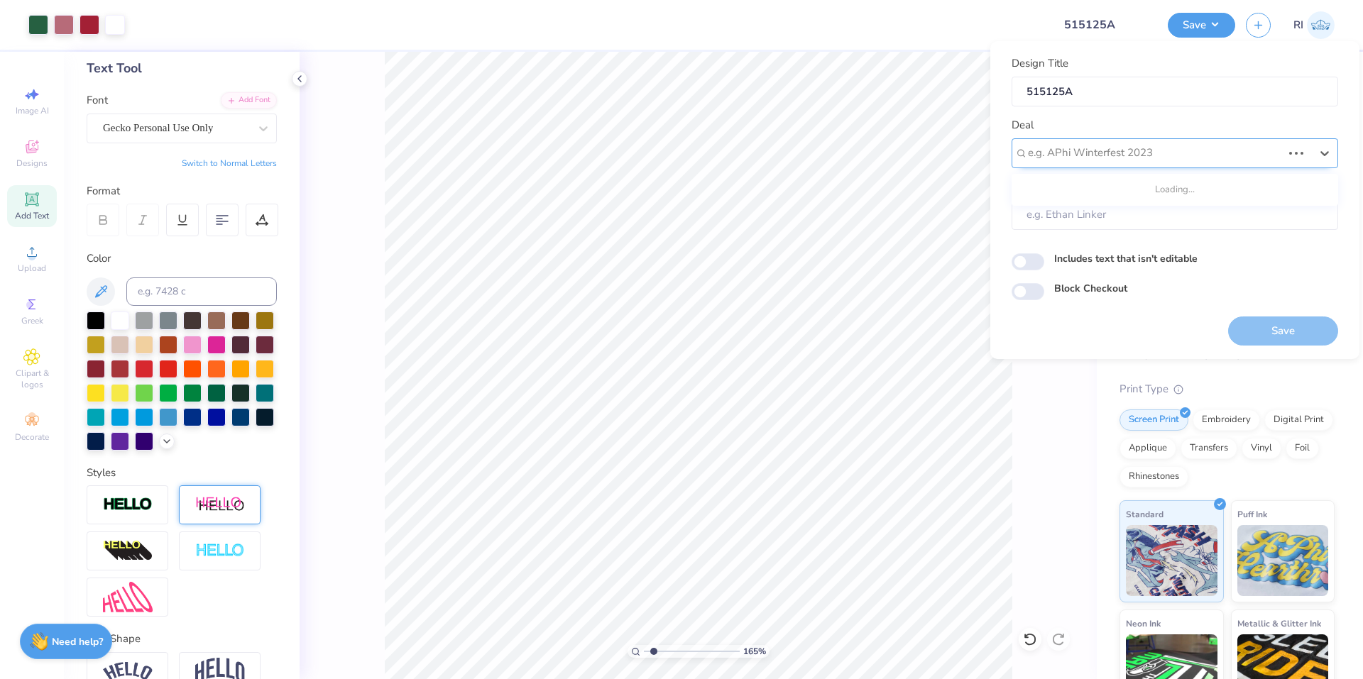
click at [1162, 148] on div at bounding box center [1155, 152] width 254 height 19
click at [1118, 192] on div "Design Tool Gallery" at bounding box center [1174, 191] width 315 height 23
click at [1028, 294] on input "Block Checkout" at bounding box center [1027, 291] width 33 height 17
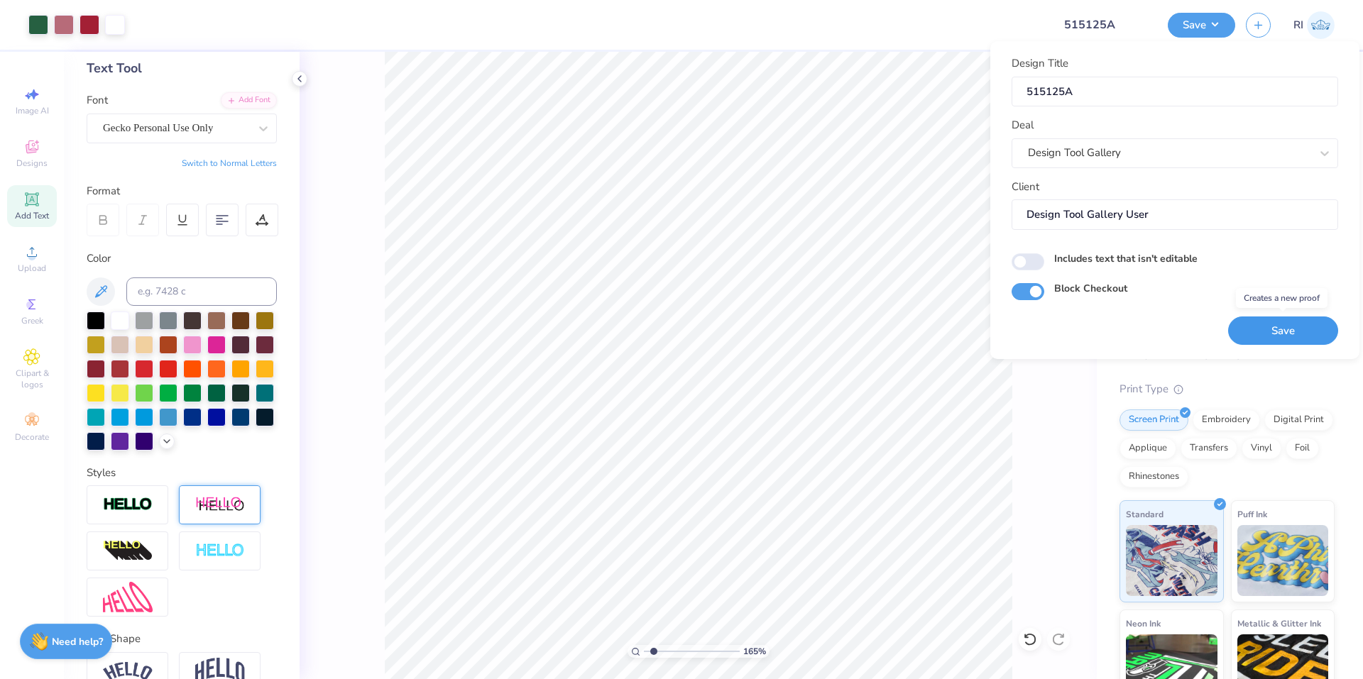
click at [1275, 324] on button "Save" at bounding box center [1283, 331] width 110 height 29
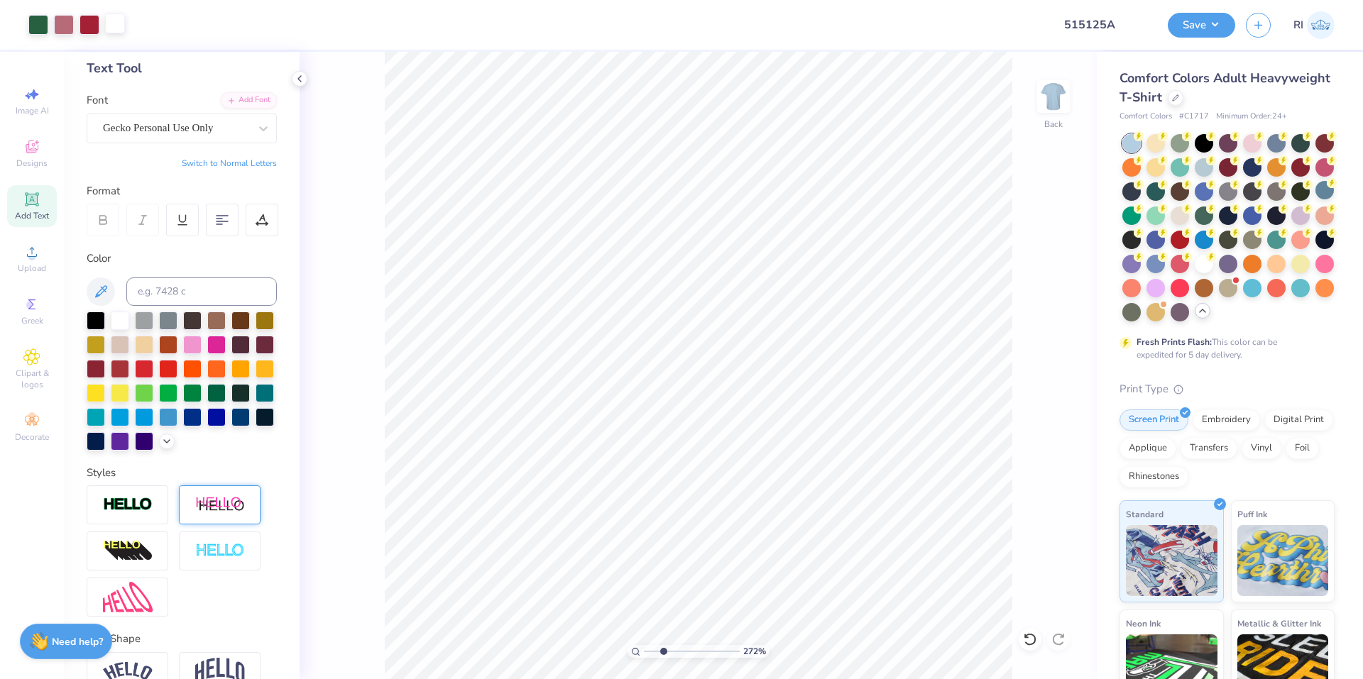
click at [115, 23] on div at bounding box center [115, 23] width 20 height 20
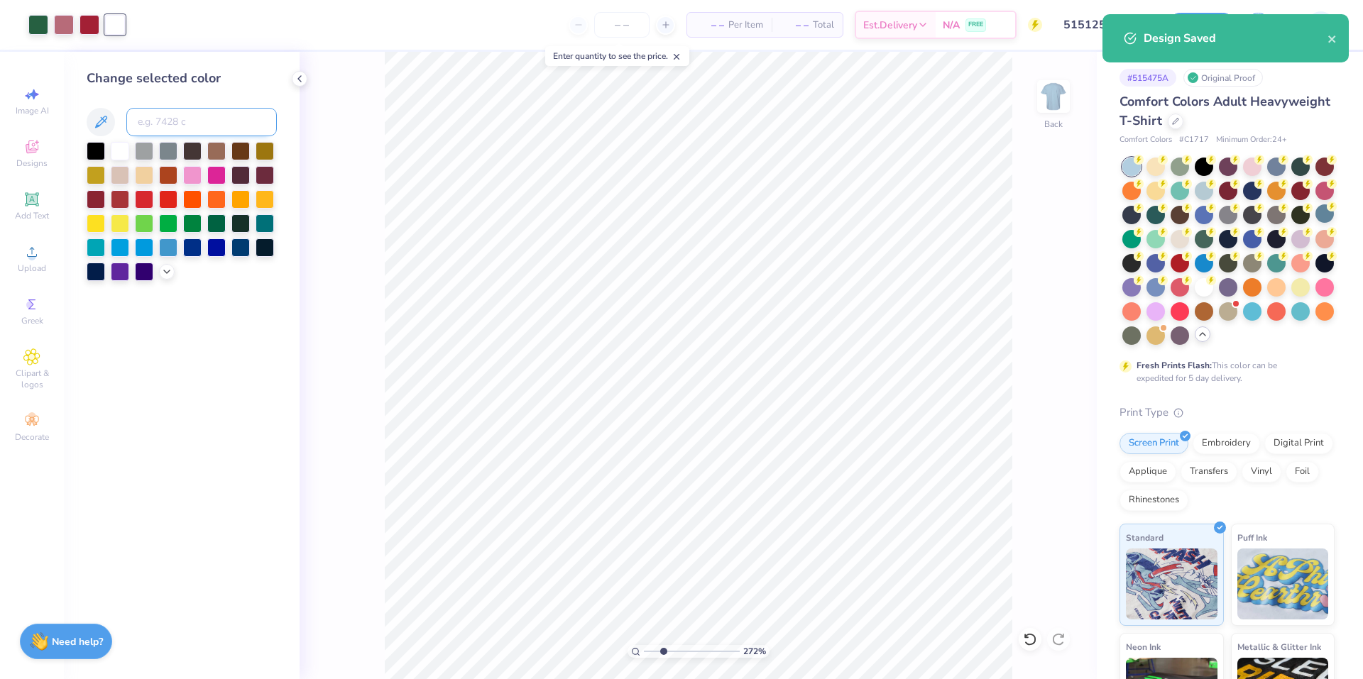
click at [161, 111] on input at bounding box center [201, 122] width 150 height 28
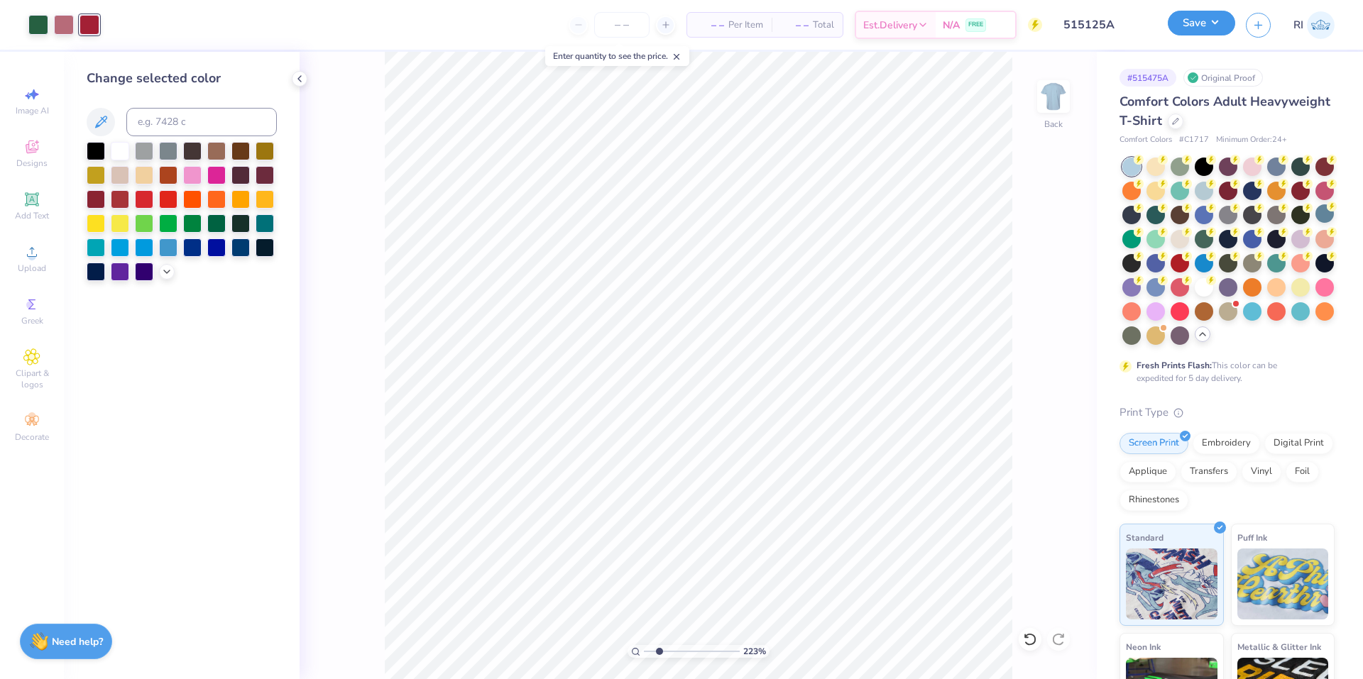
click at [1204, 23] on button "Save" at bounding box center [1200, 23] width 67 height 25
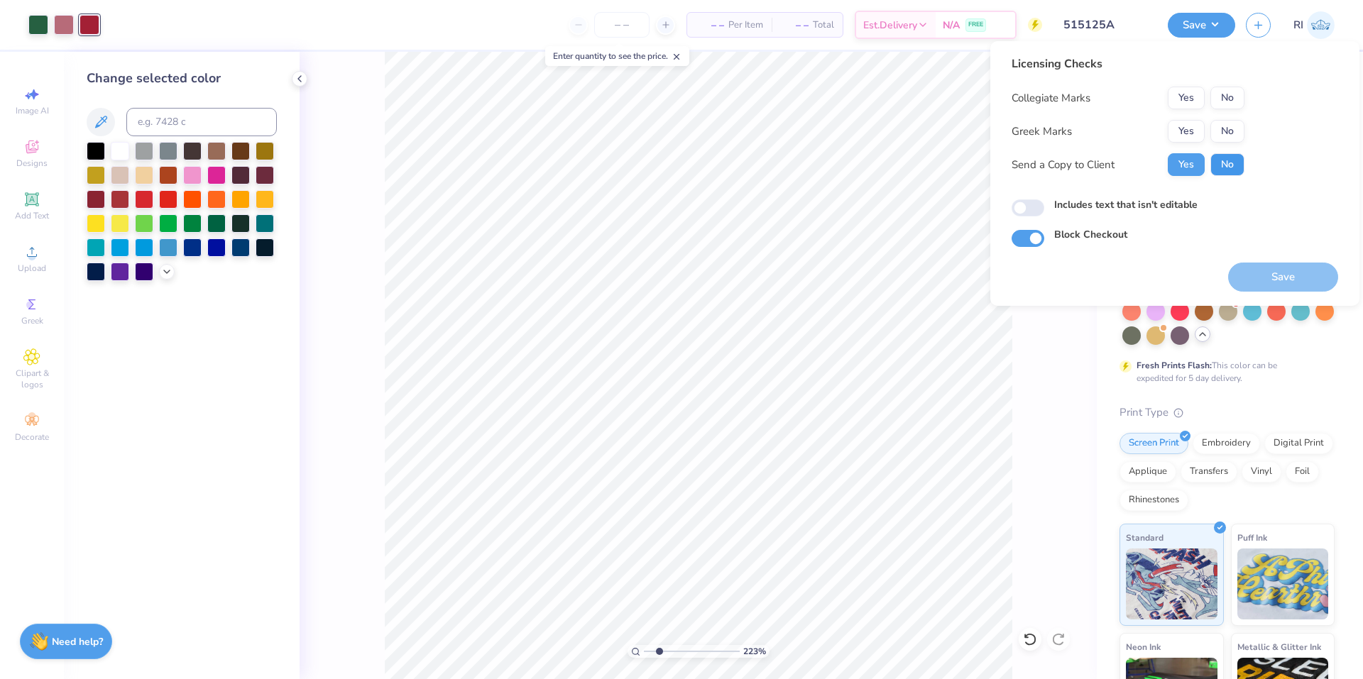
click at [1230, 163] on button "No" at bounding box center [1227, 164] width 34 height 23
click at [1227, 132] on button "No" at bounding box center [1227, 131] width 34 height 23
click at [1227, 92] on button "No" at bounding box center [1227, 98] width 34 height 23
click at [1269, 277] on button "Save" at bounding box center [1283, 277] width 110 height 29
